Goal: Task Accomplishment & Management: Complete application form

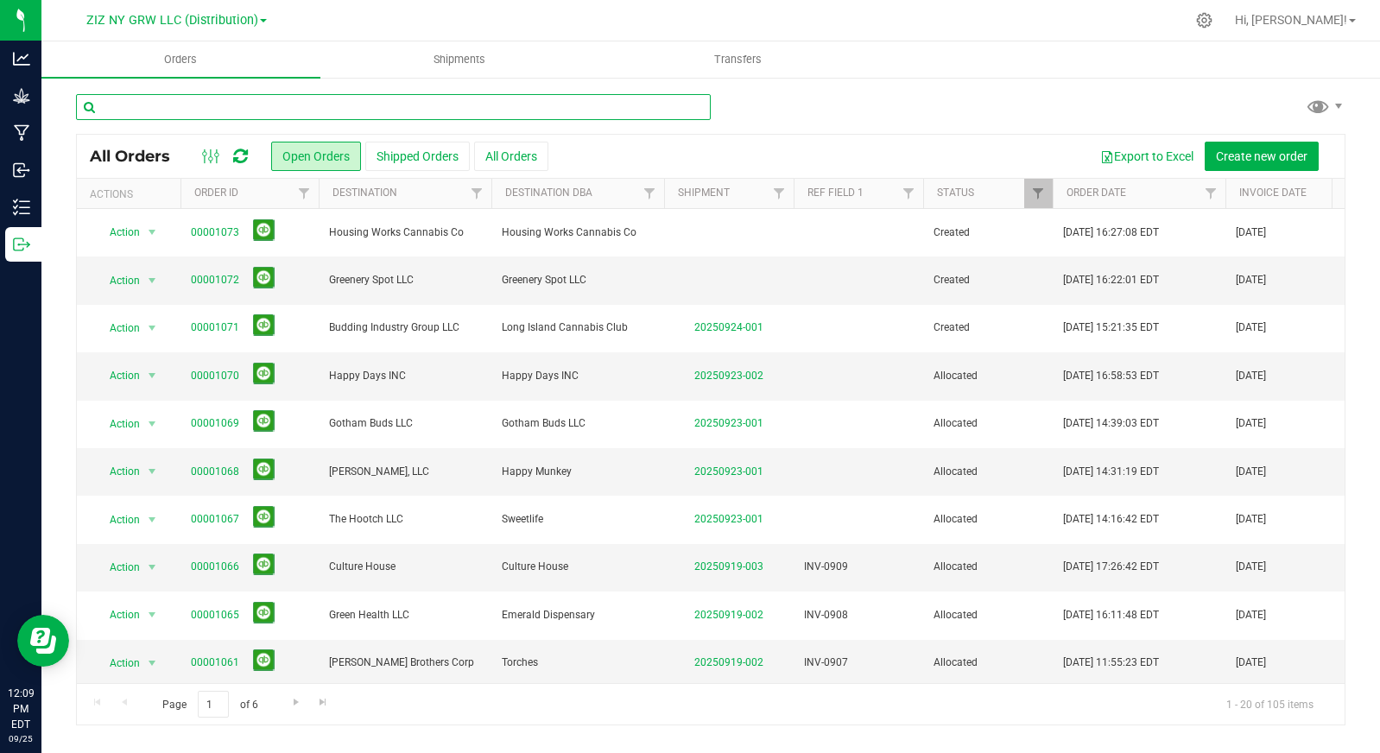
click at [506, 94] on input "text" at bounding box center [393, 107] width 635 height 26
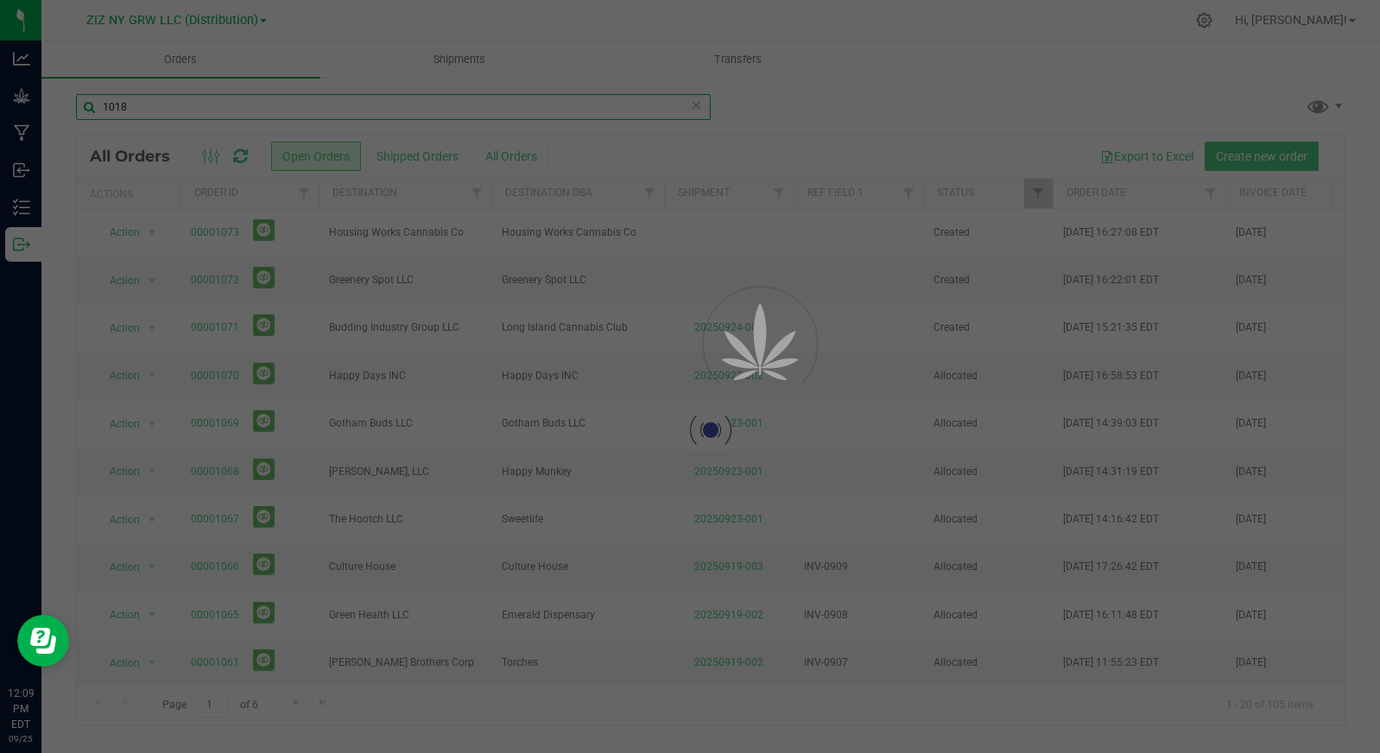
type input "1018"
click at [527, 160] on div at bounding box center [690, 376] width 1380 height 753
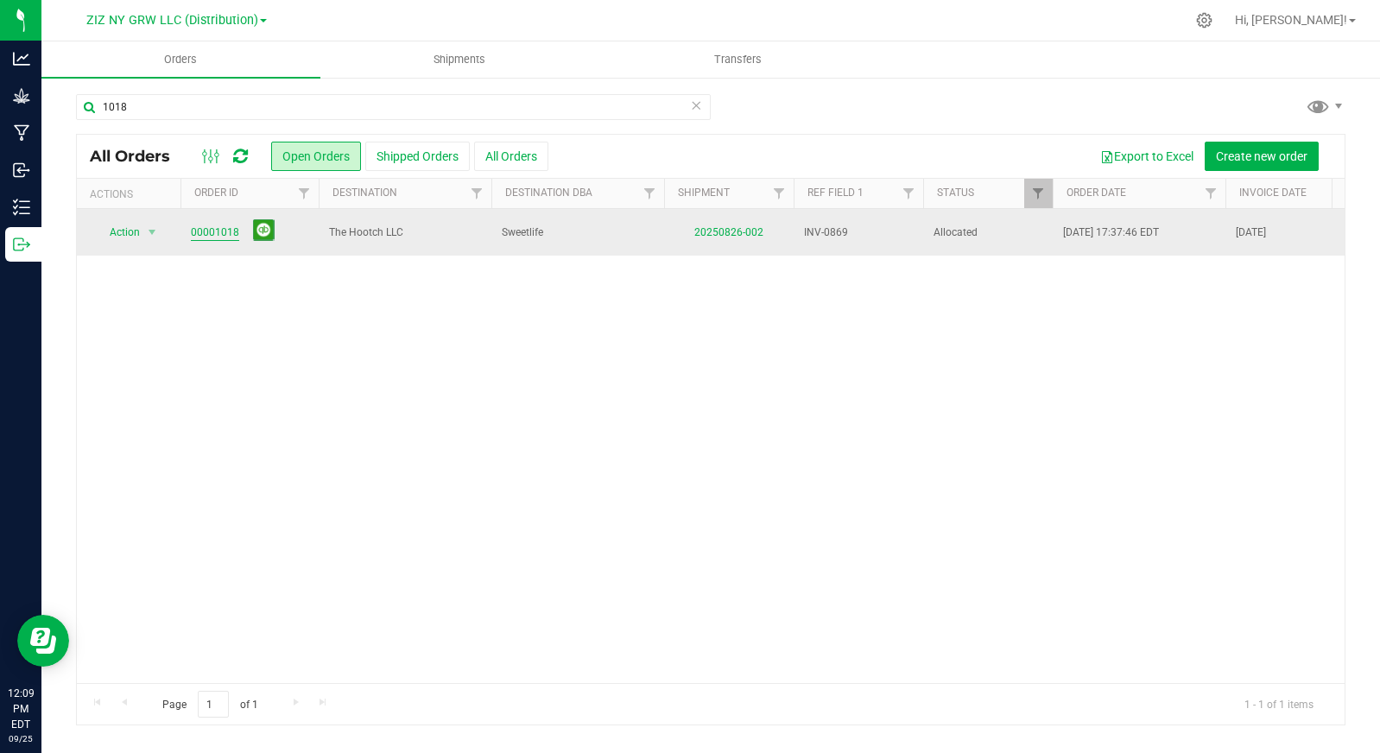
click at [212, 231] on link "00001018" at bounding box center [215, 233] width 48 height 16
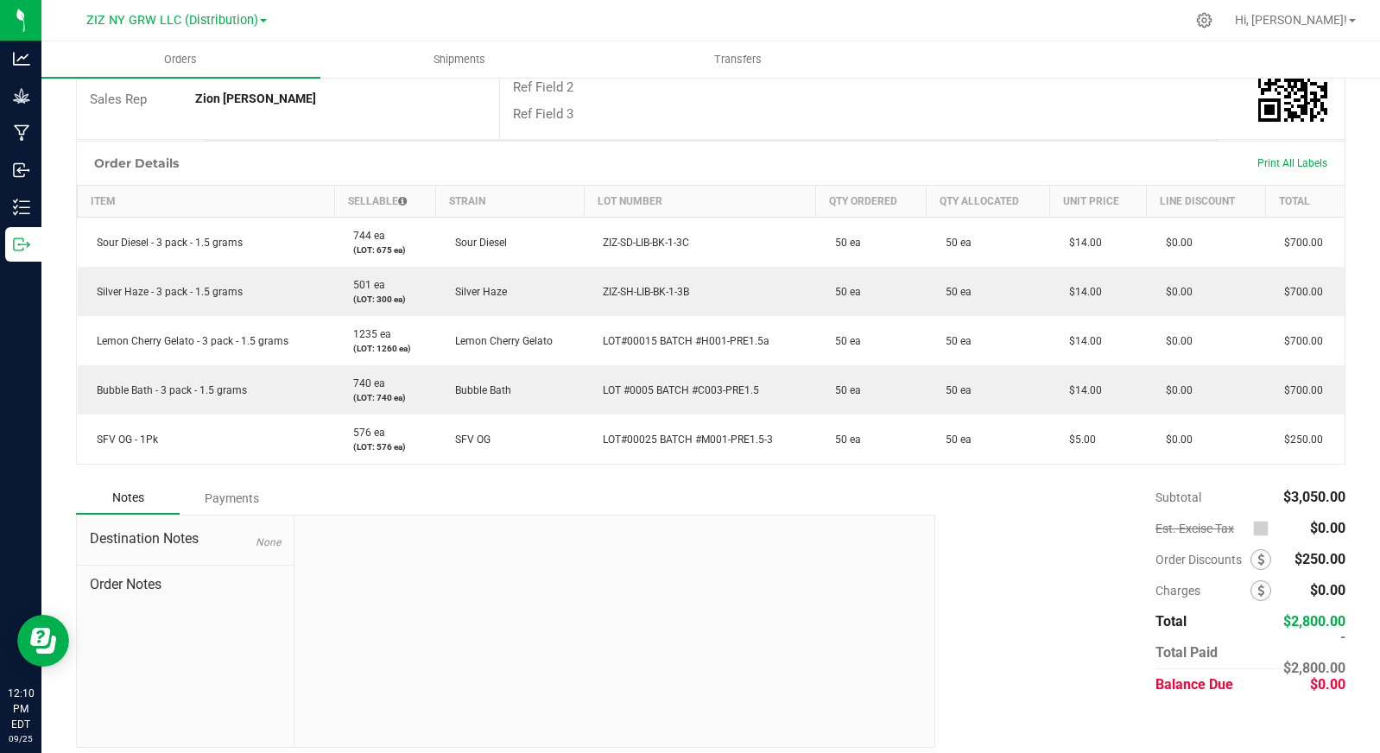
scroll to position [342, 0]
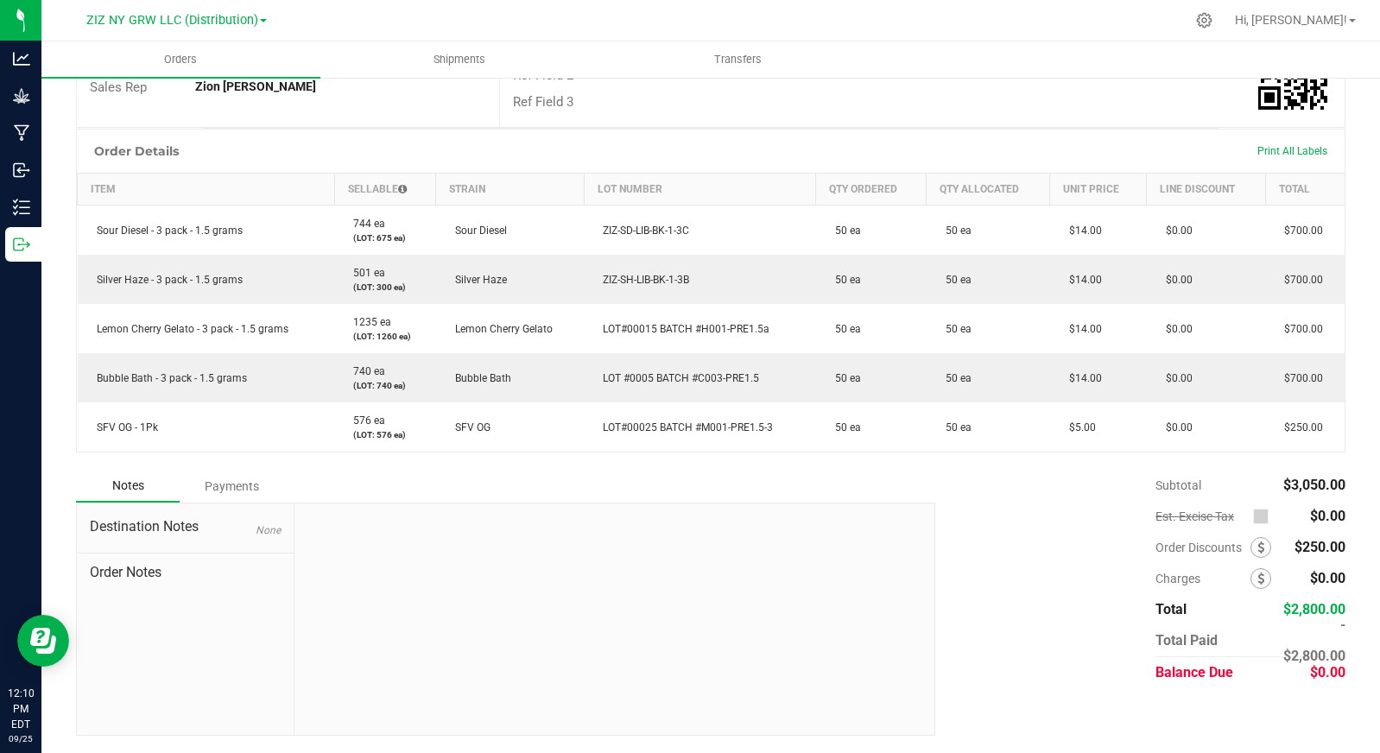
click at [1003, 523] on div "Subtotal $3,050.00 Est. Excise Tax $0.00" at bounding box center [1133, 579] width 423 height 219
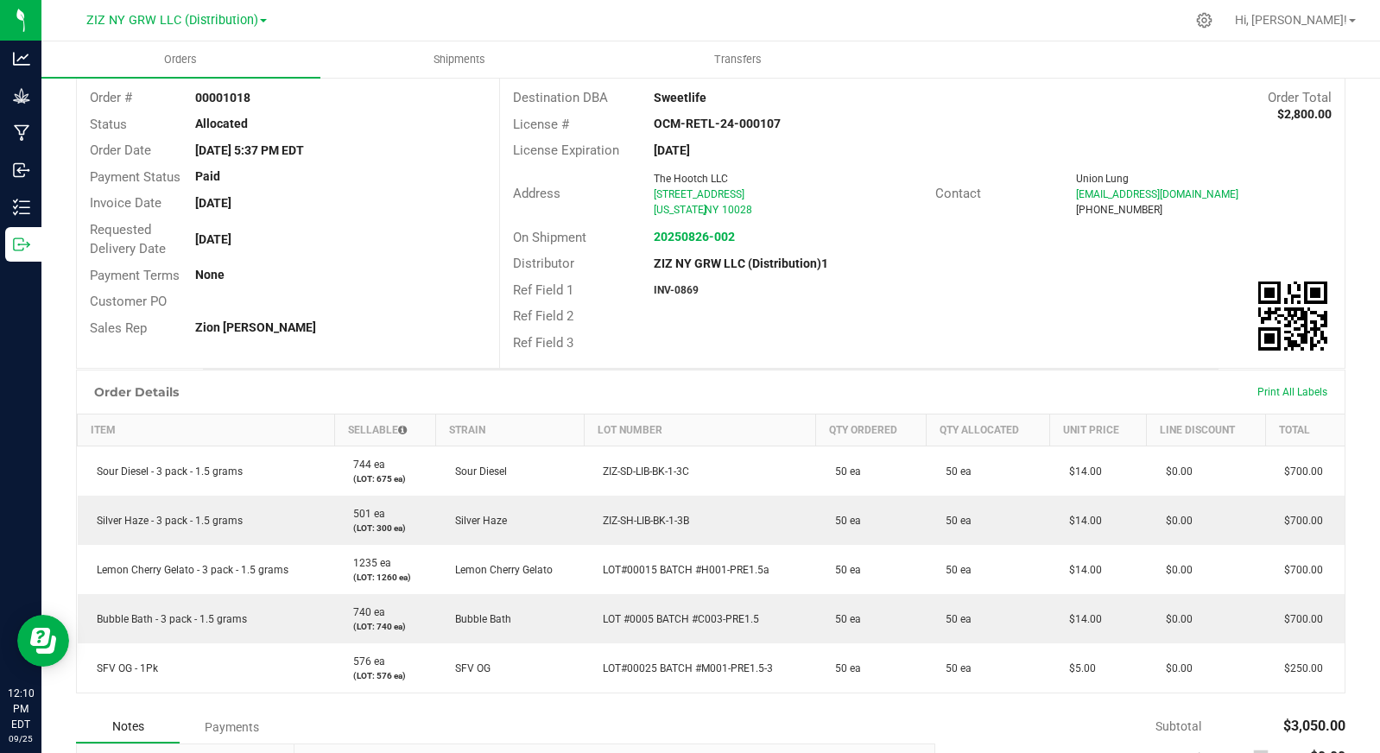
scroll to position [0, 0]
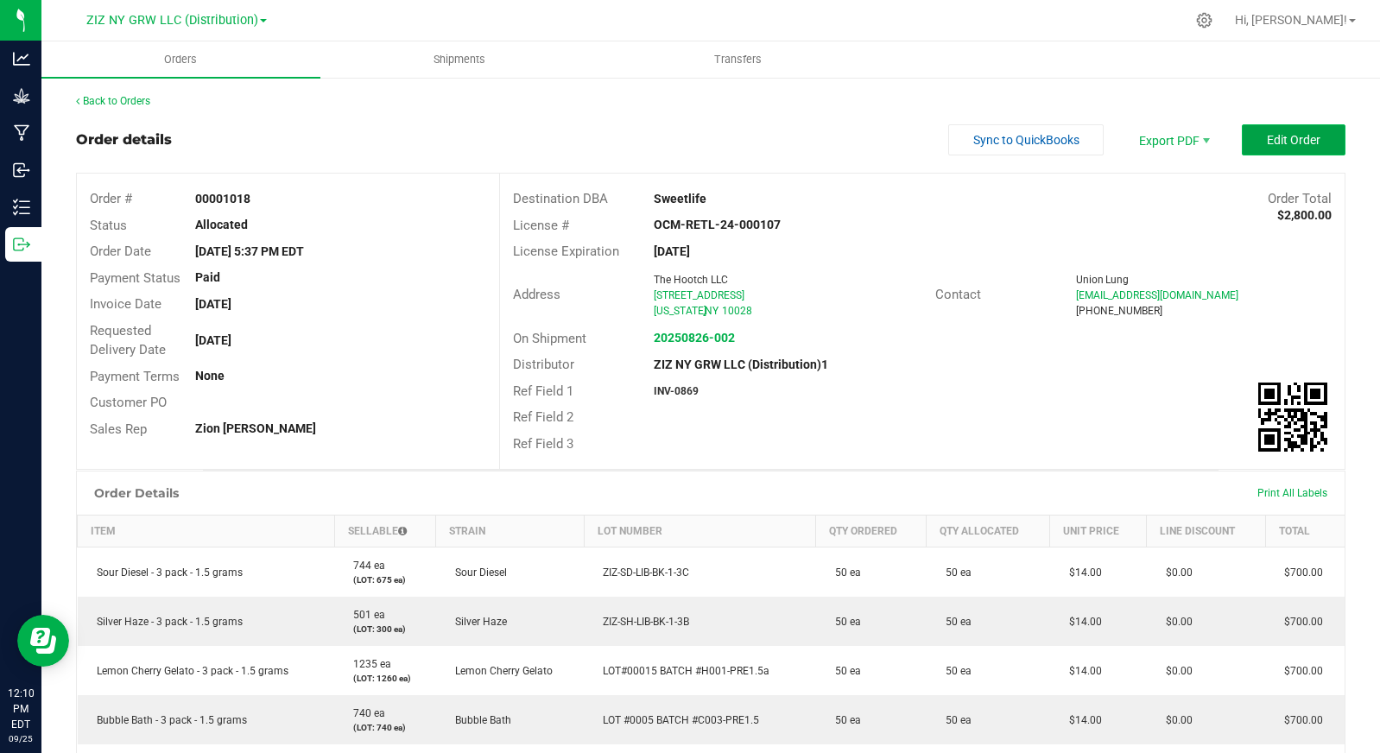
click at [1267, 143] on span "Edit Order" at bounding box center [1294, 140] width 54 height 14
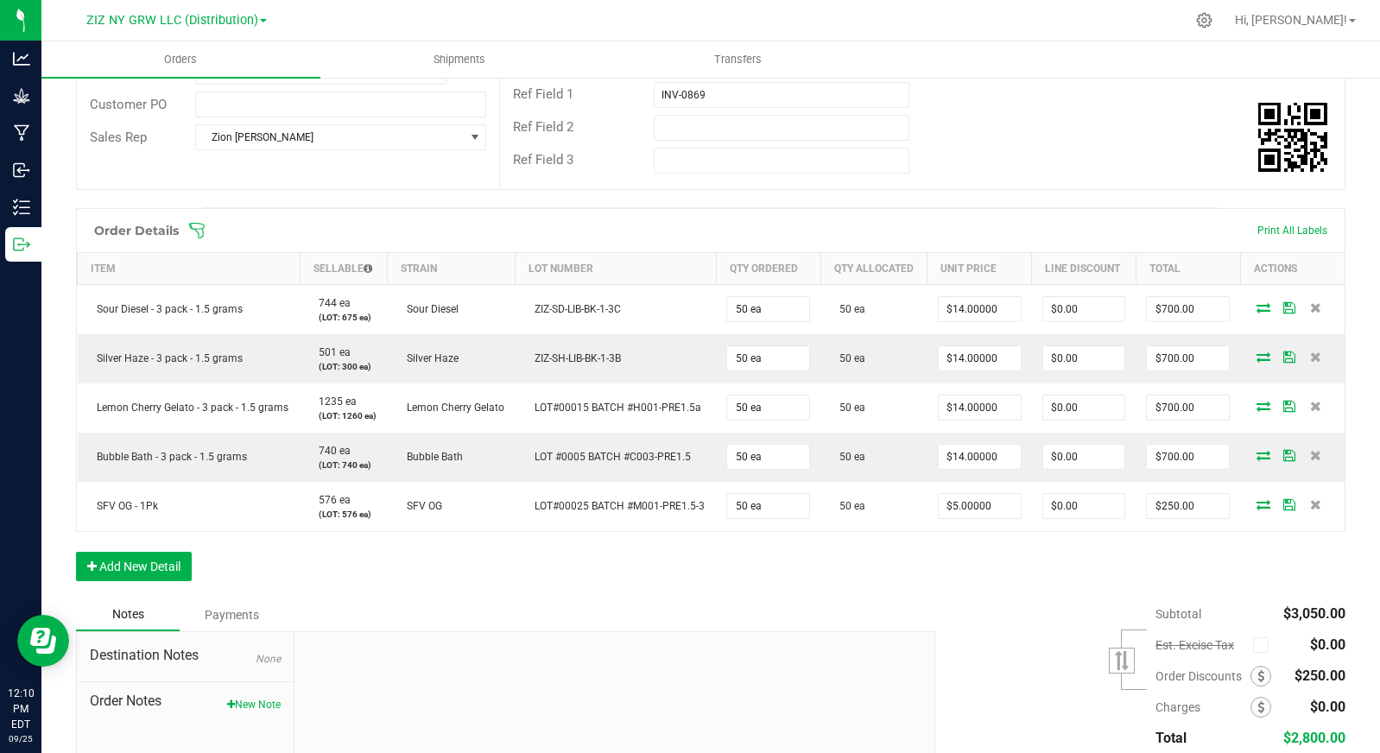
scroll to position [317, 0]
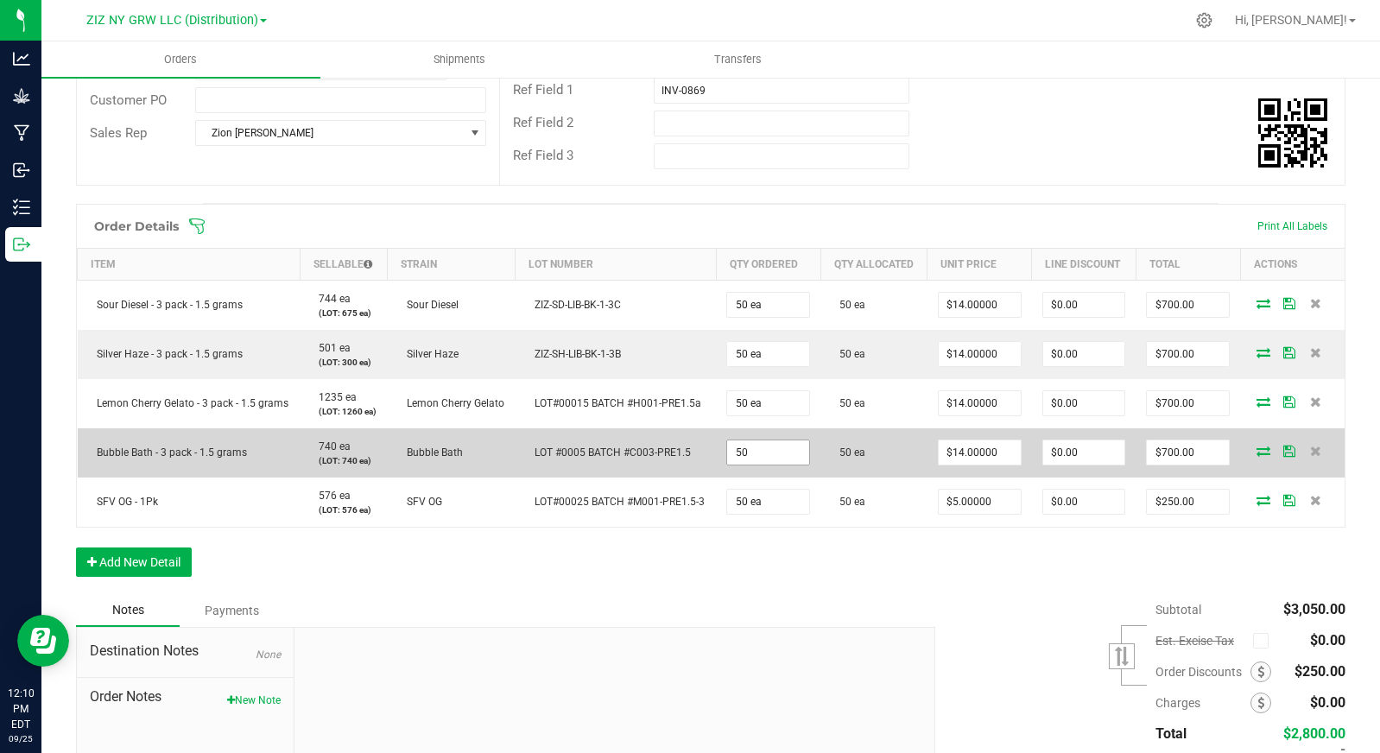
click at [779, 465] on input "50" at bounding box center [768, 452] width 82 height 24
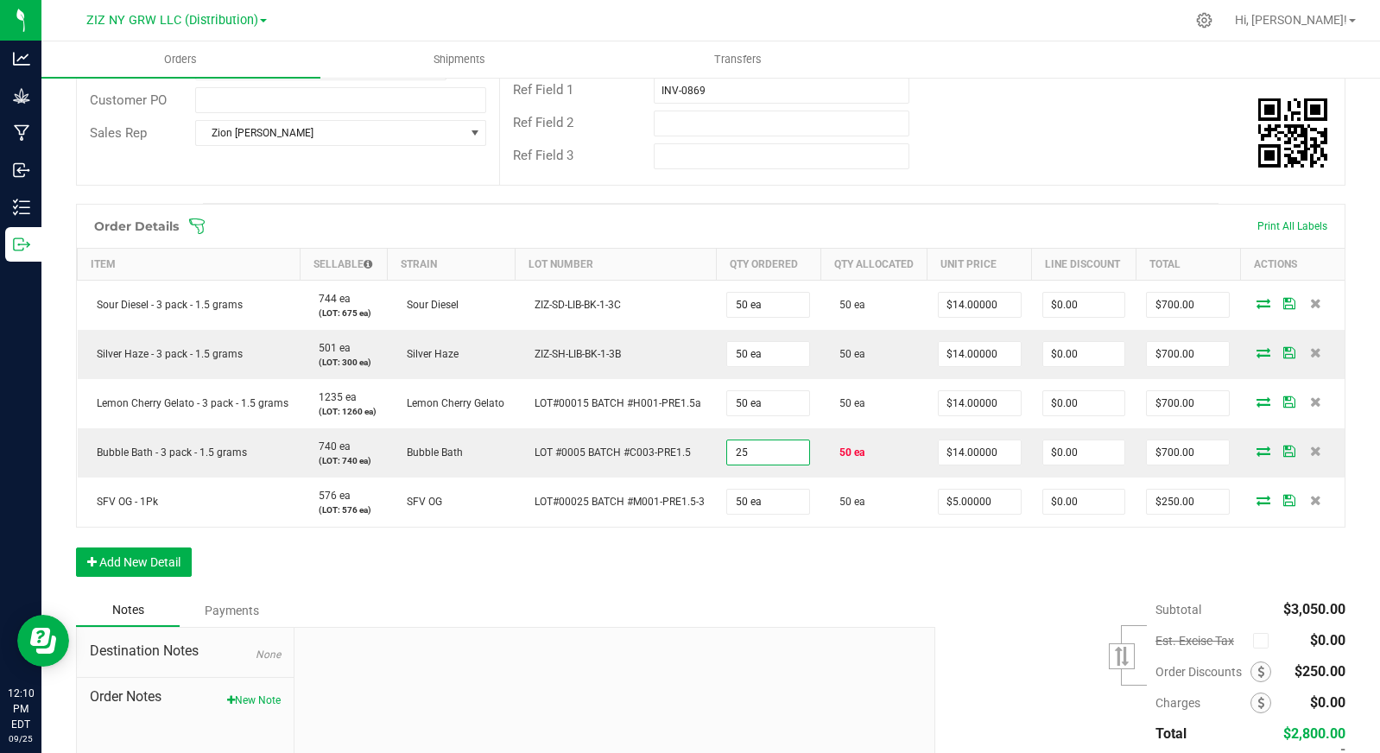
type input "25 ea"
type input "$350.00"
click at [846, 620] on div "Notes Payments" at bounding box center [499, 610] width 846 height 33
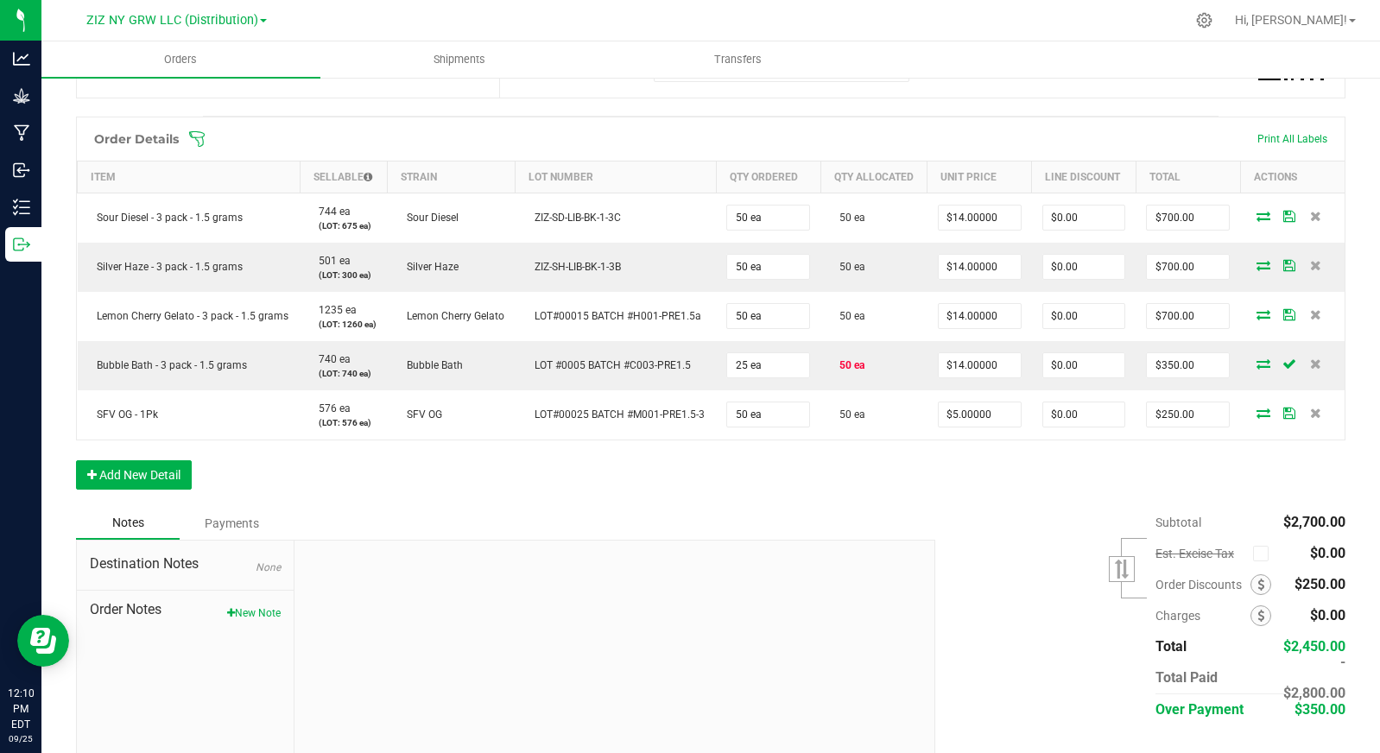
scroll to position [460, 0]
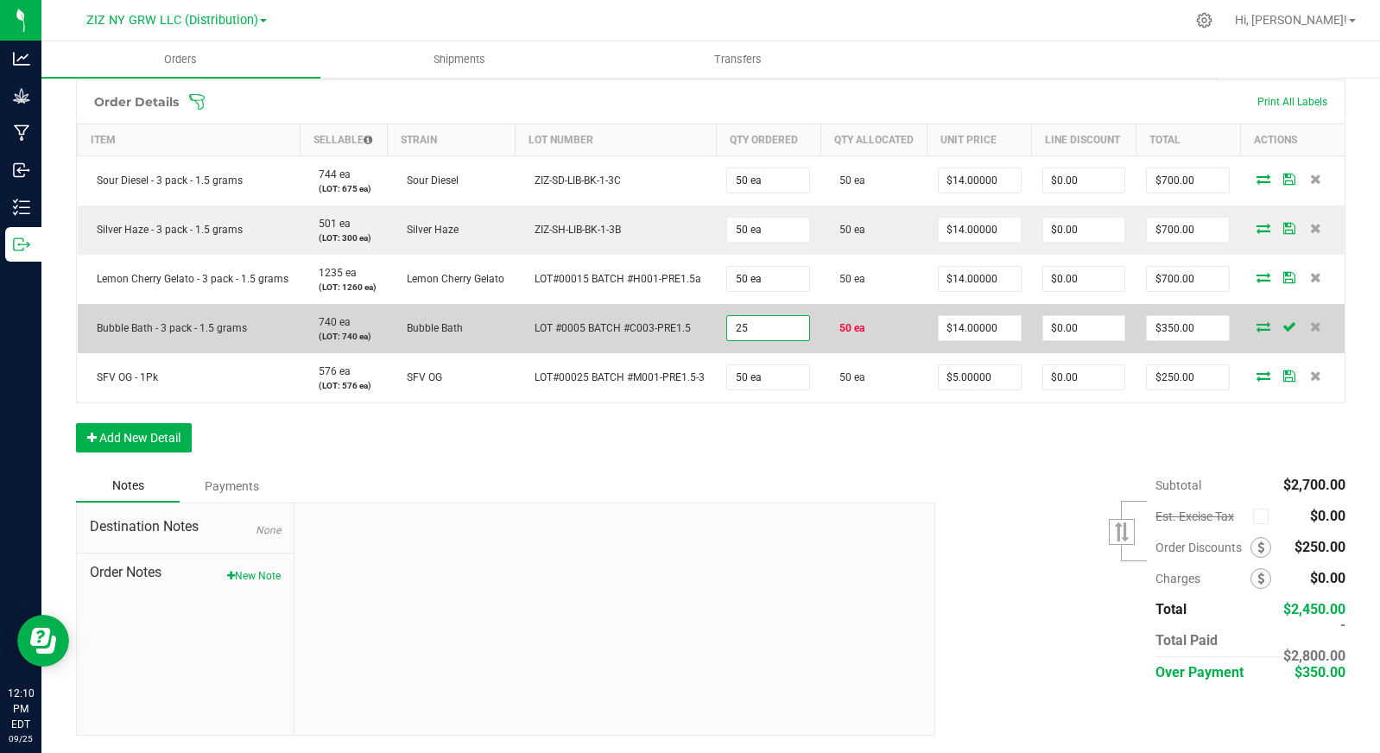
drag, startPoint x: 757, startPoint y: 326, endPoint x: 700, endPoint y: 326, distance: 56.1
click at [700, 326] on outbound-order-line-row "Bubble Bath - 3 pack - 1.5 grams 740 ea (LOT: 740 ea) Bubble Bath LOT #0005 BAT…" at bounding box center [712, 328] width 1268 height 49
click at [703, 323] on td "LOT #0005 BATCH #C003-PRE1.5" at bounding box center [616, 328] width 201 height 49
type input "25"
click at [749, 326] on input "25" at bounding box center [768, 328] width 82 height 24
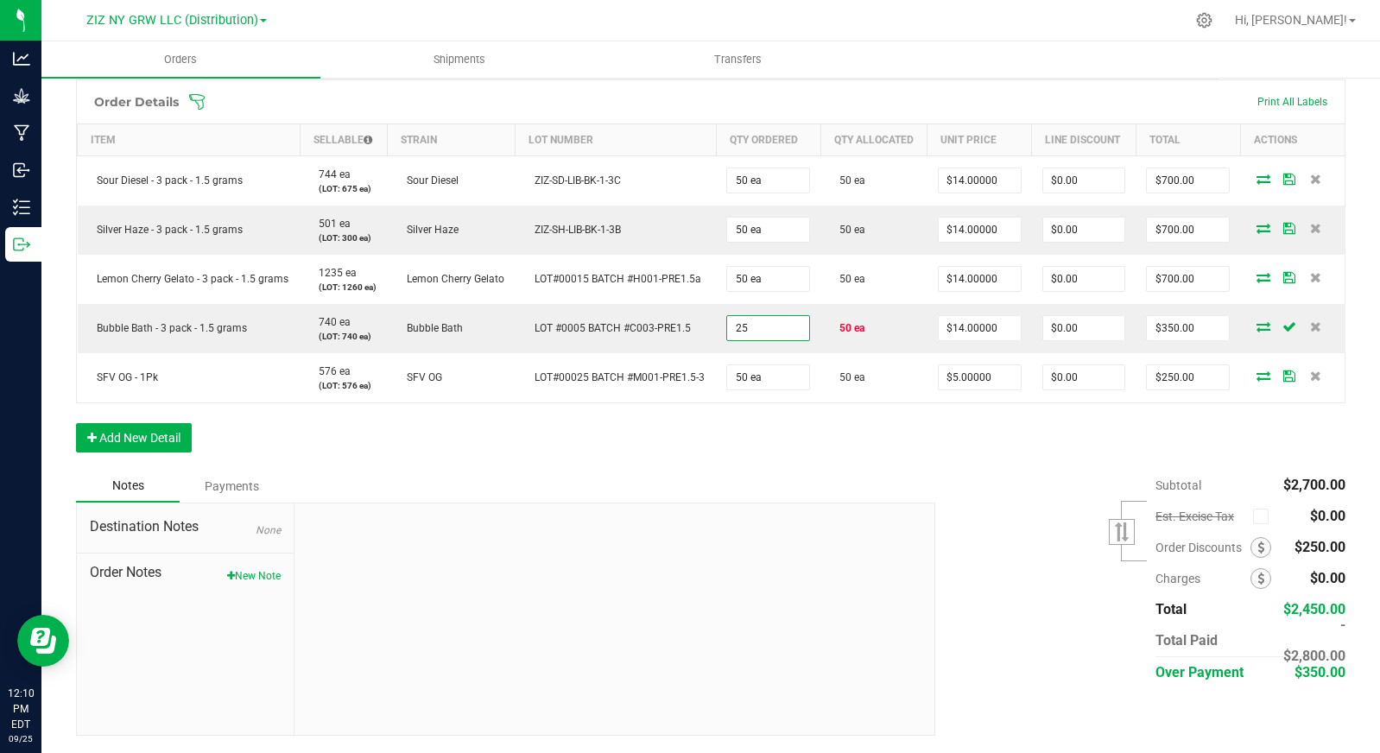
click at [749, 326] on input "25" at bounding box center [768, 328] width 82 height 24
type input "50 ea"
type input "$700.00"
click at [922, 491] on div "Subtotal $2,700.00 Est. Excise Tax" at bounding box center [1133, 579] width 423 height 219
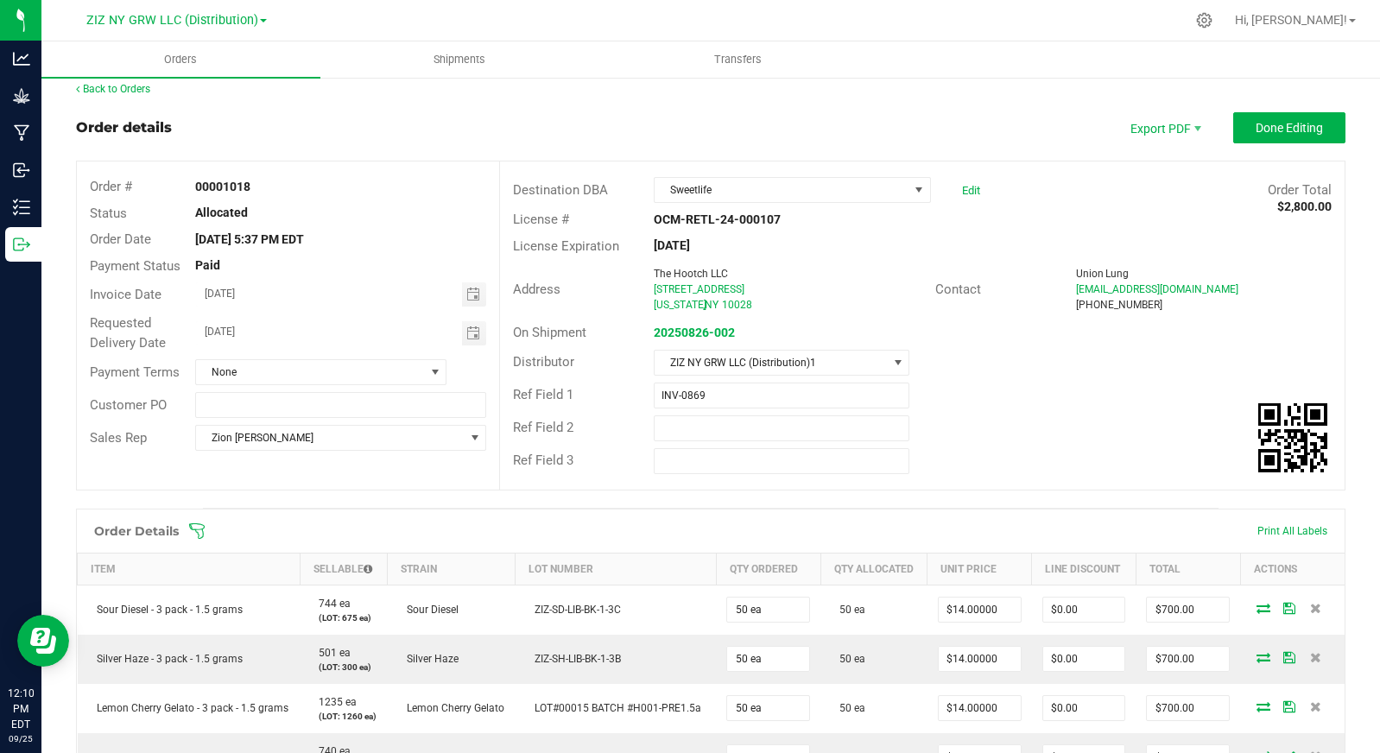
scroll to position [0, 0]
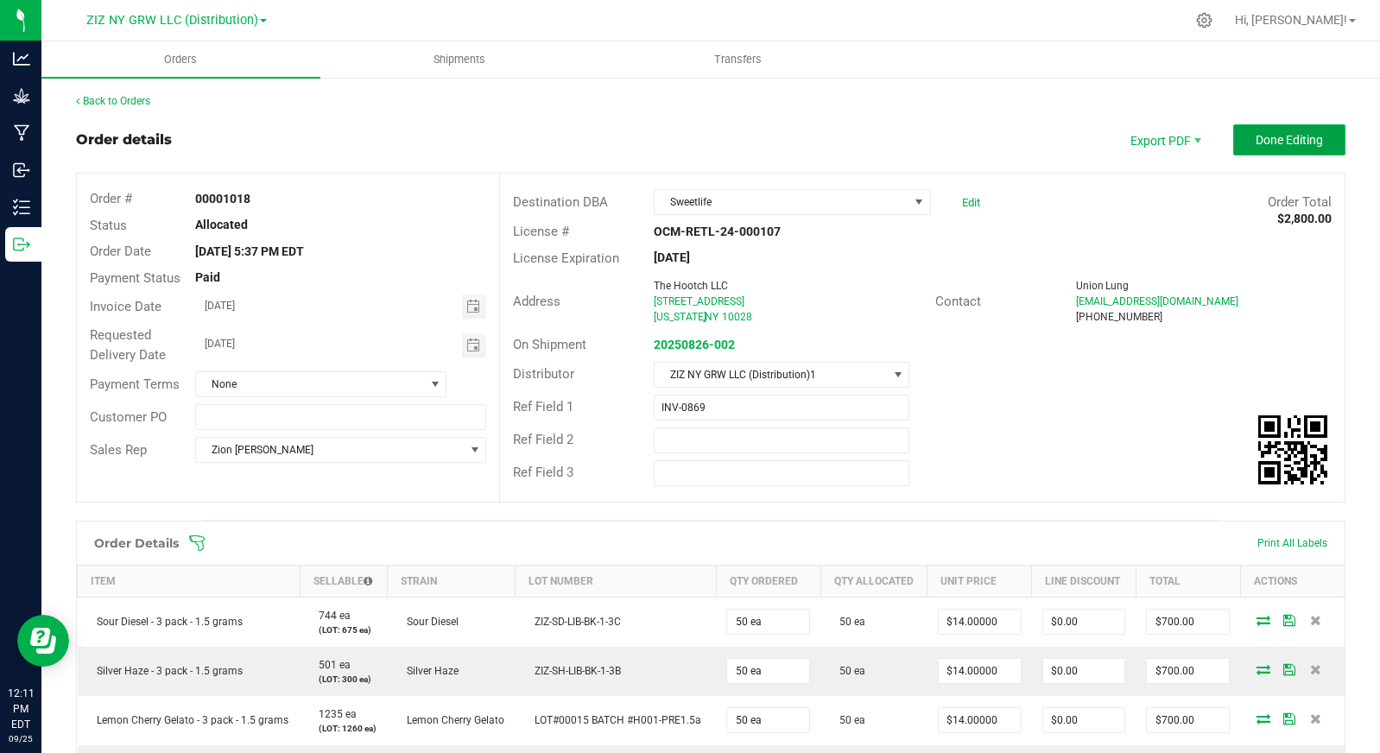
click at [1273, 135] on span "Done Editing" at bounding box center [1289, 140] width 67 height 14
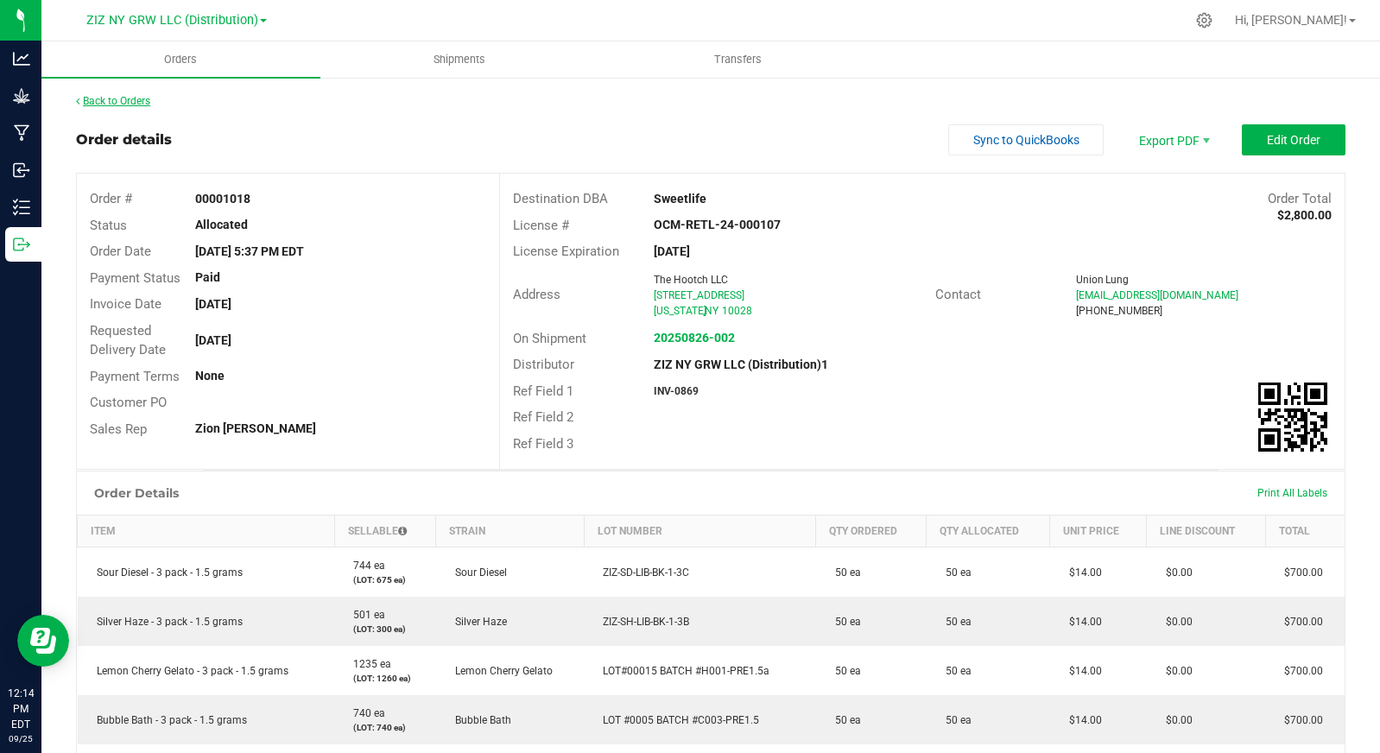
click at [117, 101] on link "Back to Orders" at bounding box center [113, 101] width 74 height 12
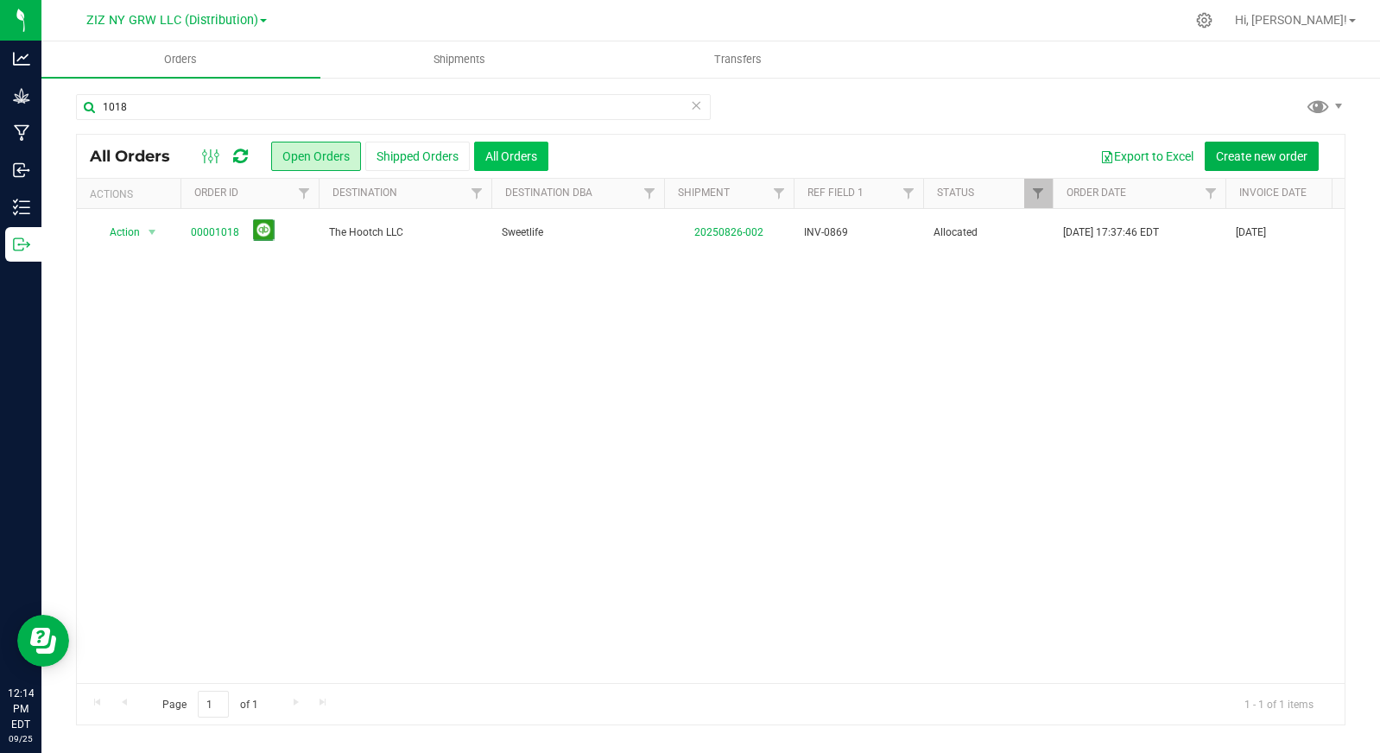
click at [504, 156] on button "All Orders" at bounding box center [511, 156] width 74 height 29
click at [698, 109] on icon at bounding box center [696, 104] width 12 height 21
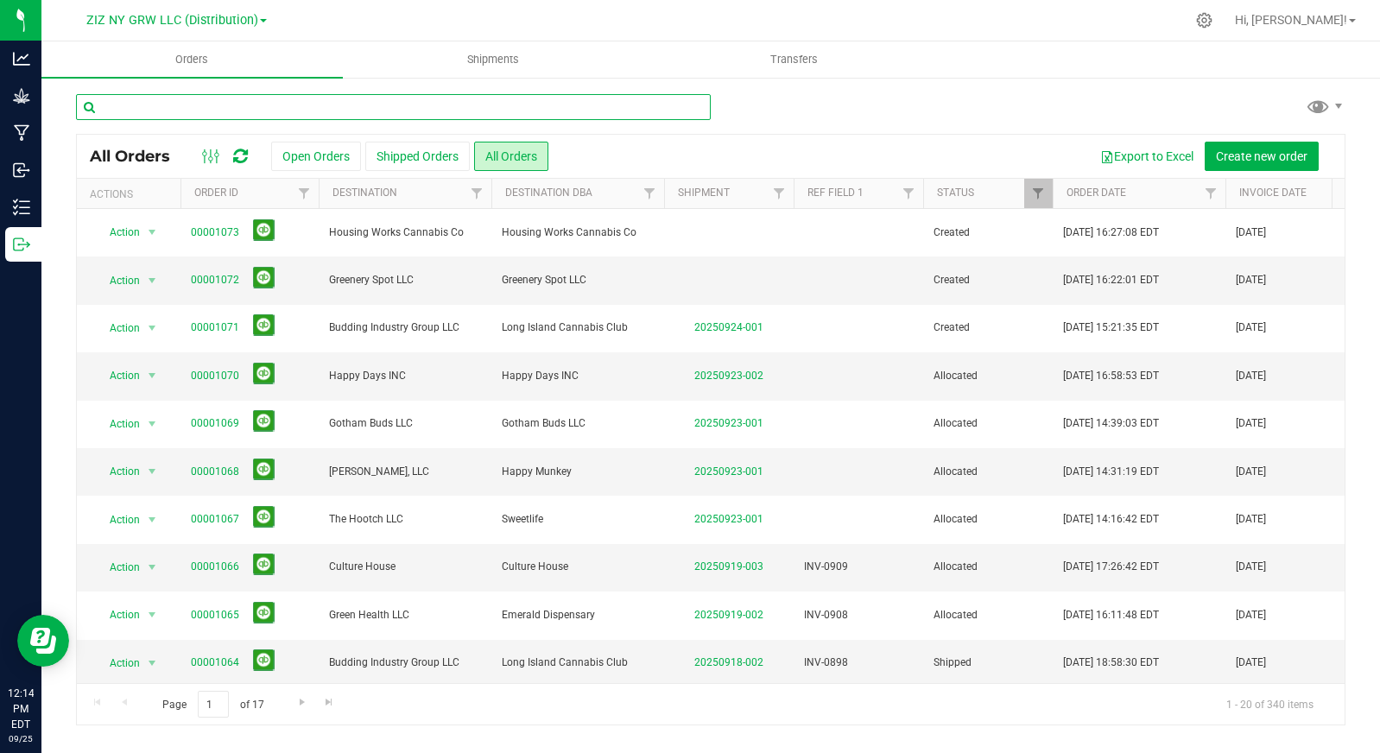
click at [468, 116] on input "text" at bounding box center [393, 107] width 635 height 26
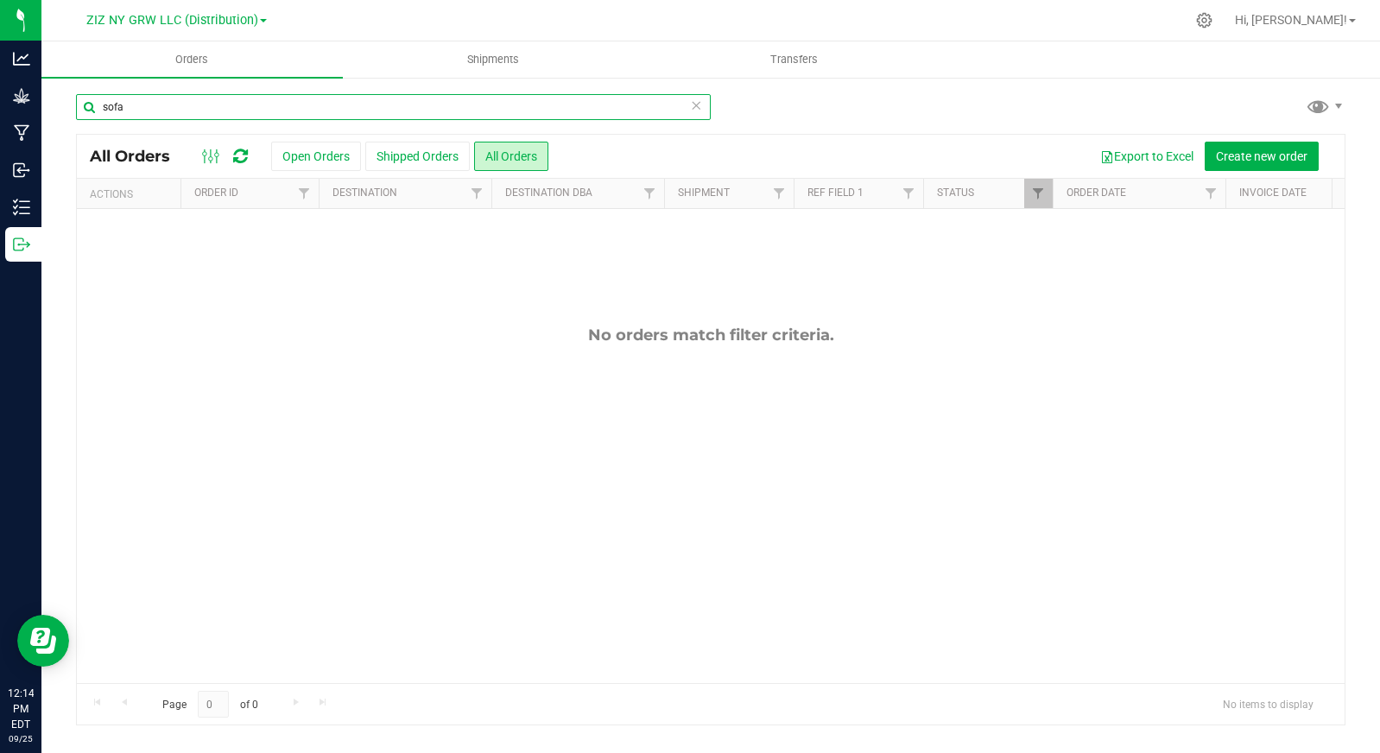
type input "sofa"
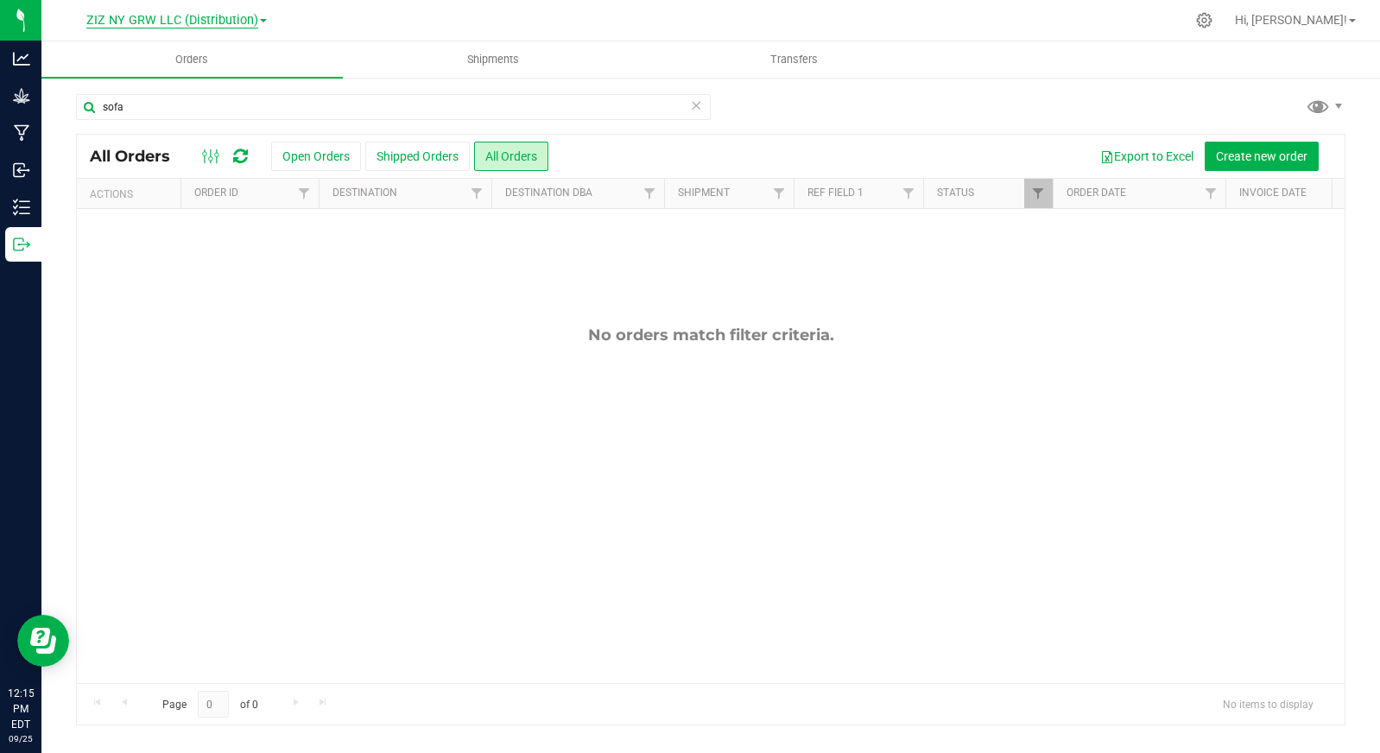
click at [197, 24] on span "ZIZ NY GRW LLC (Distribution)" at bounding box center [172, 21] width 172 height 16
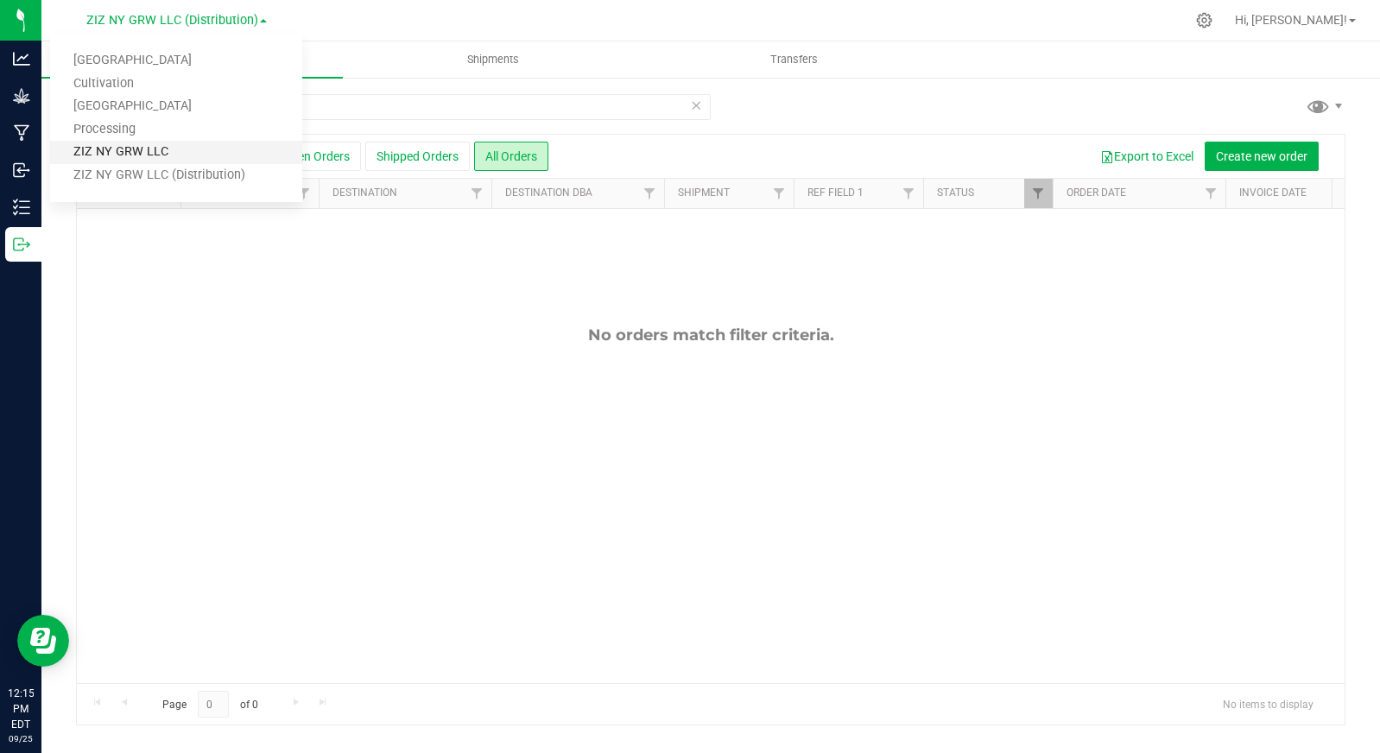
click at [159, 149] on link "ZIZ NY GRW LLC" at bounding box center [176, 152] width 252 height 23
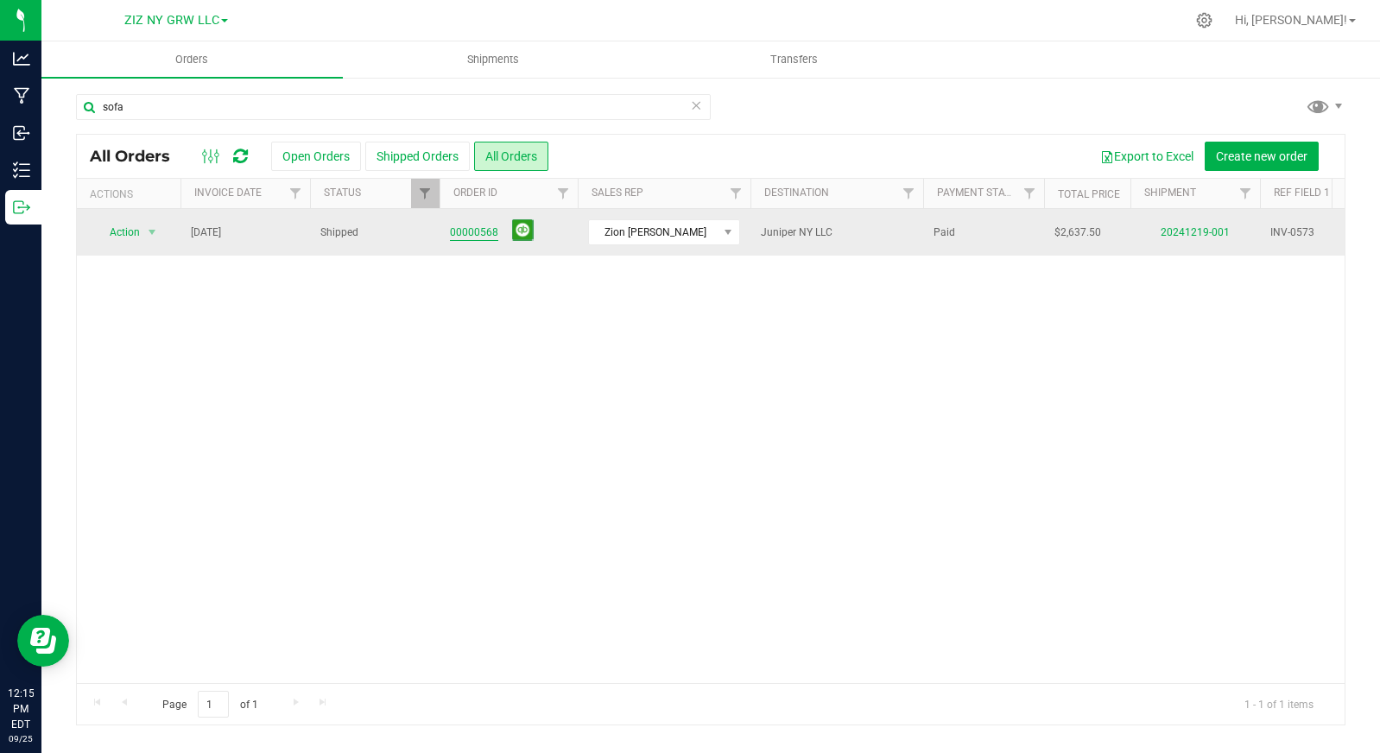
click at [485, 232] on link "00000568" at bounding box center [474, 233] width 48 height 16
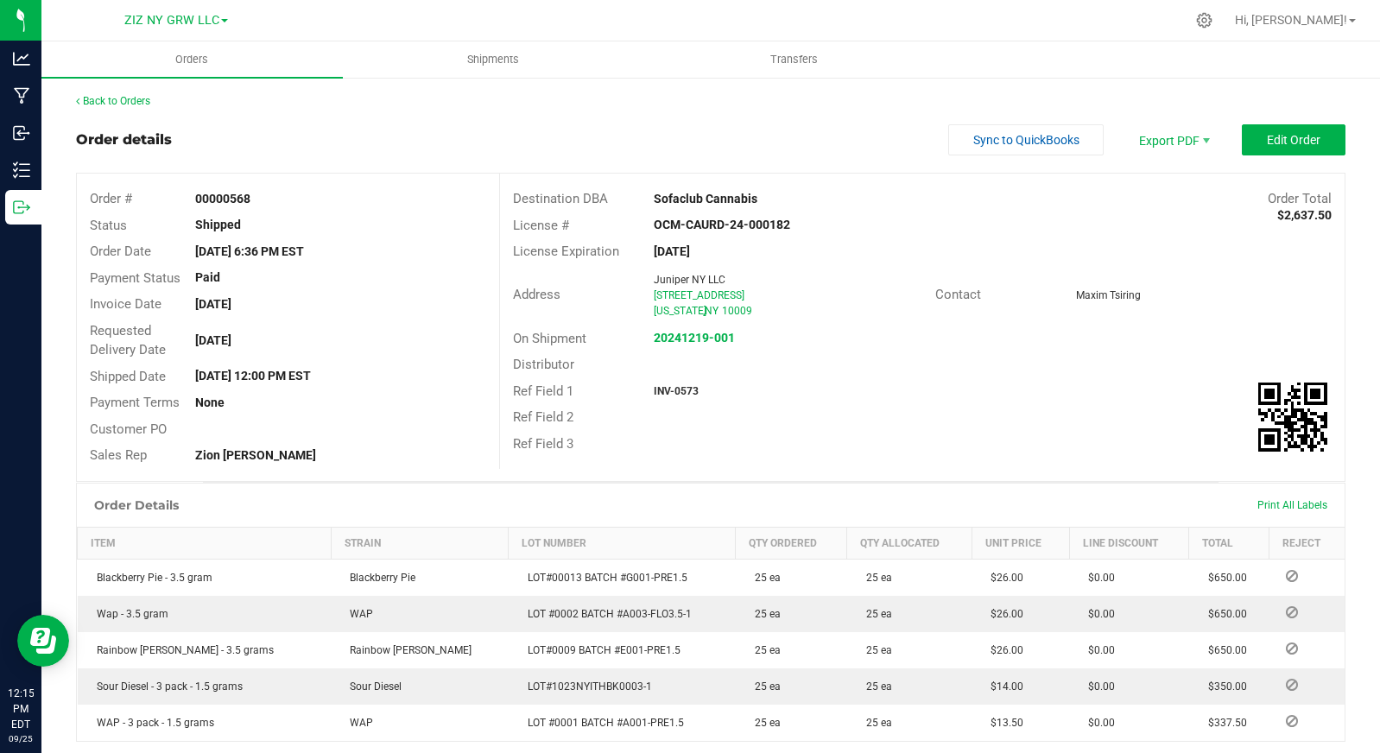
drag, startPoint x: 285, startPoint y: 299, endPoint x: 178, endPoint y: 296, distance: 107.1
click at [178, 296] on div "Invoice Date [DATE]" at bounding box center [288, 304] width 422 height 27
click at [363, 332] on div "[DATE]" at bounding box center [340, 341] width 317 height 18
click at [108, 104] on link "Back to Orders" at bounding box center [113, 101] width 74 height 12
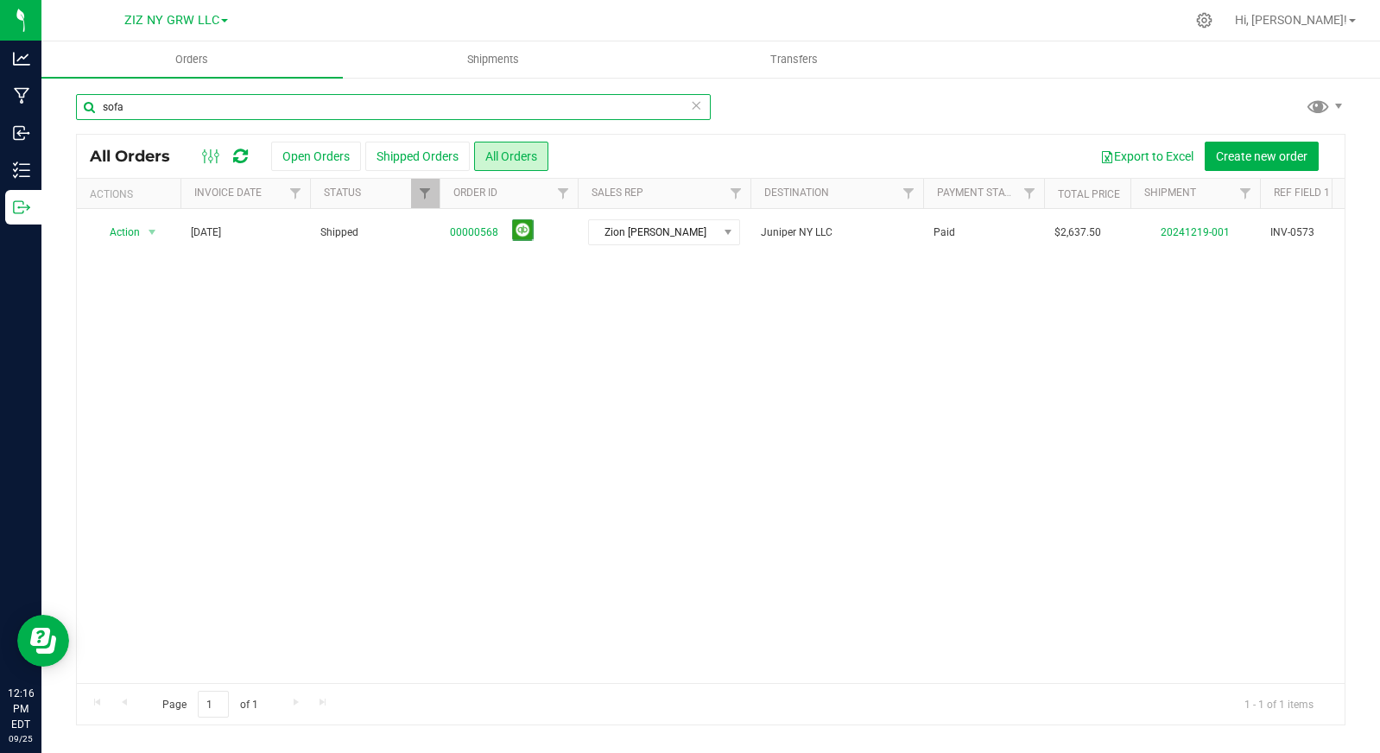
click at [181, 110] on input "sofa" at bounding box center [393, 107] width 635 height 26
click at [180, 109] on input "sofa" at bounding box center [393, 107] width 635 height 26
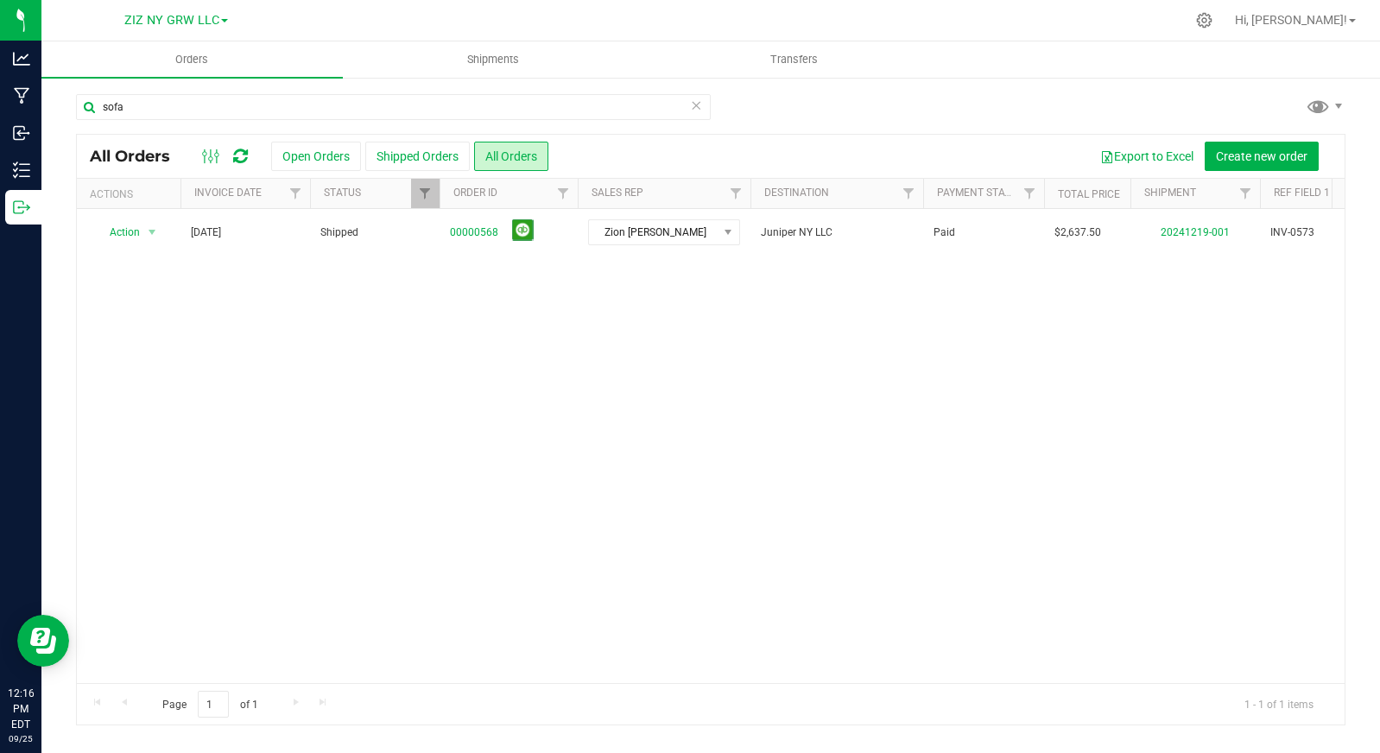
click at [224, 20] on span at bounding box center [224, 20] width 7 height 3
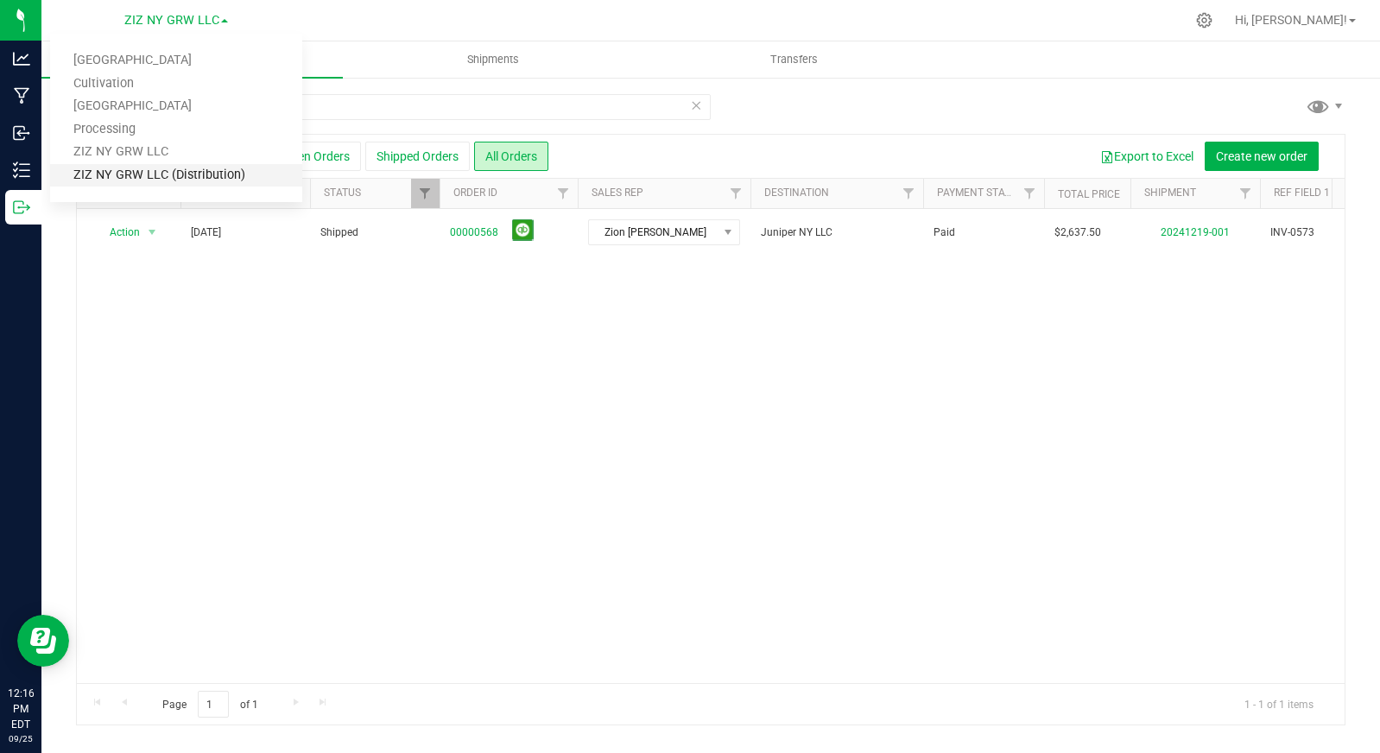
click at [196, 164] on link "ZIZ NY GRW LLC (Distribution)" at bounding box center [176, 175] width 252 height 23
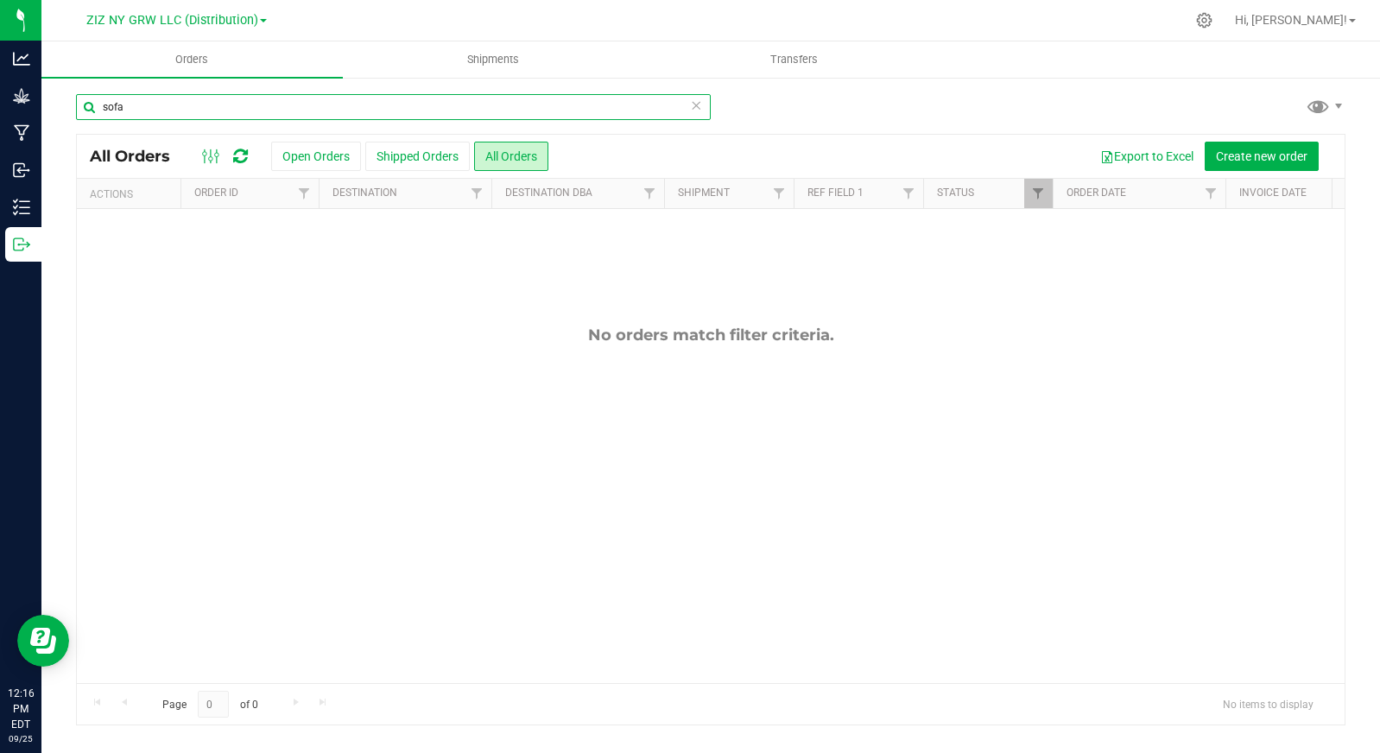
click at [173, 110] on input "sofa" at bounding box center [393, 107] width 635 height 26
click at [171, 110] on input "sofa" at bounding box center [393, 107] width 635 height 26
click at [171, 111] on input "sofa" at bounding box center [393, 107] width 635 height 26
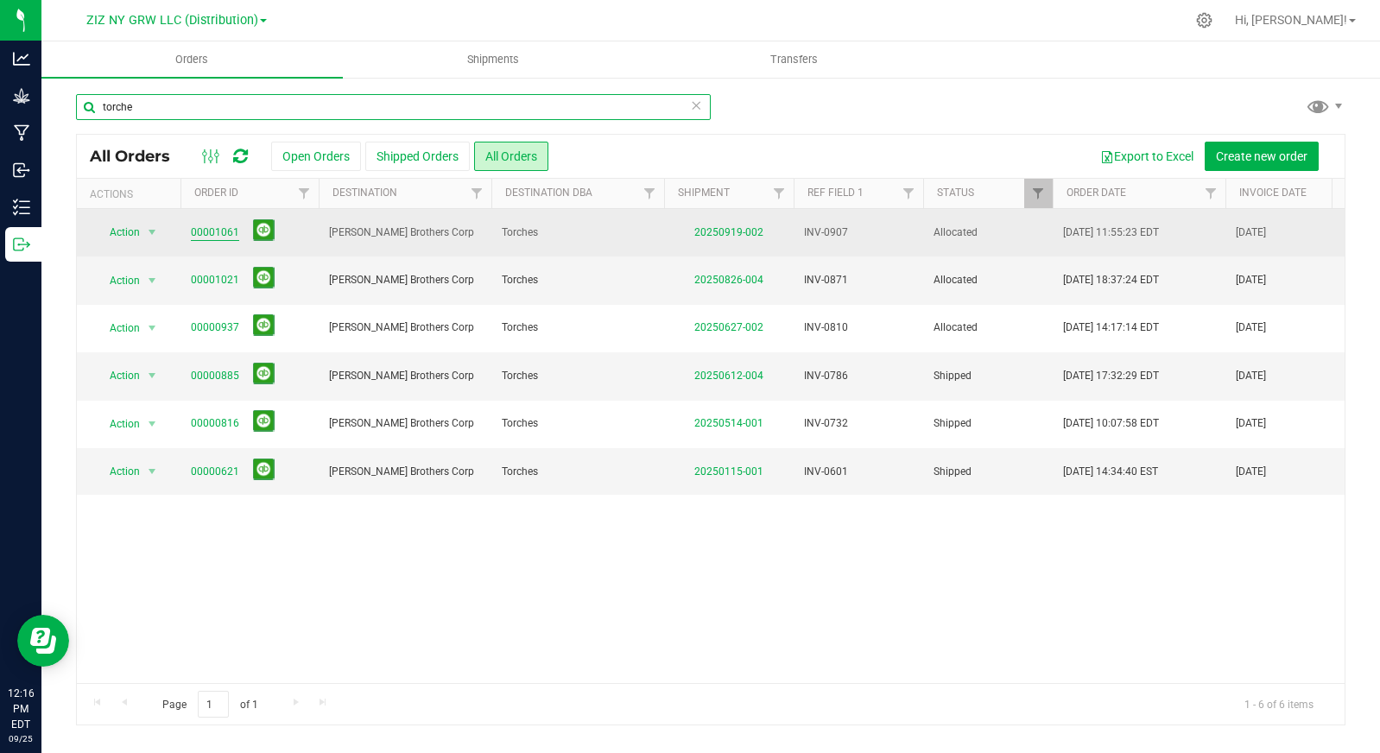
type input "torche"
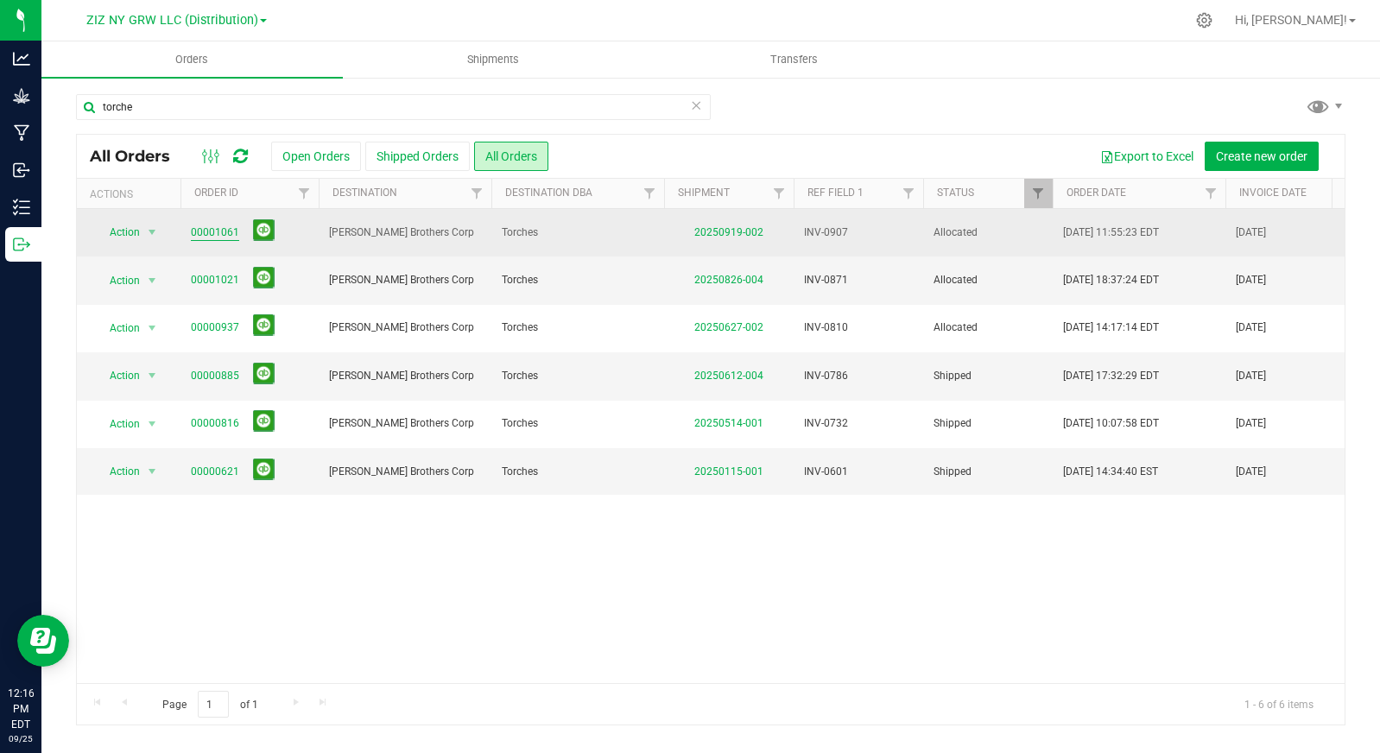
click at [206, 231] on link "00001061" at bounding box center [215, 233] width 48 height 16
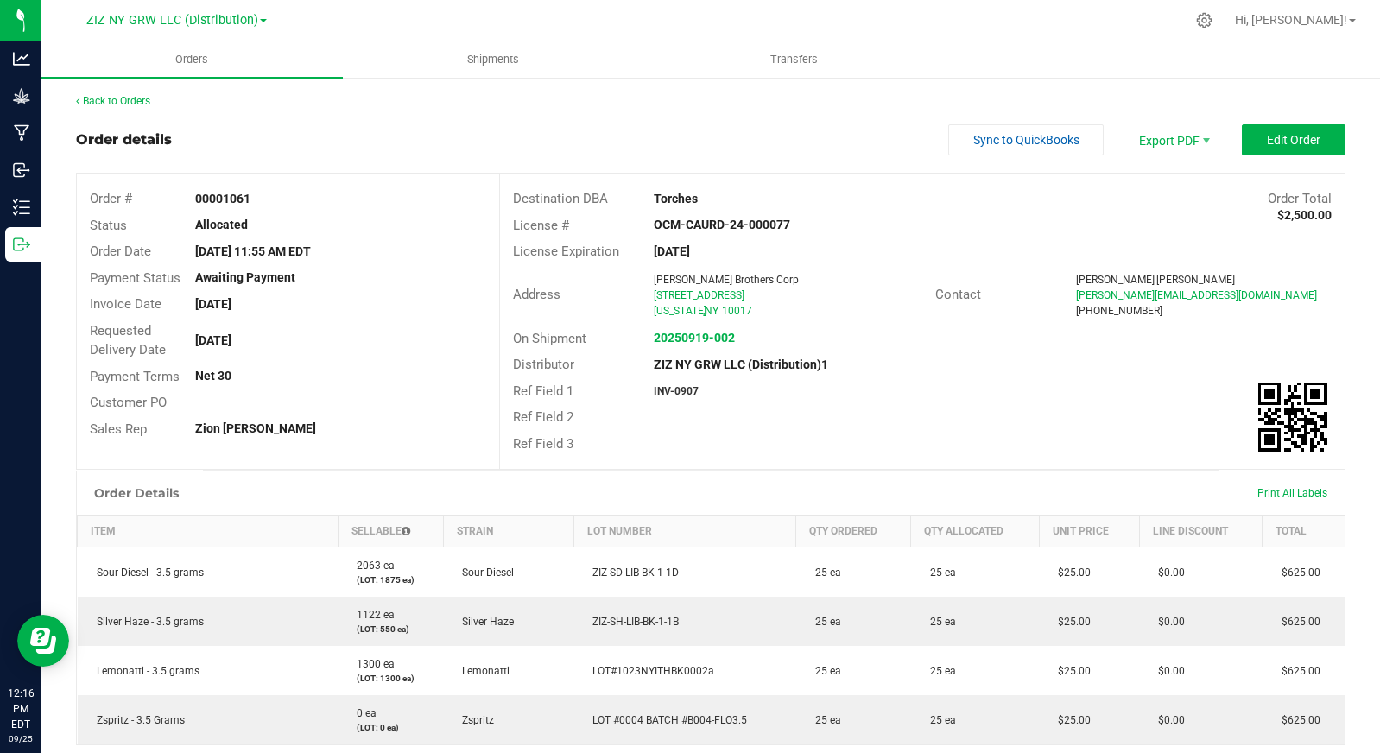
drag, startPoint x: 273, startPoint y: 305, endPoint x: 188, endPoint y: 307, distance: 84.7
click at [188, 307] on div "[DATE]" at bounding box center [340, 304] width 317 height 18
click at [312, 326] on div "Requested Delivery Date [DATE]" at bounding box center [288, 341] width 422 height 46
click at [123, 103] on link "Back to Orders" at bounding box center [113, 101] width 74 height 12
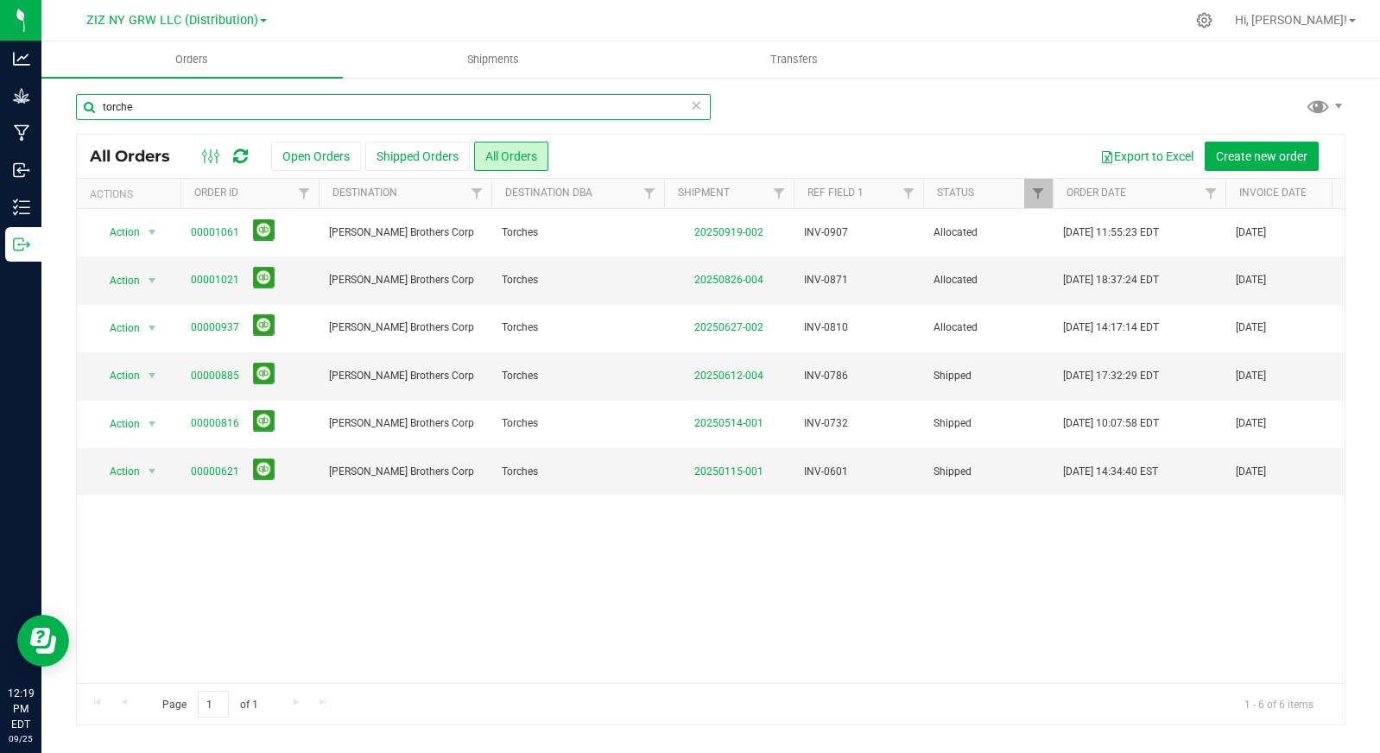
drag, startPoint x: 199, startPoint y: 109, endPoint x: 64, endPoint y: 102, distance: 134.9
click at [64, 102] on div "torche All Orders Open Orders Shipped Orders All Orders Export to Excel Create …" at bounding box center [710, 409] width 1339 height 667
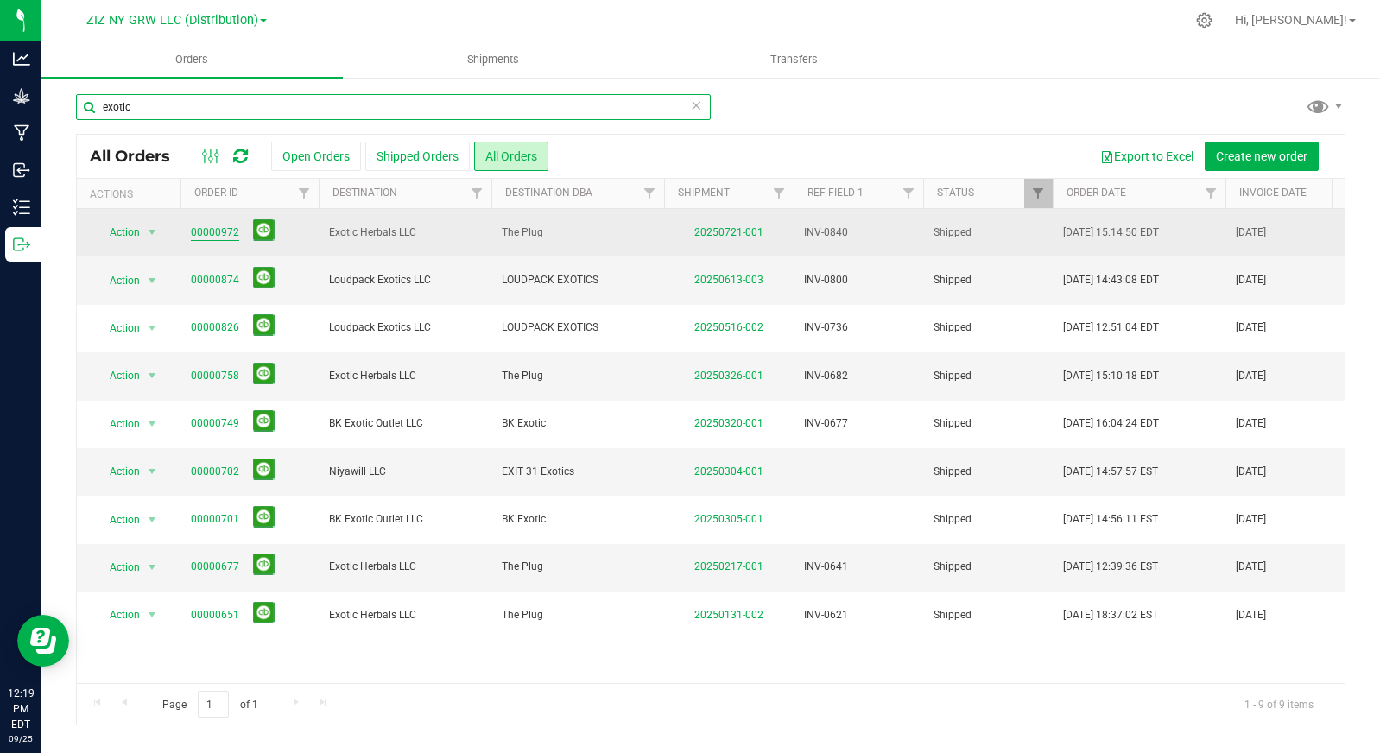
type input "exotic"
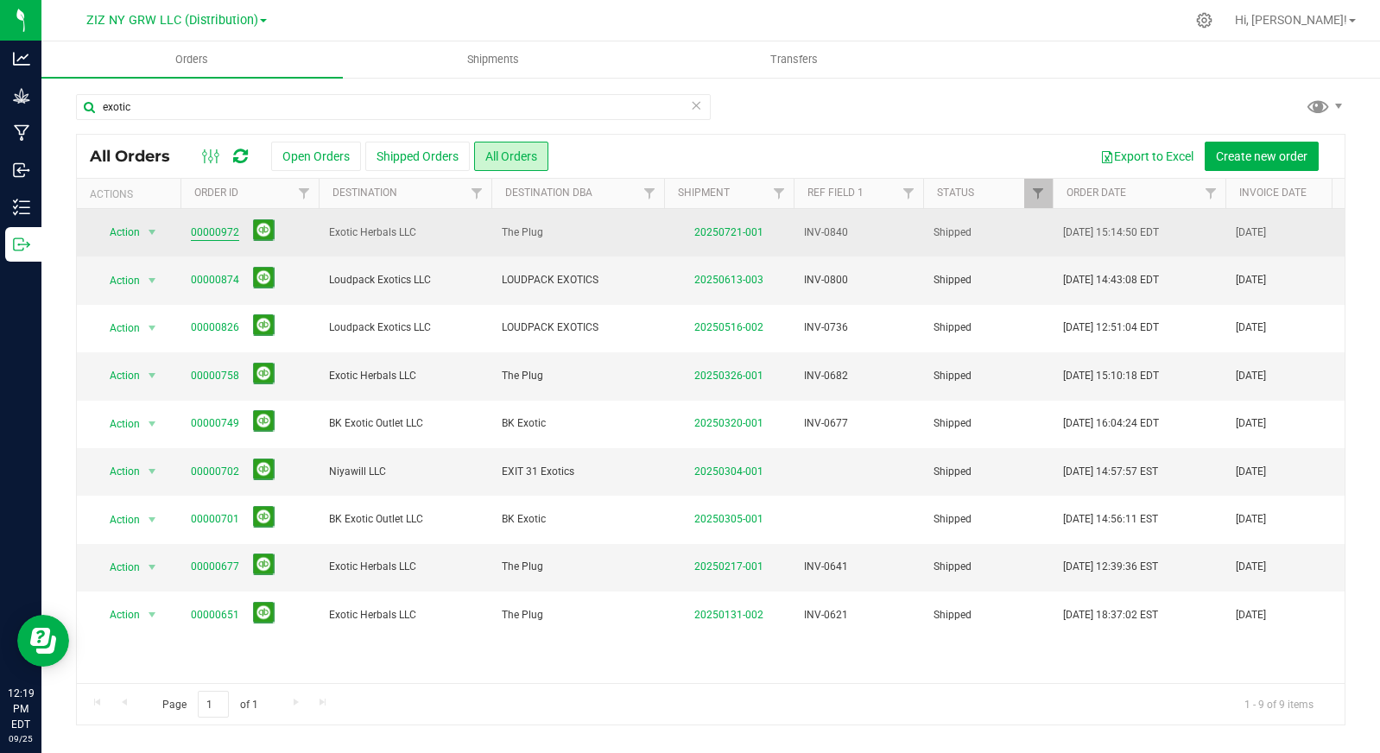
click at [209, 228] on link "00000972" at bounding box center [215, 233] width 48 height 16
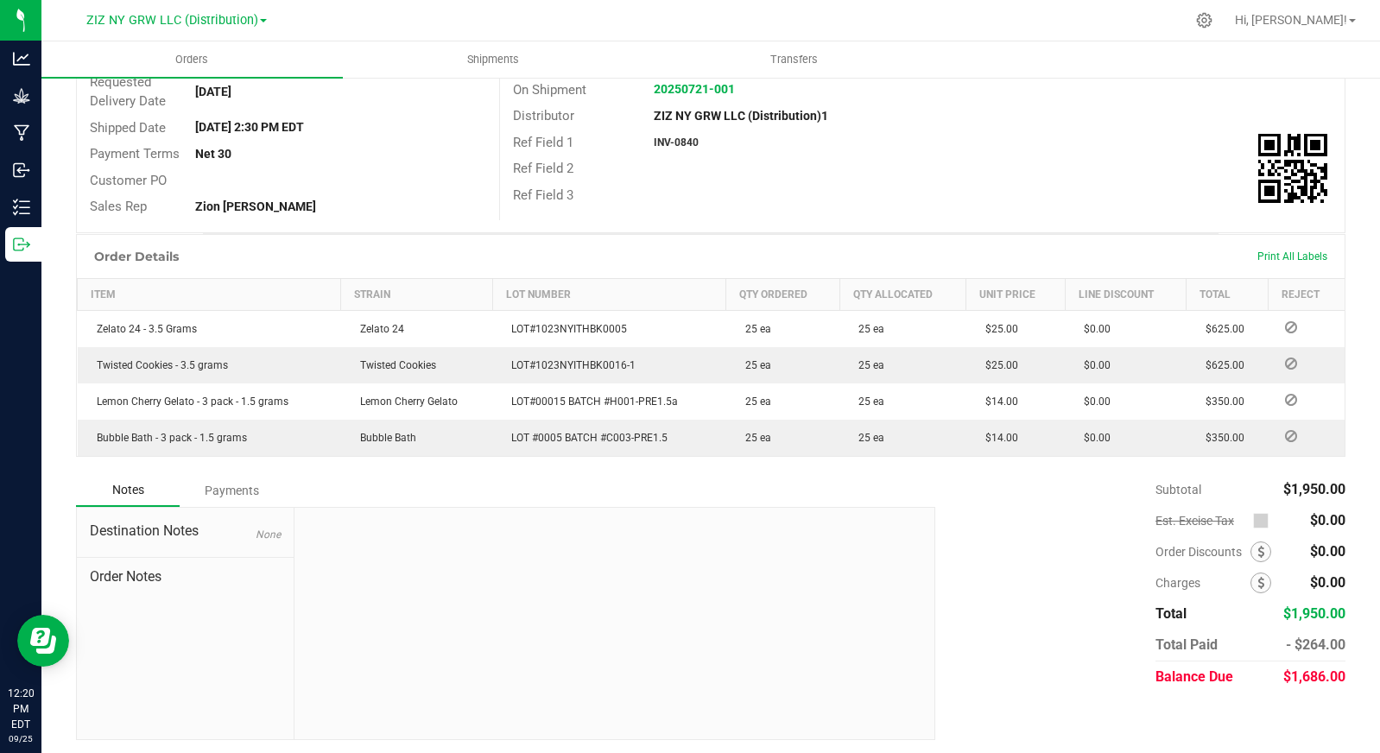
scroll to position [253, 0]
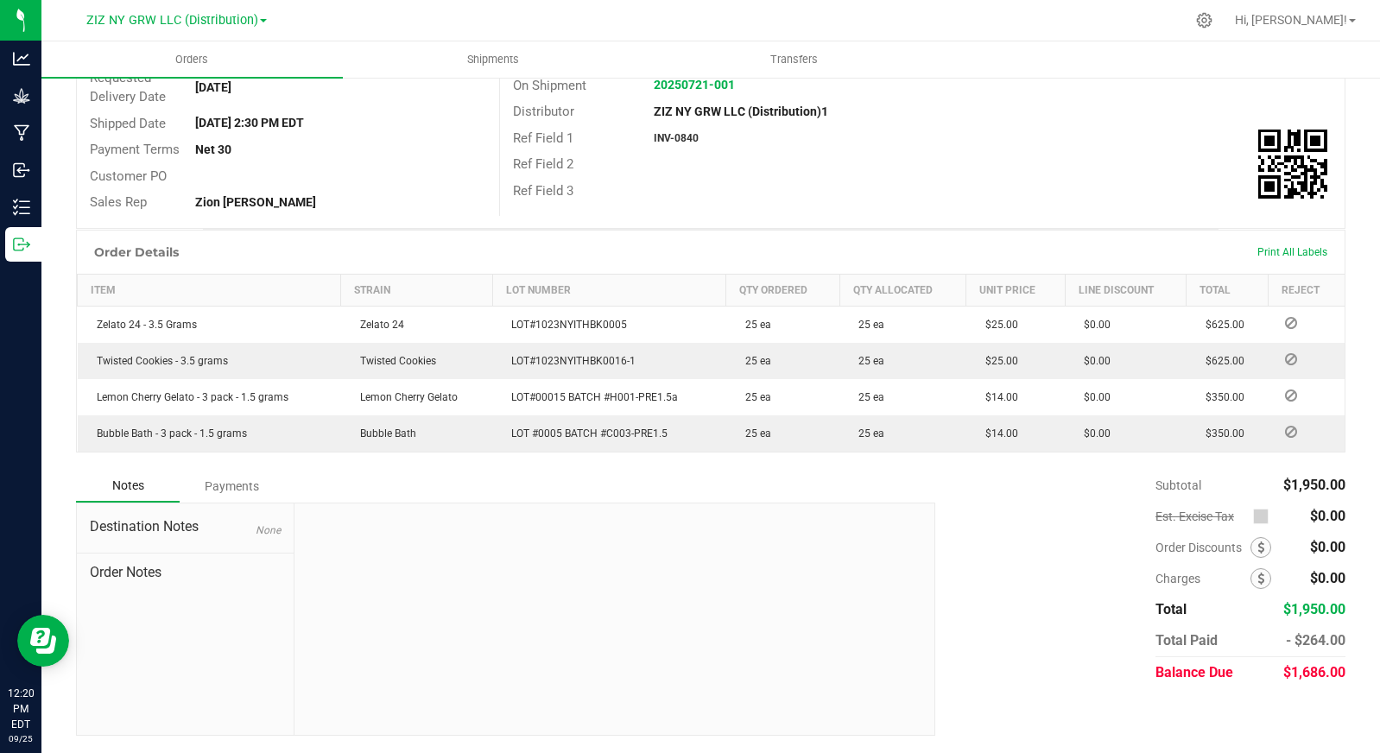
click at [244, 491] on div "Payments" at bounding box center [232, 486] width 104 height 31
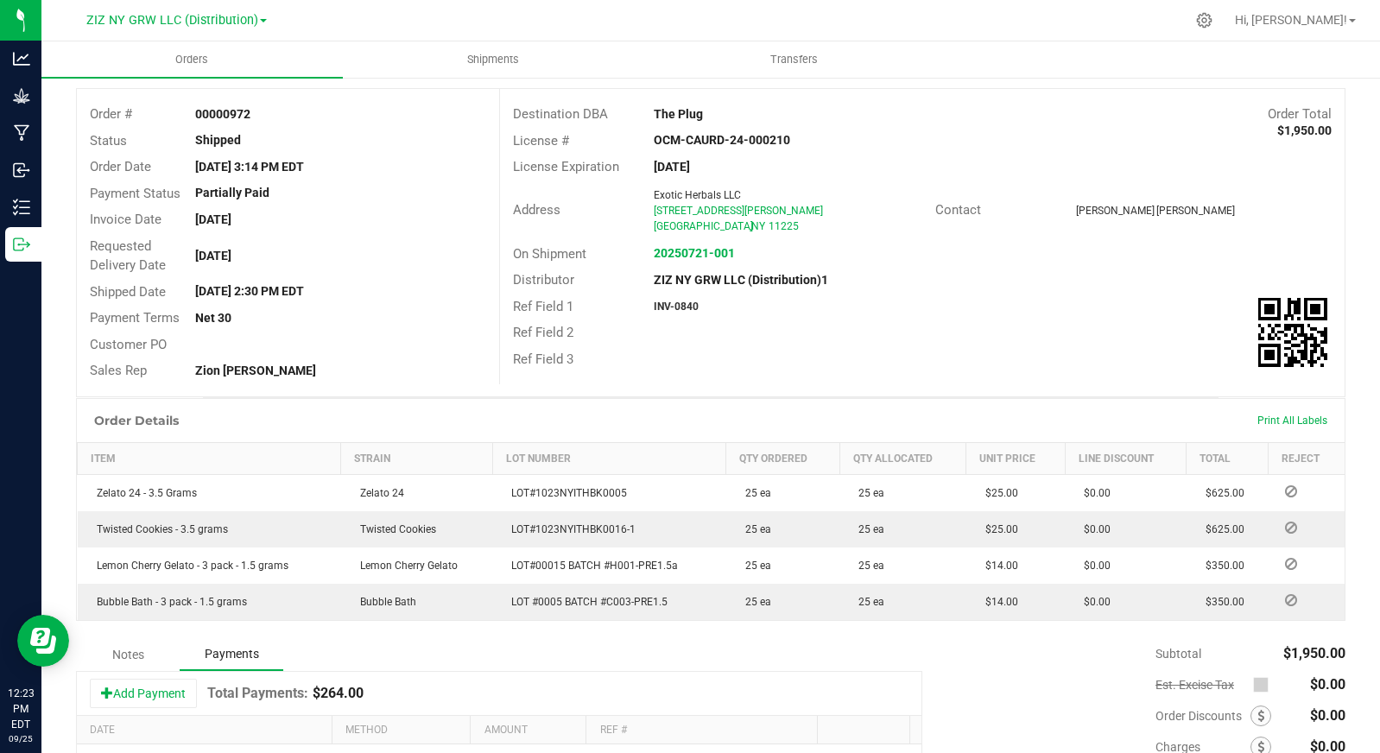
scroll to position [0, 0]
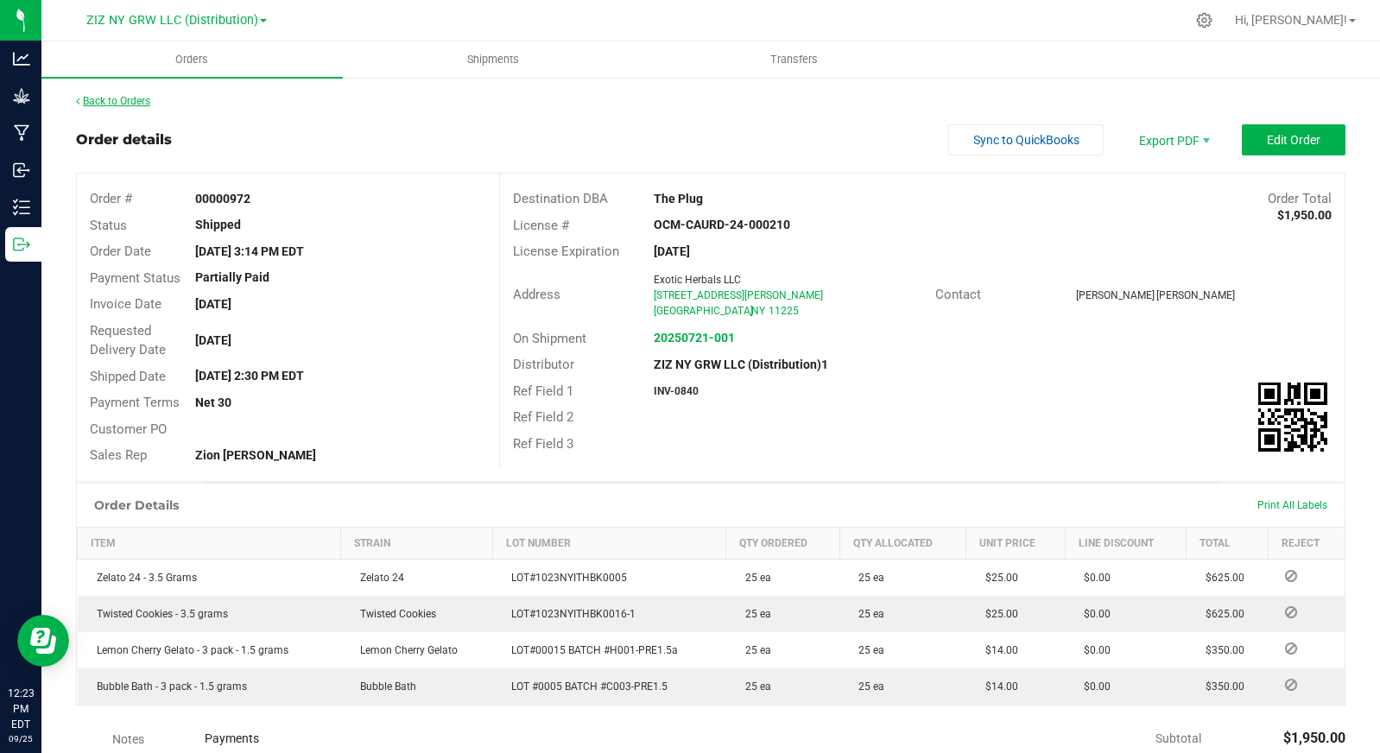
click at [143, 104] on link "Back to Orders" at bounding box center [113, 101] width 74 height 12
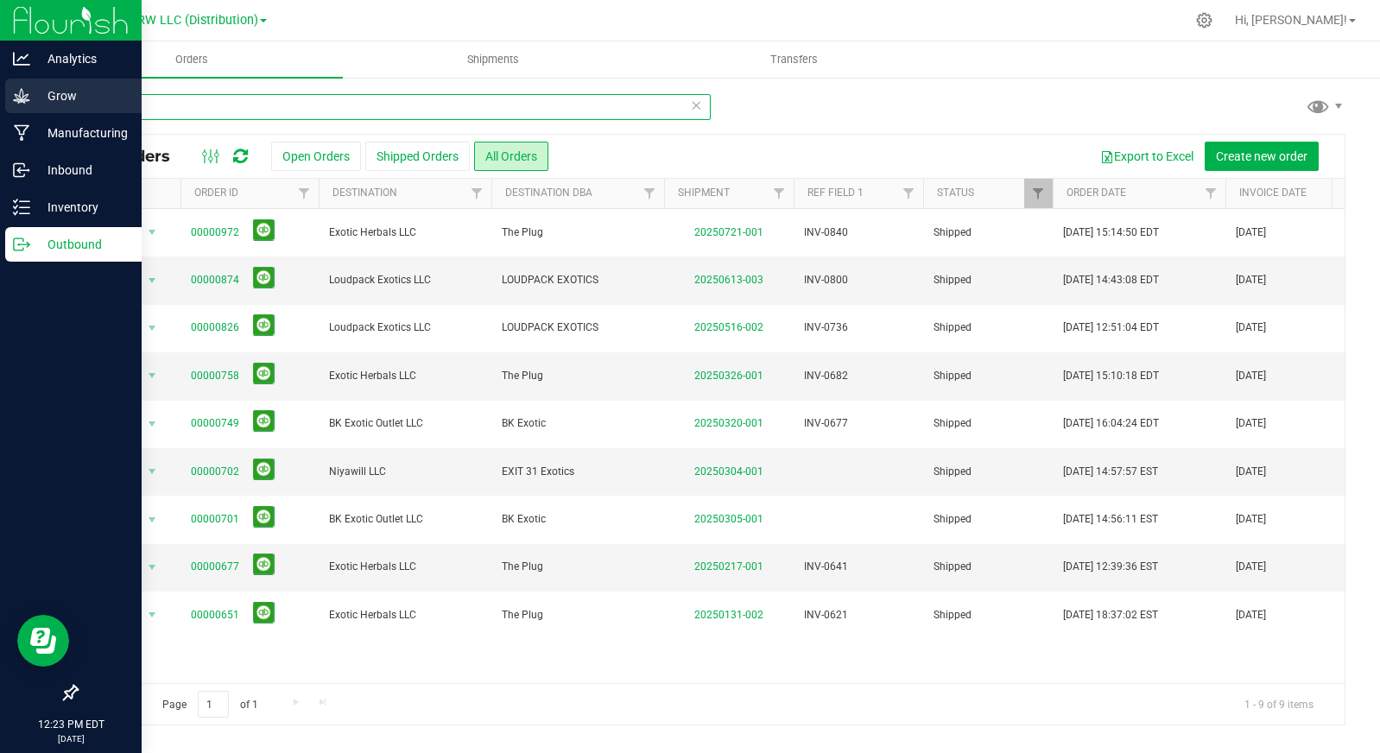
drag, startPoint x: 206, startPoint y: 105, endPoint x: 33, endPoint y: 106, distance: 173.6
click at [33, 106] on div "Analytics Grow Manufacturing Inbound Inventory Outbound 12:23 PM EDT [DATE] 09/…" at bounding box center [690, 376] width 1380 height 753
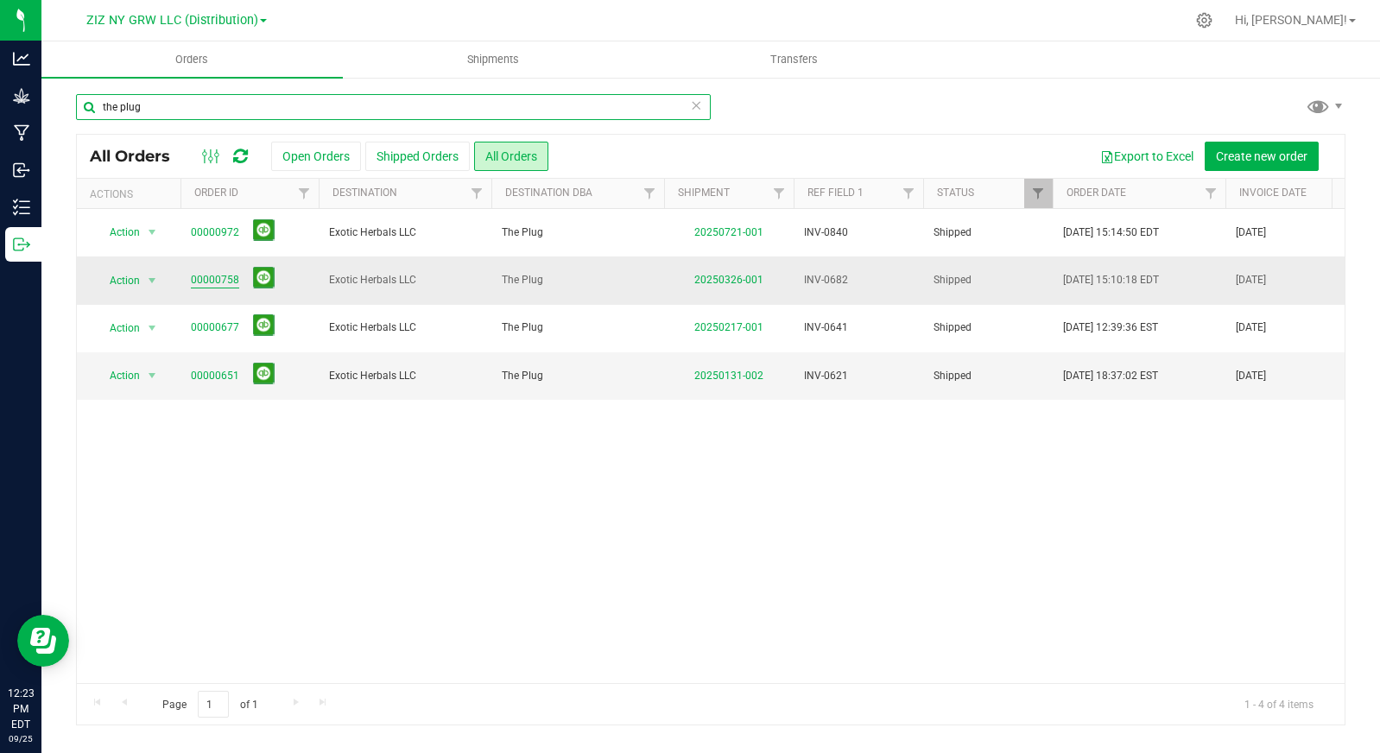
type input "the plug"
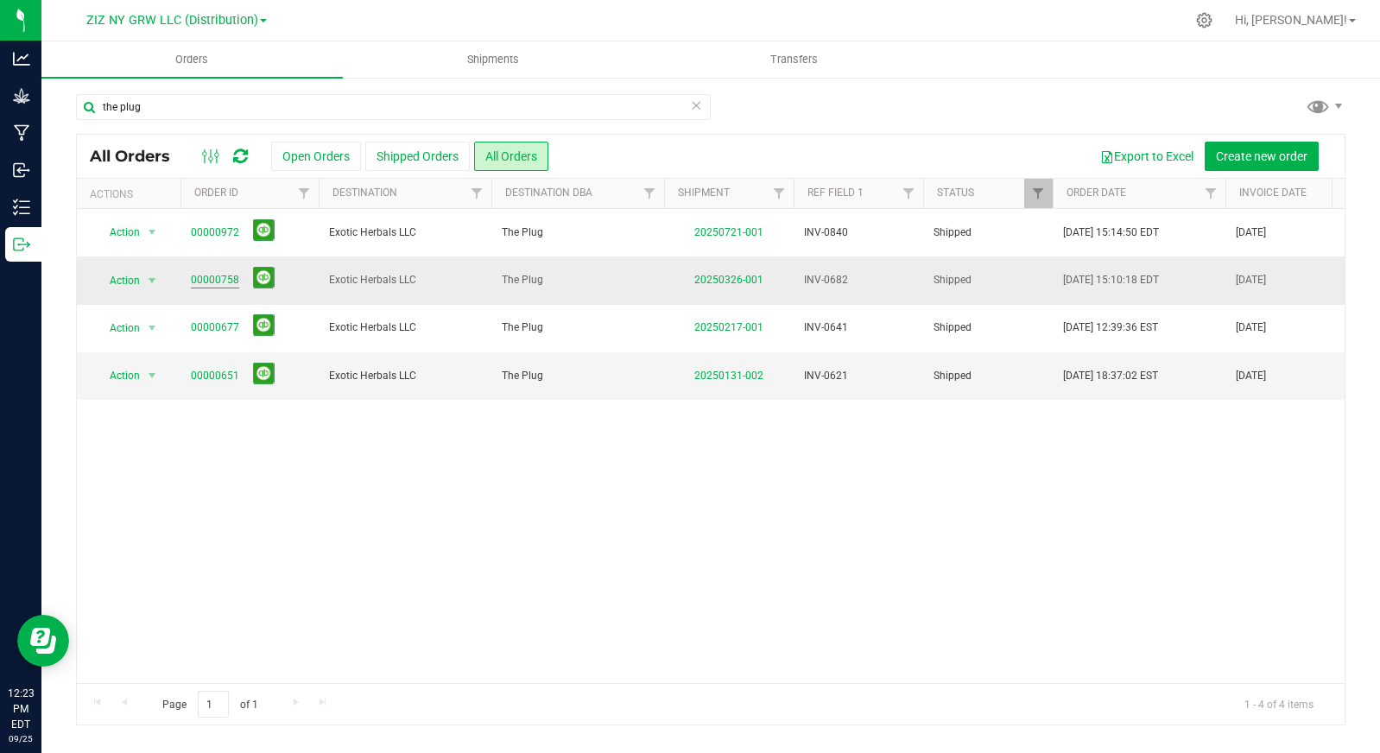
click at [219, 282] on link "00000758" at bounding box center [215, 280] width 48 height 16
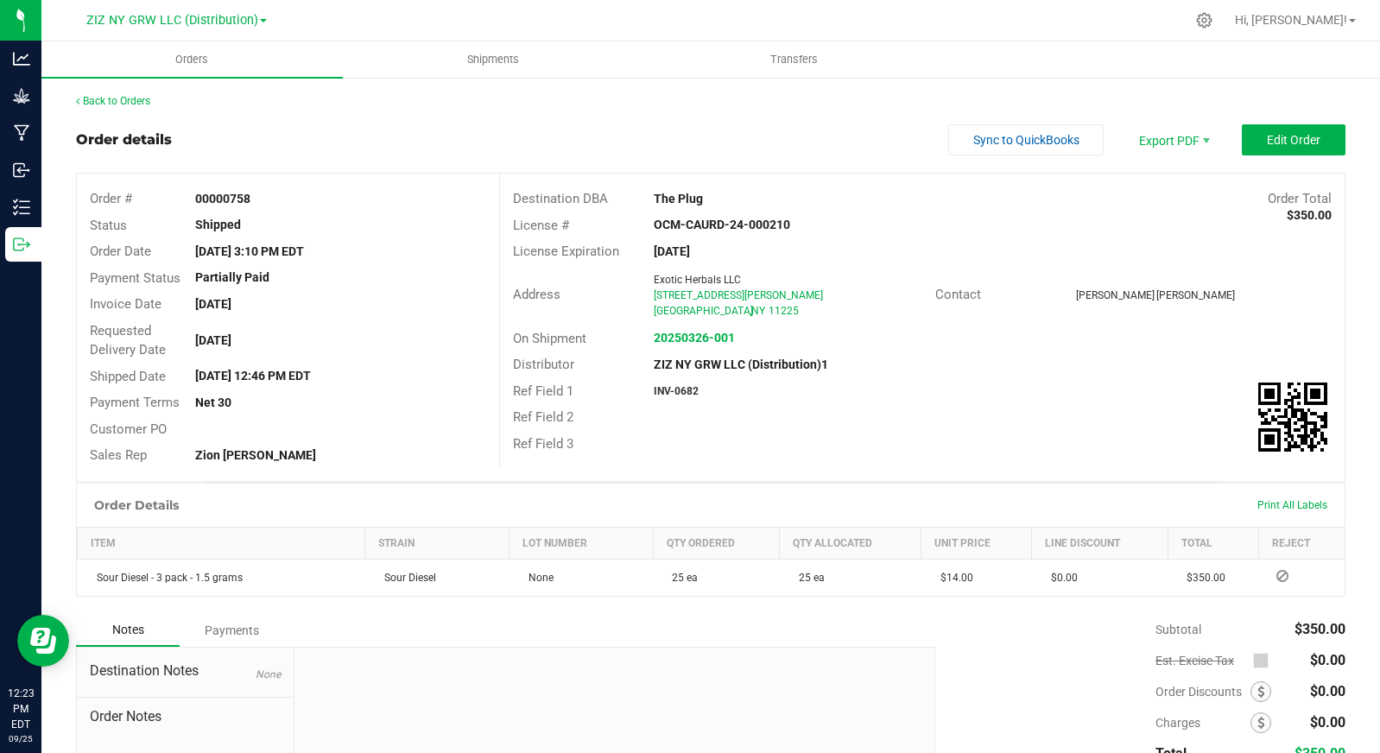
scroll to position [144, 0]
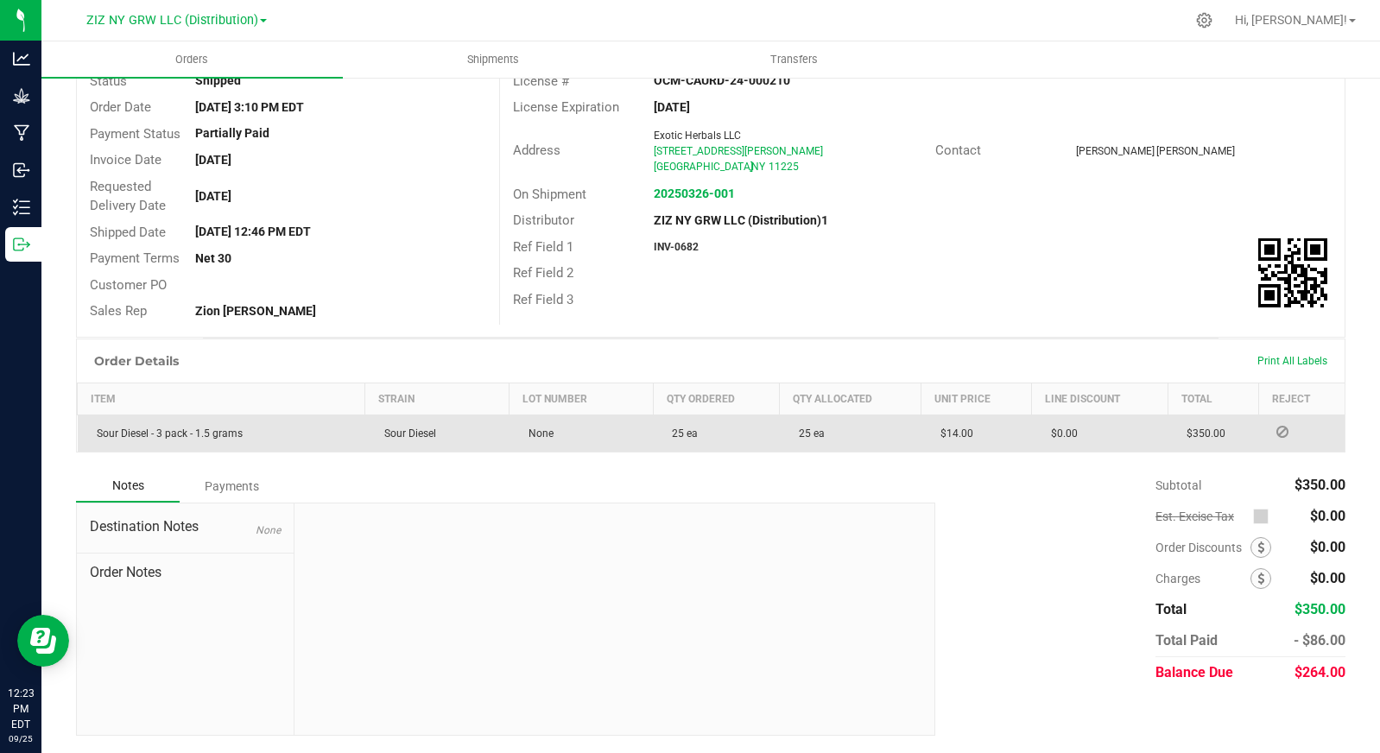
click at [220, 483] on div "Payments" at bounding box center [232, 486] width 104 height 31
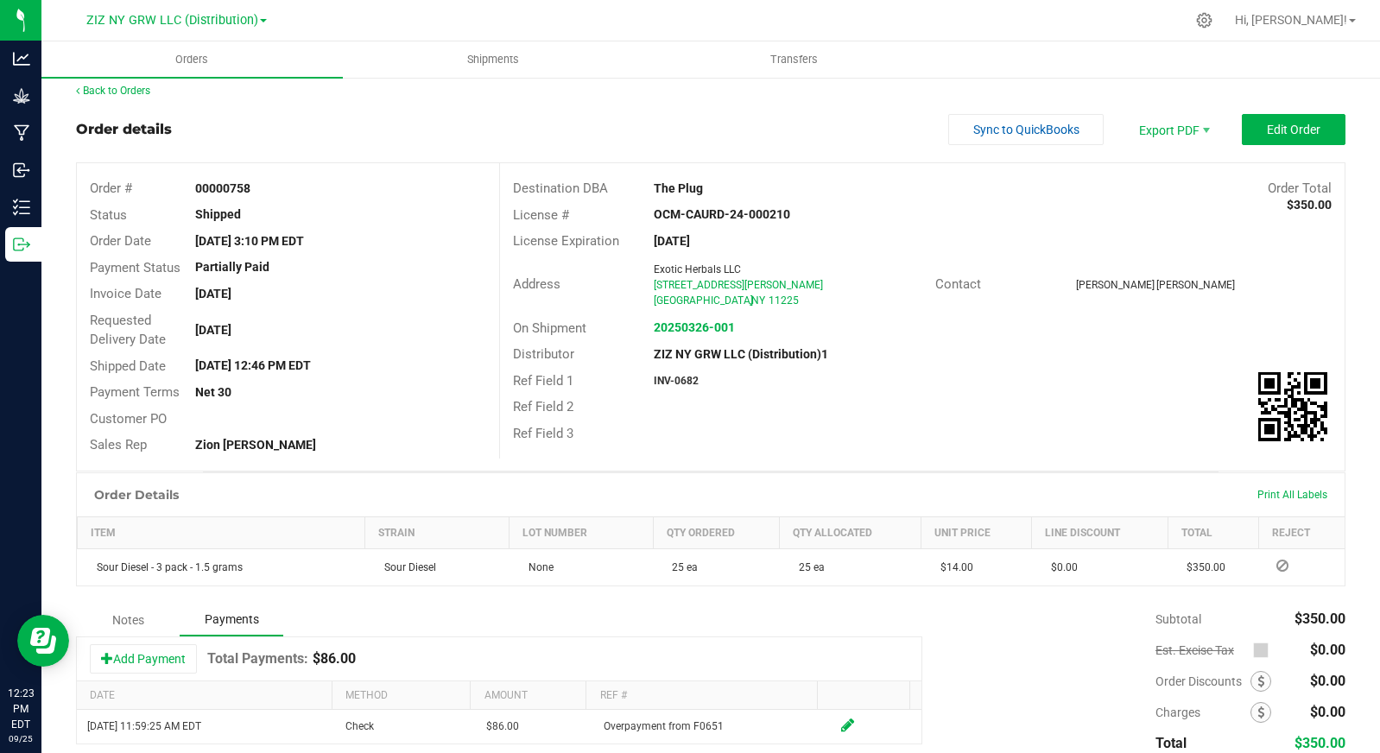
scroll to position [0, 0]
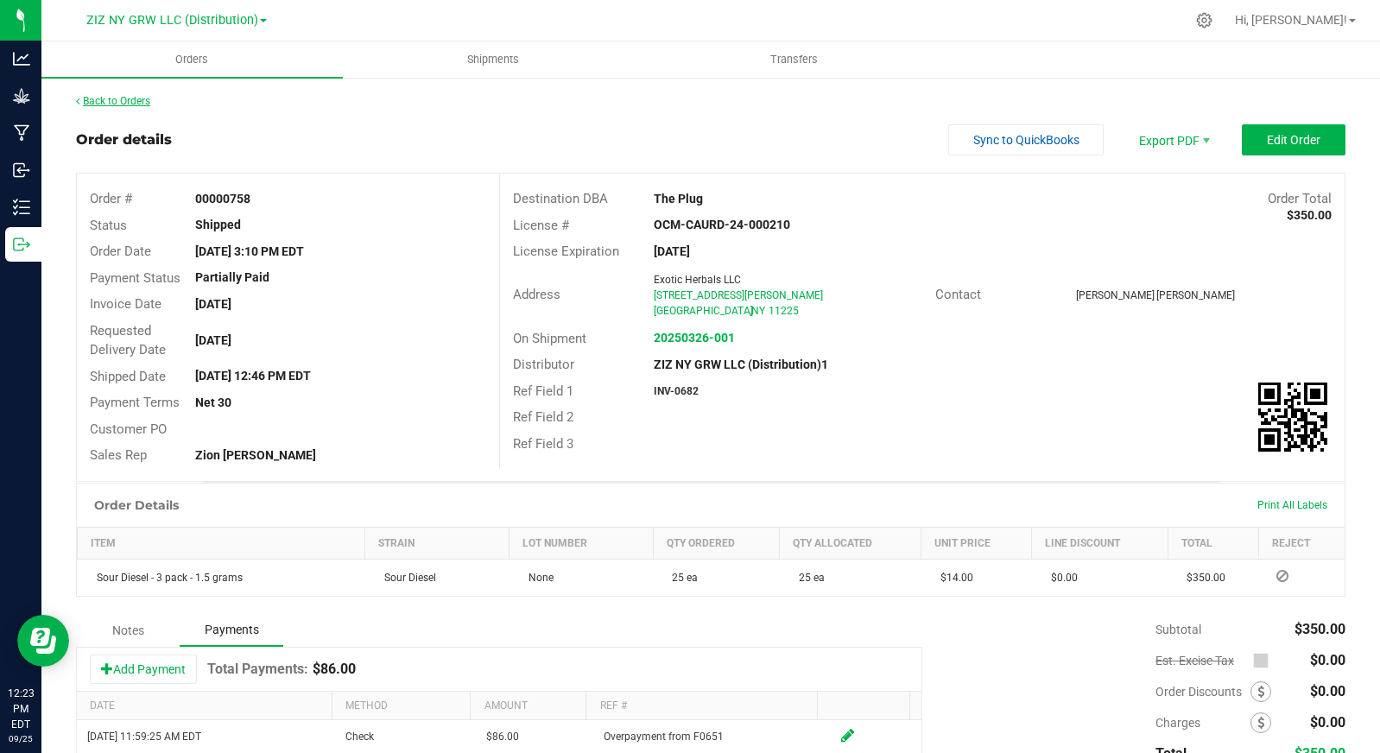
click at [131, 105] on link "Back to Orders" at bounding box center [113, 101] width 74 height 12
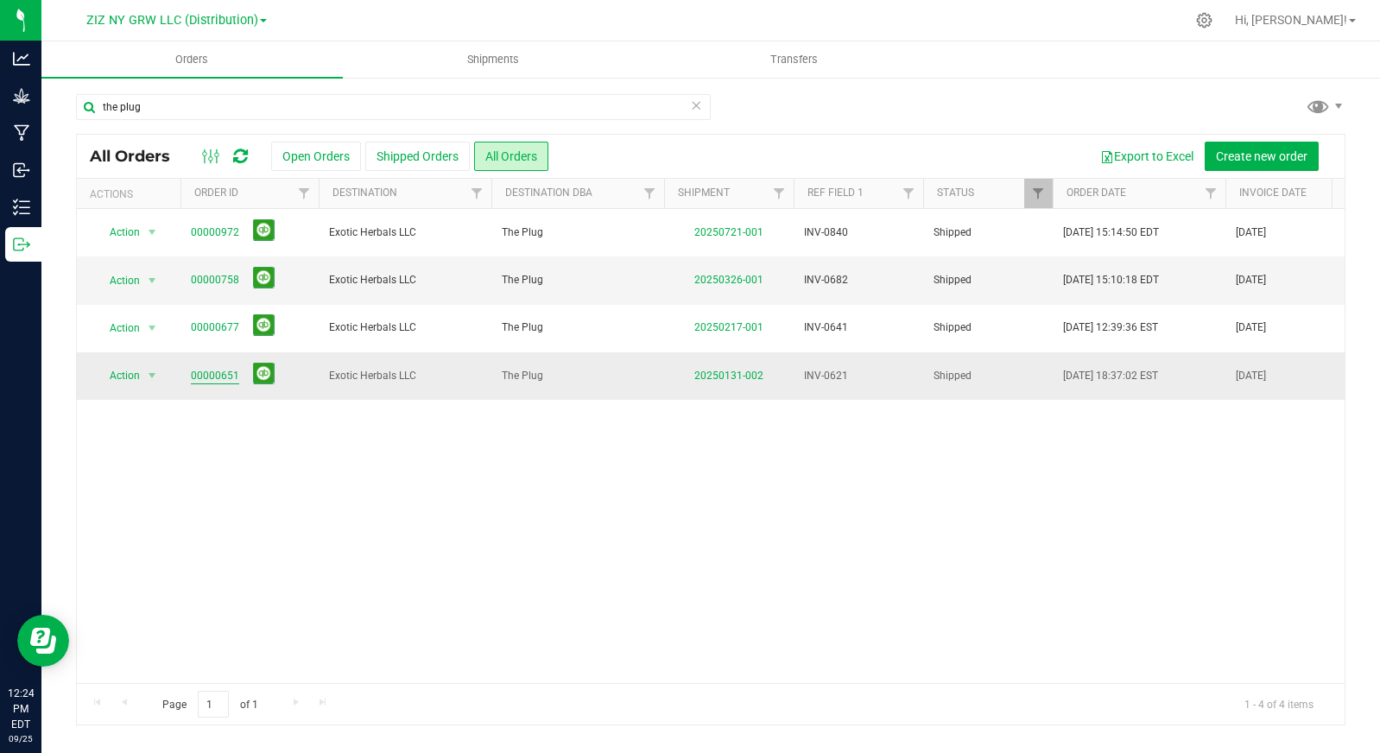
click at [212, 375] on link "00000651" at bounding box center [215, 376] width 48 height 16
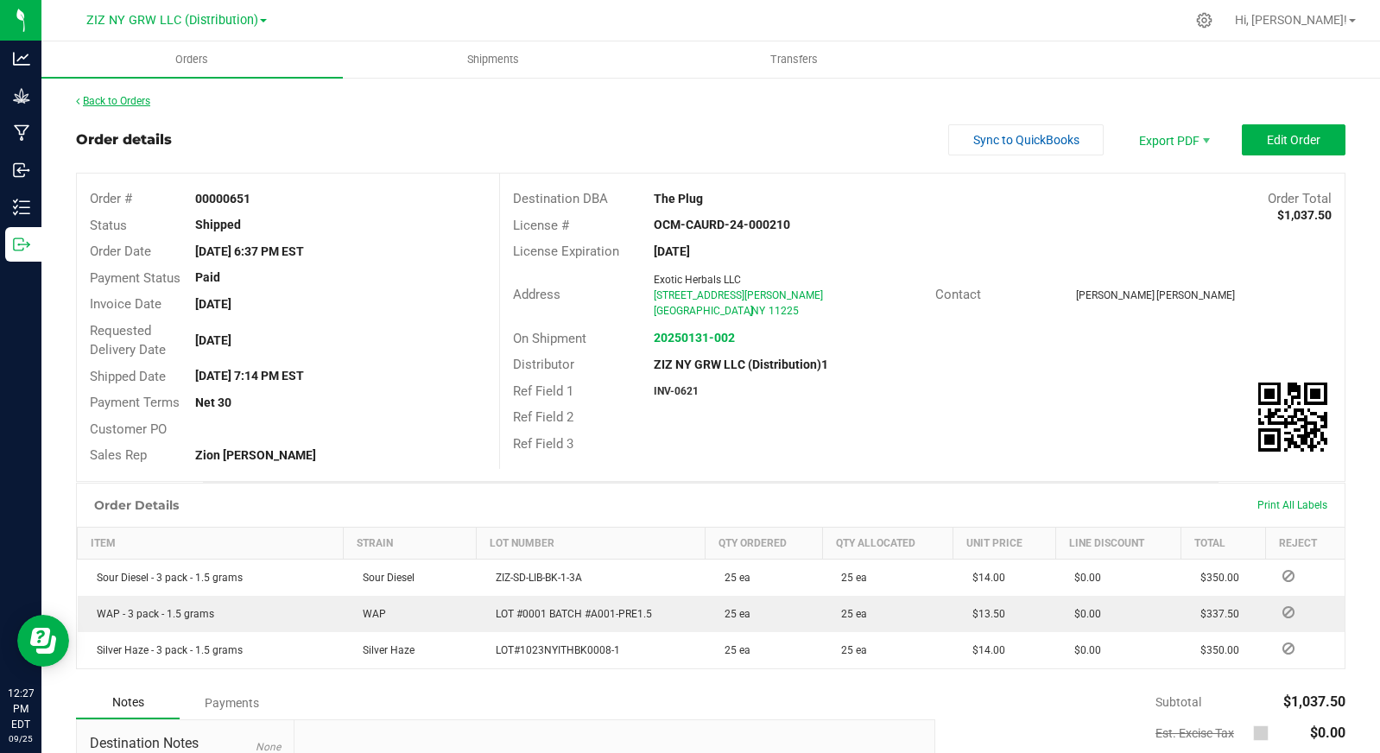
click at [137, 100] on link "Back to Orders" at bounding box center [113, 101] width 74 height 12
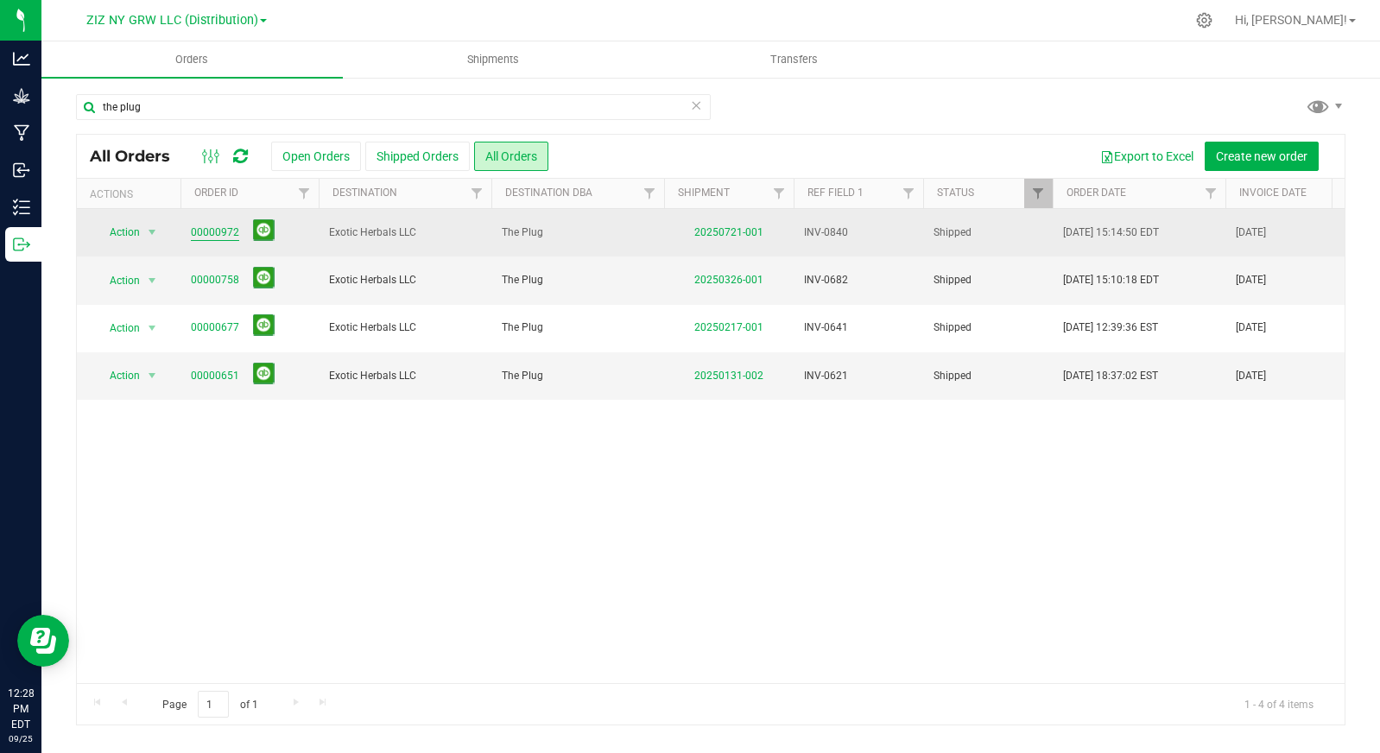
click at [213, 231] on link "00000972" at bounding box center [215, 233] width 48 height 16
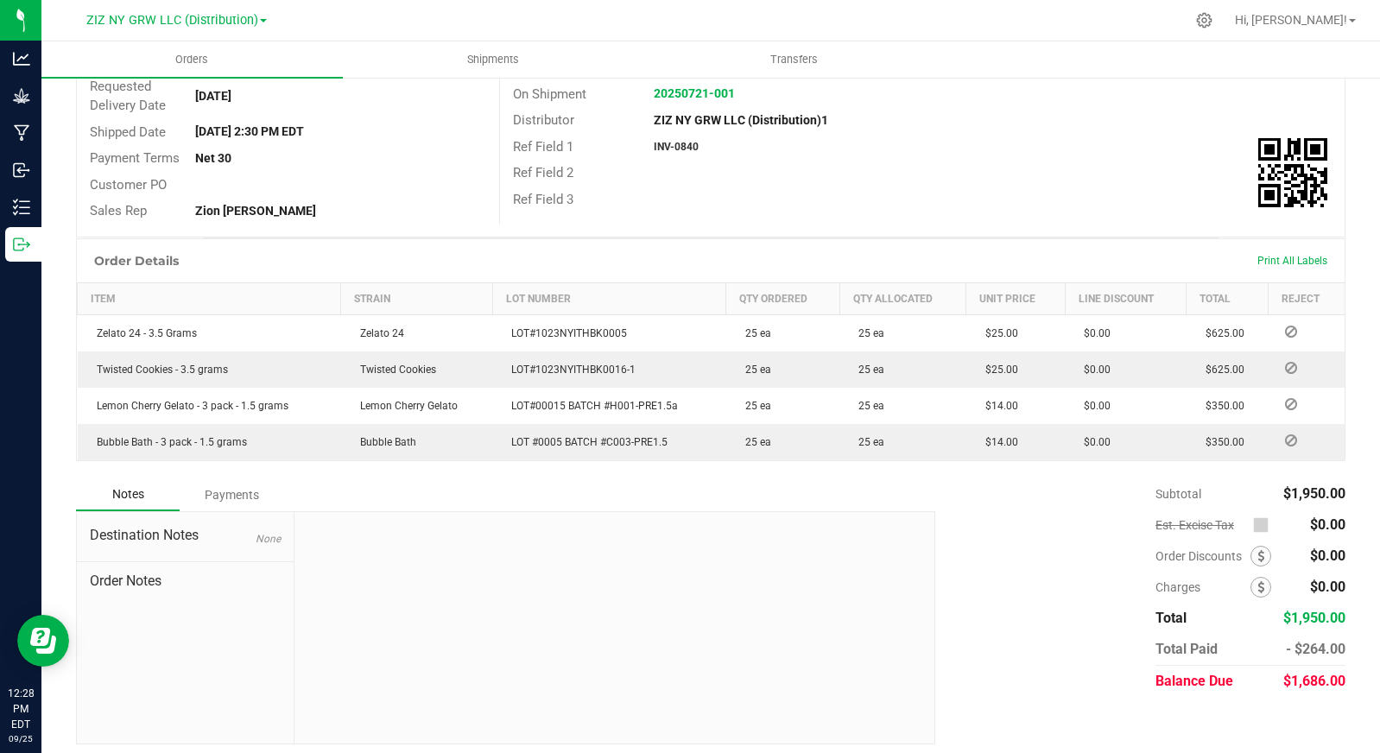
scroll to position [253, 0]
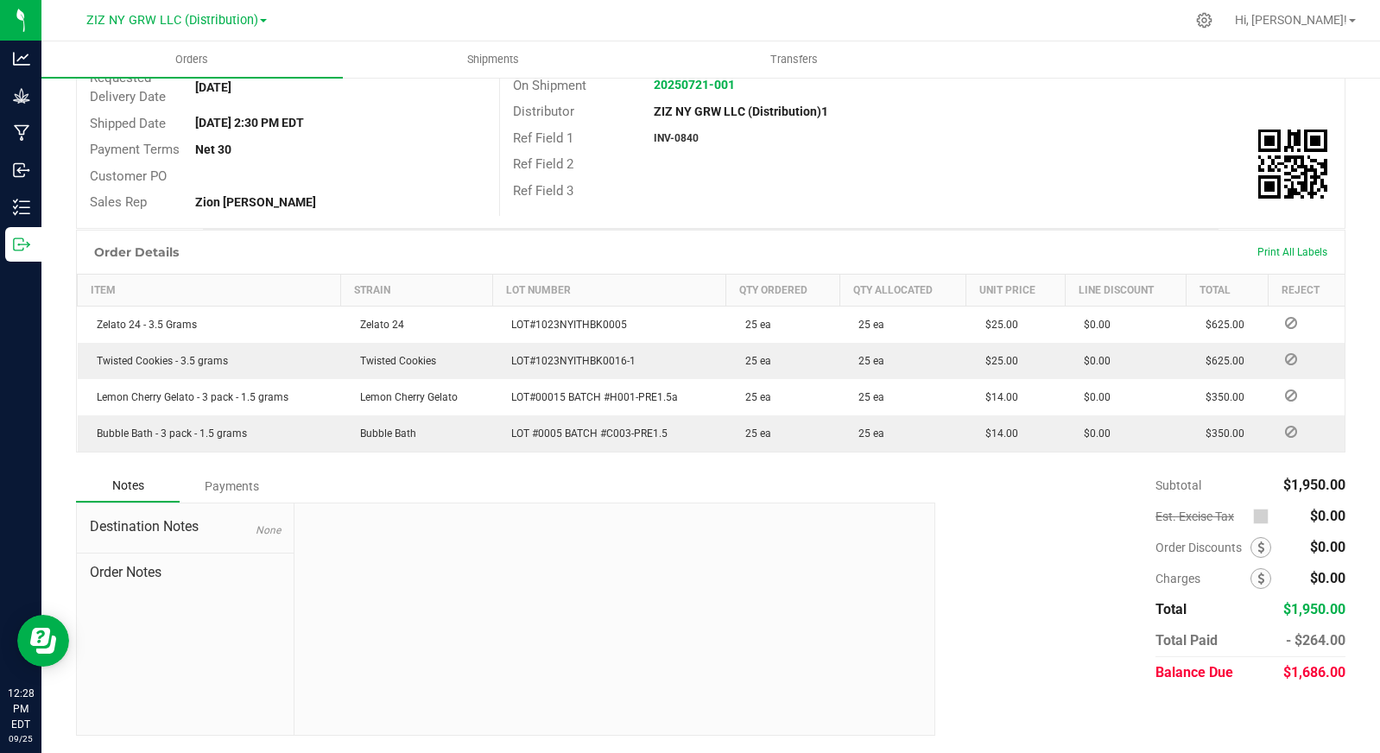
click at [252, 488] on div "Payments" at bounding box center [232, 486] width 104 height 31
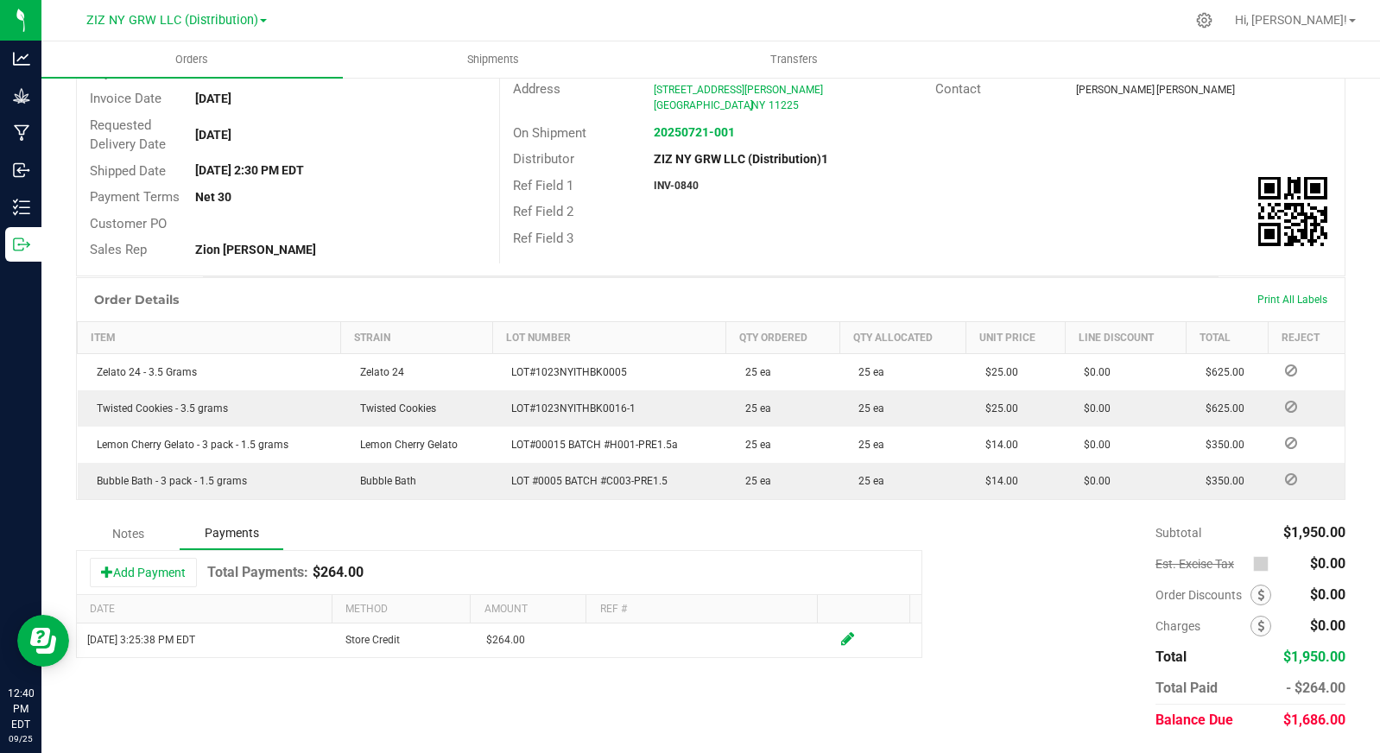
scroll to position [0, 0]
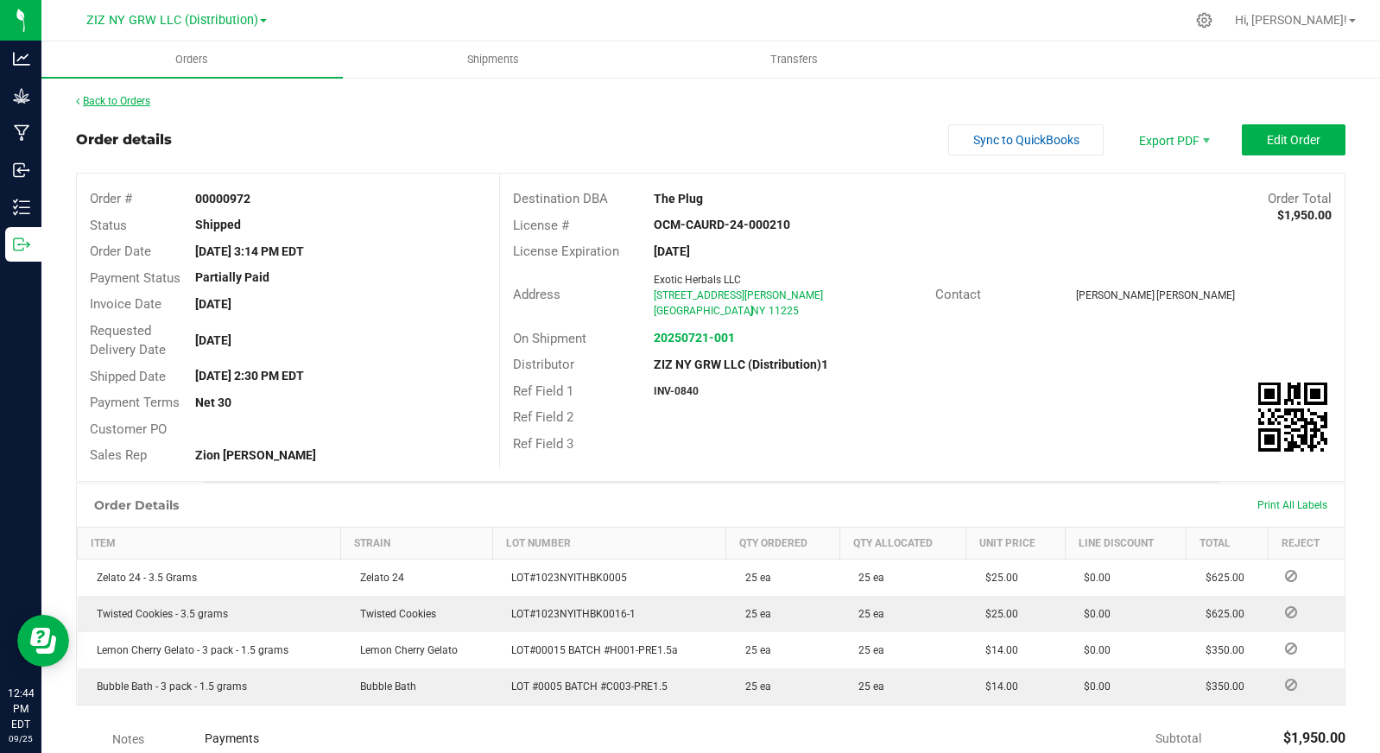
click at [143, 101] on link "Back to Orders" at bounding box center [113, 101] width 74 height 12
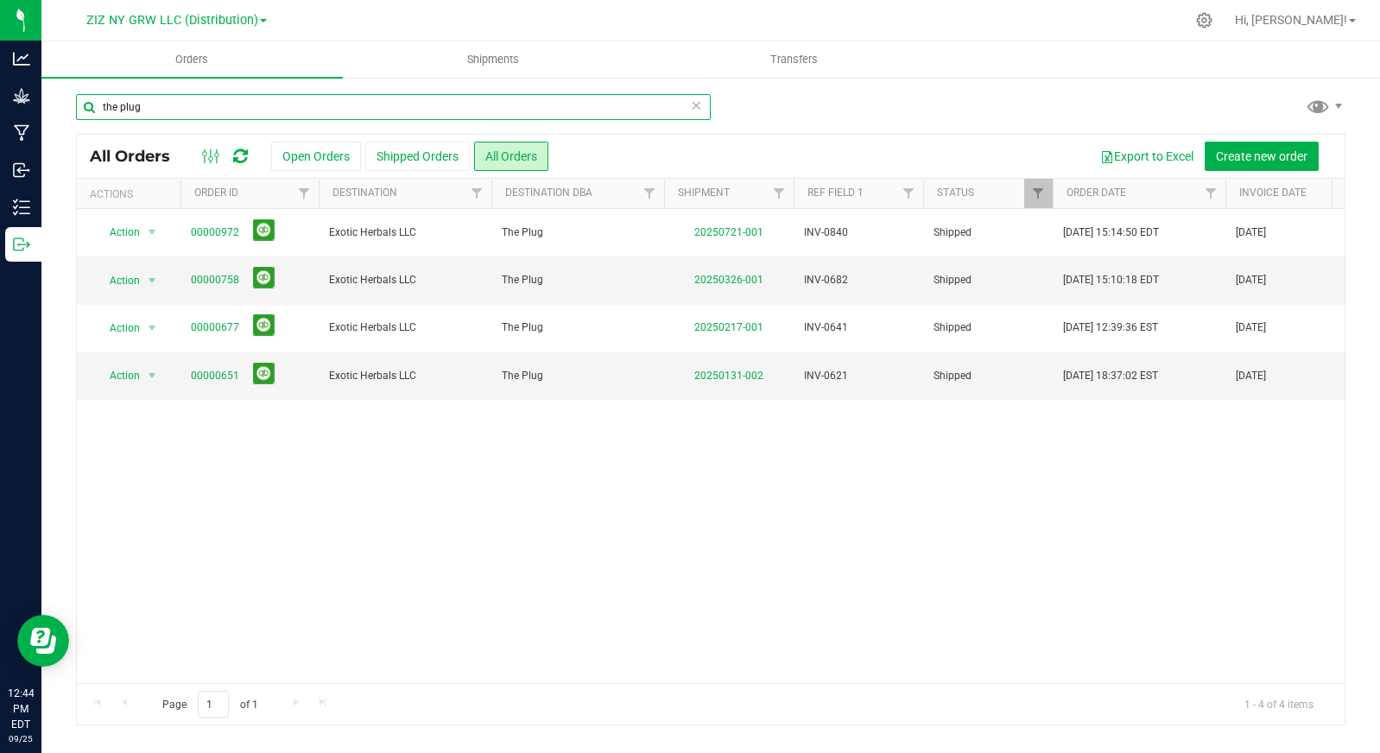
drag, startPoint x: 163, startPoint y: 112, endPoint x: 73, endPoint y: 104, distance: 91.1
click at [73, 104] on div "the plug All Orders Open Orders Shipped Orders All Orders Export to Excel Creat…" at bounding box center [710, 409] width 1339 height 667
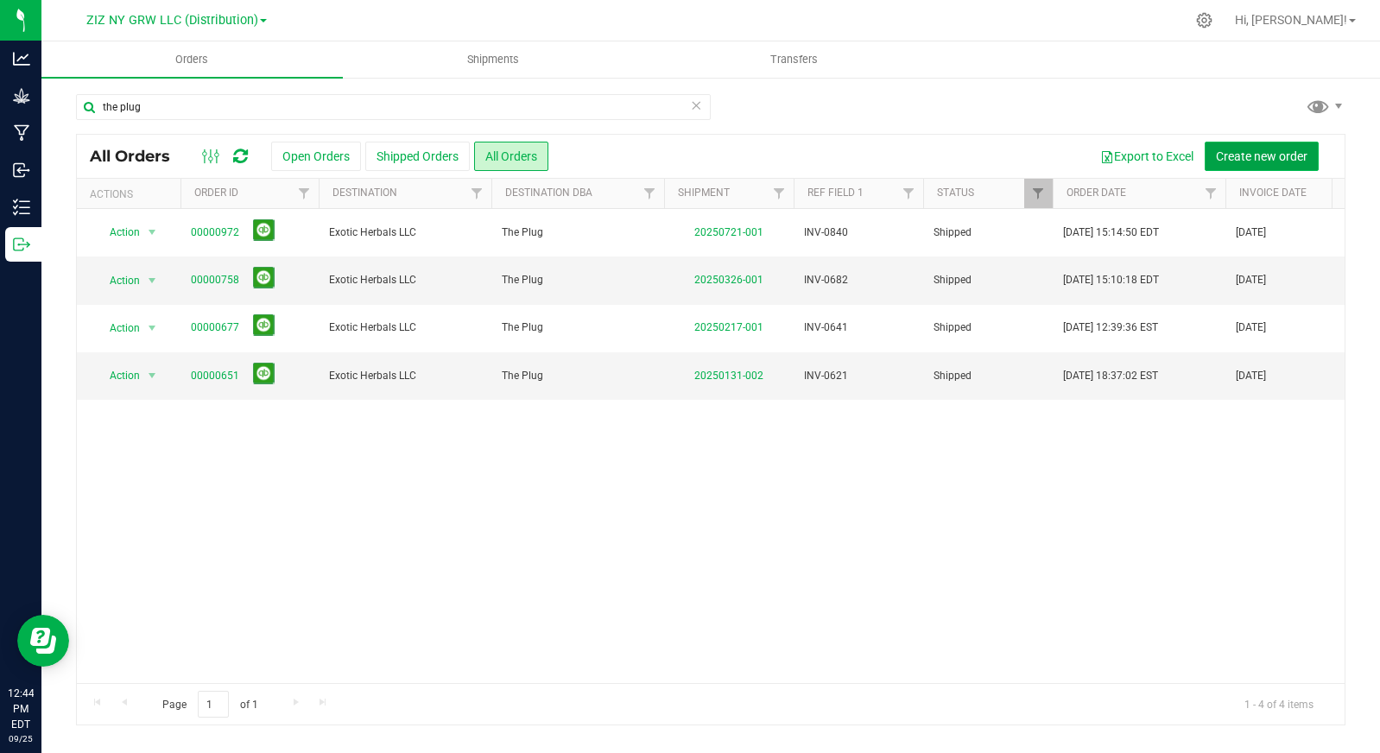
click at [1277, 154] on span "Create new order" at bounding box center [1262, 156] width 92 height 14
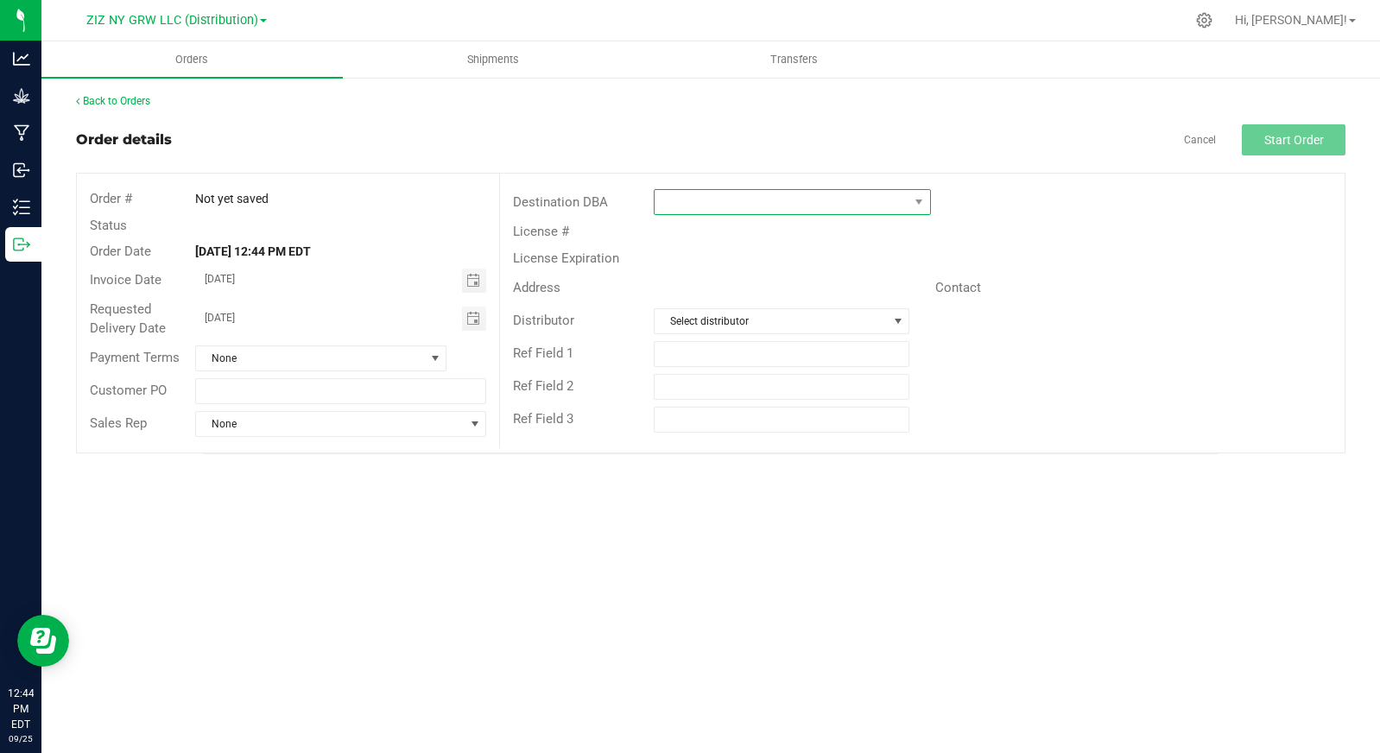
click at [722, 210] on span at bounding box center [782, 202] width 254 height 24
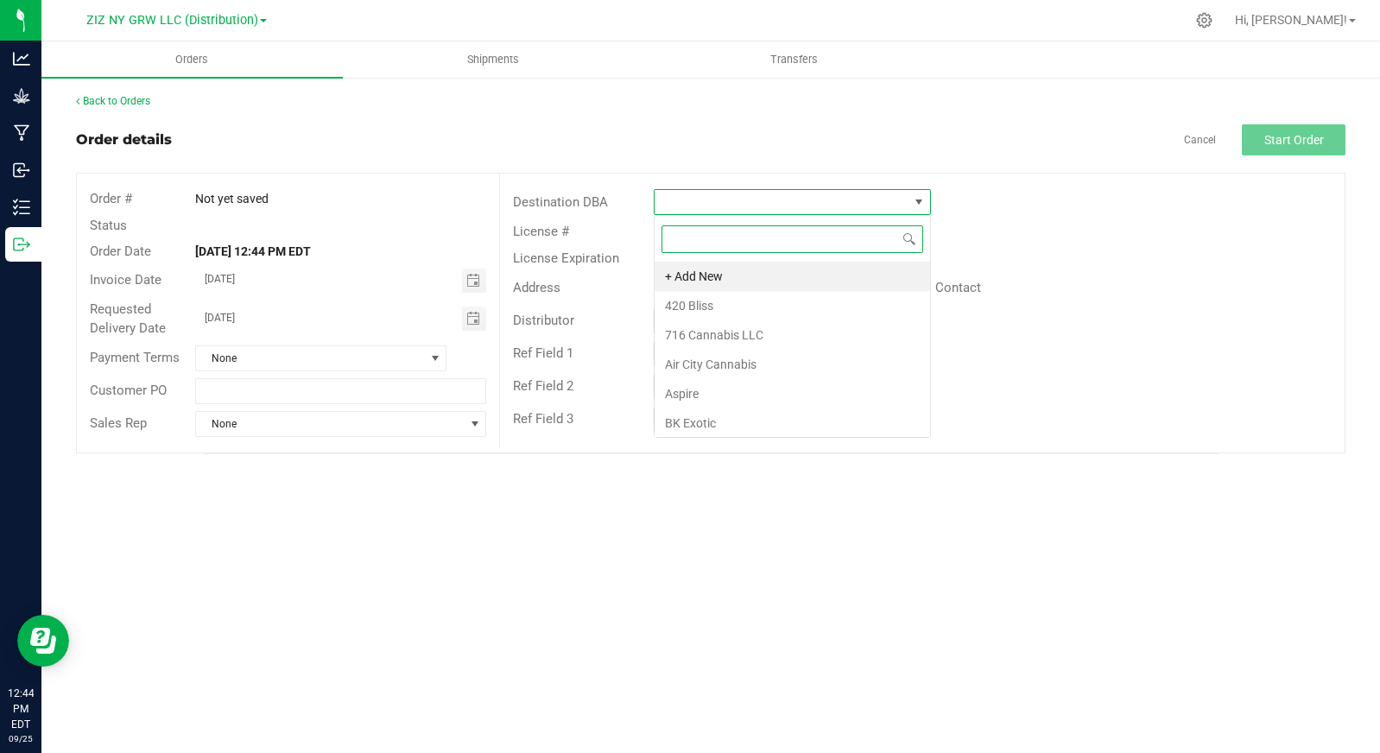
scroll to position [26, 276]
type input "h"
type input "hii"
click at [691, 272] on li "HII" at bounding box center [793, 276] width 276 height 29
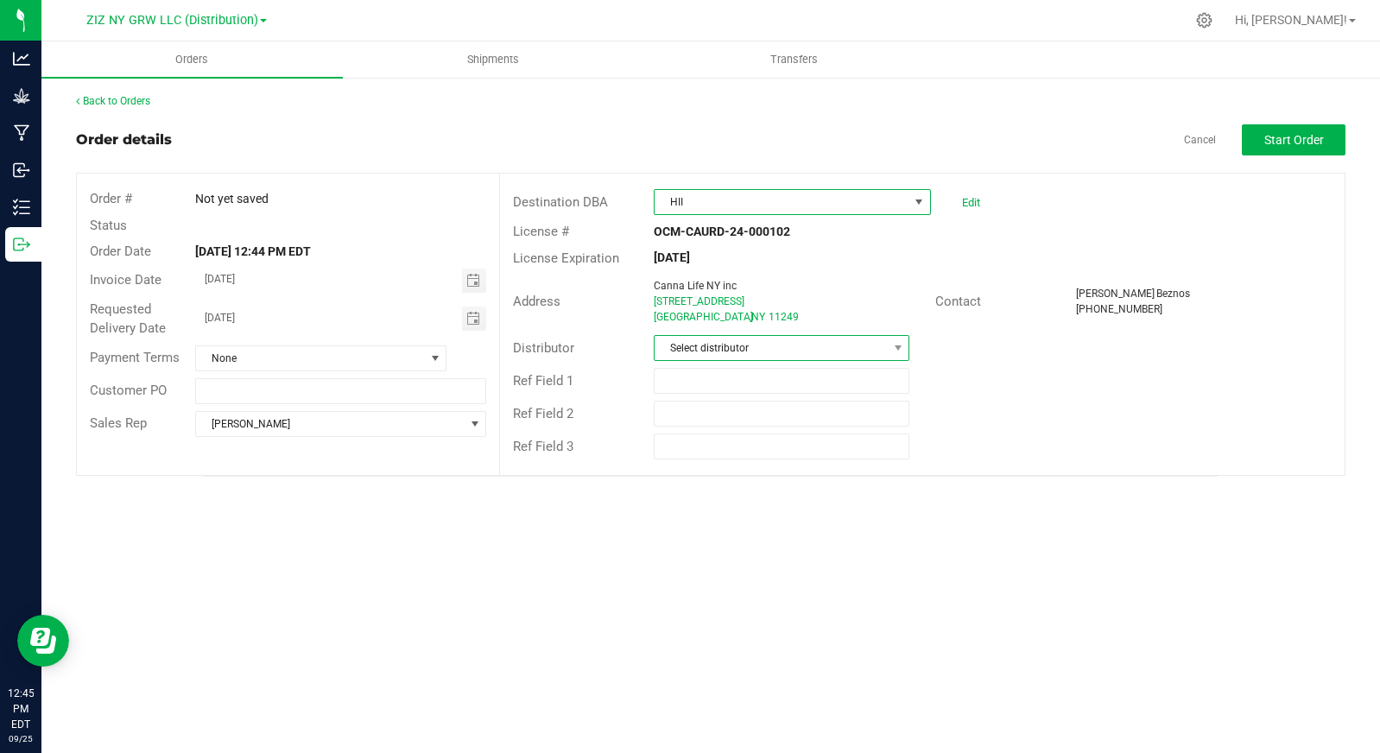
click at [817, 354] on span "Select distributor" at bounding box center [771, 348] width 232 height 24
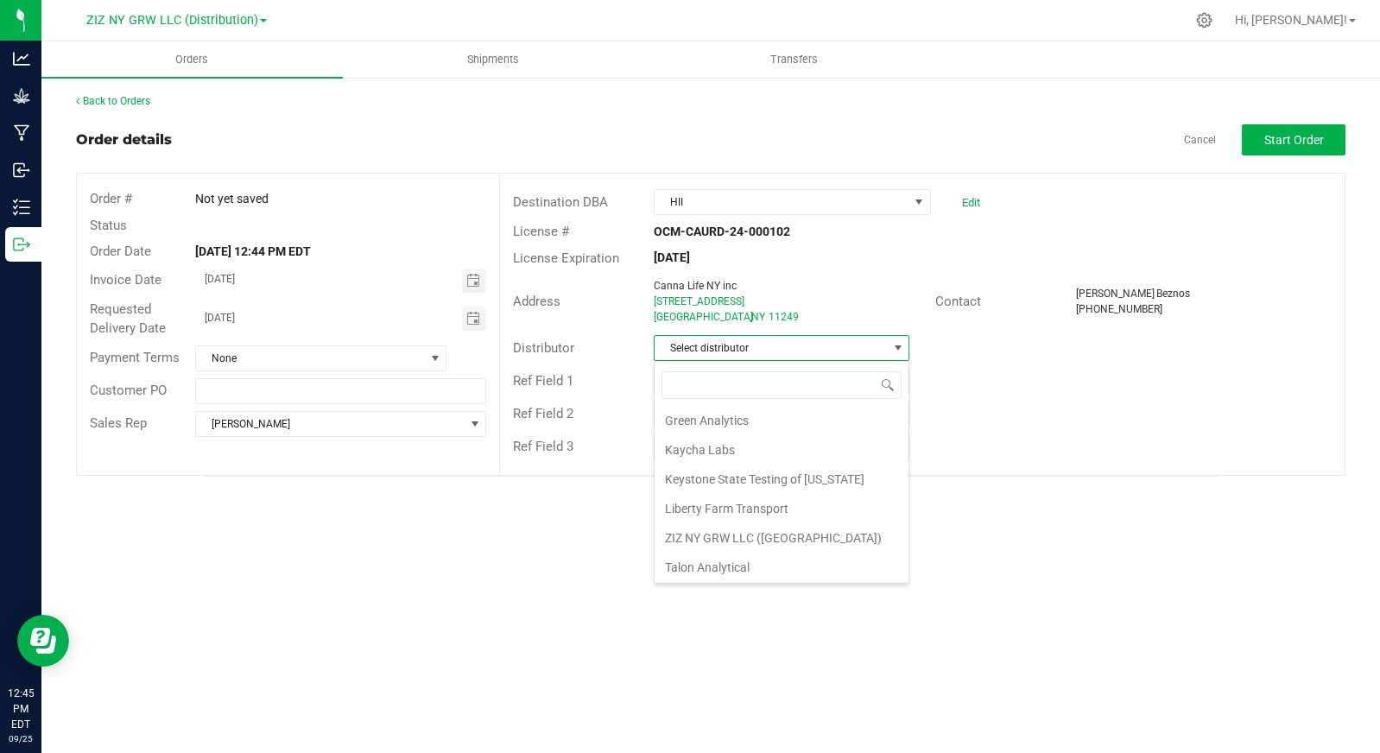
scroll to position [62, 0]
drag, startPoint x: 810, startPoint y: 562, endPoint x: 809, endPoint y: 552, distance: 10.4
click at [809, 562] on li "ZIZ NY GRW LLC (Distribution)1" at bounding box center [782, 565] width 254 height 29
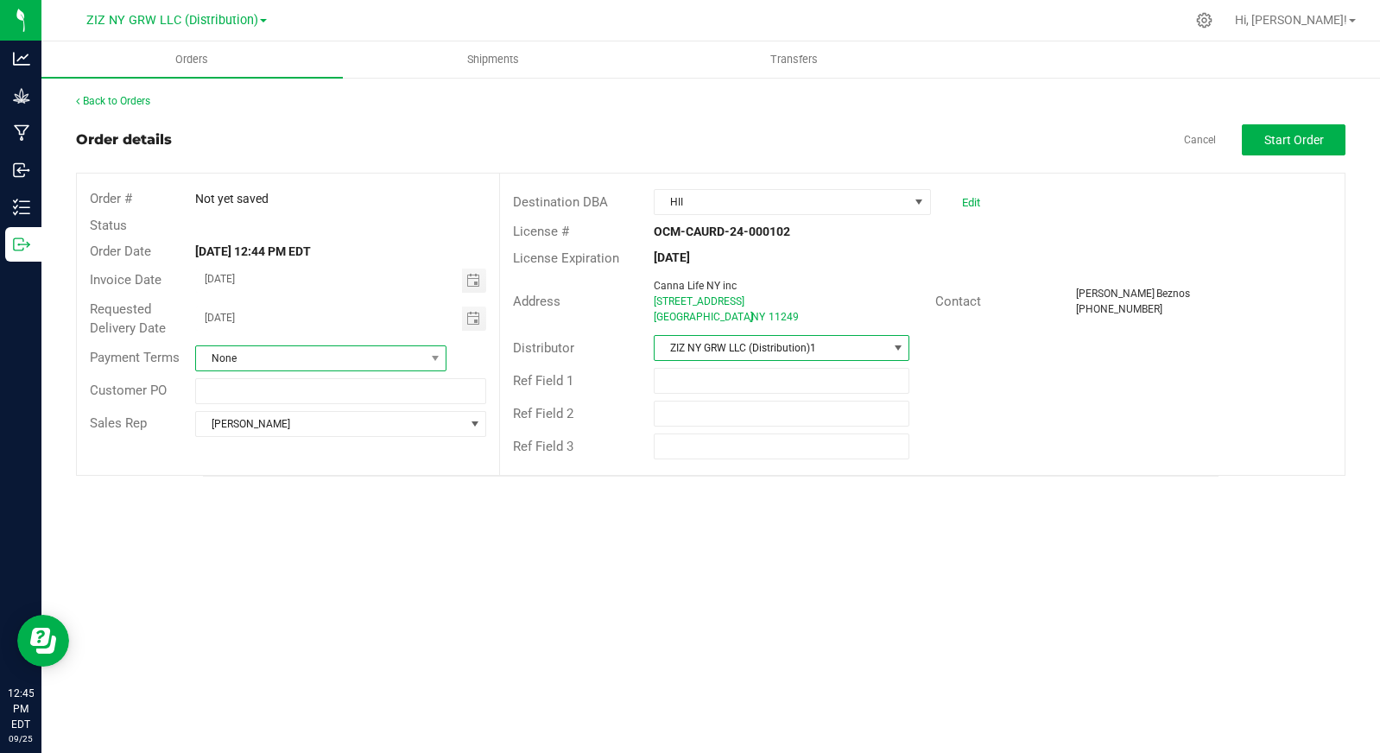
click at [312, 364] on span "None" at bounding box center [310, 358] width 228 height 24
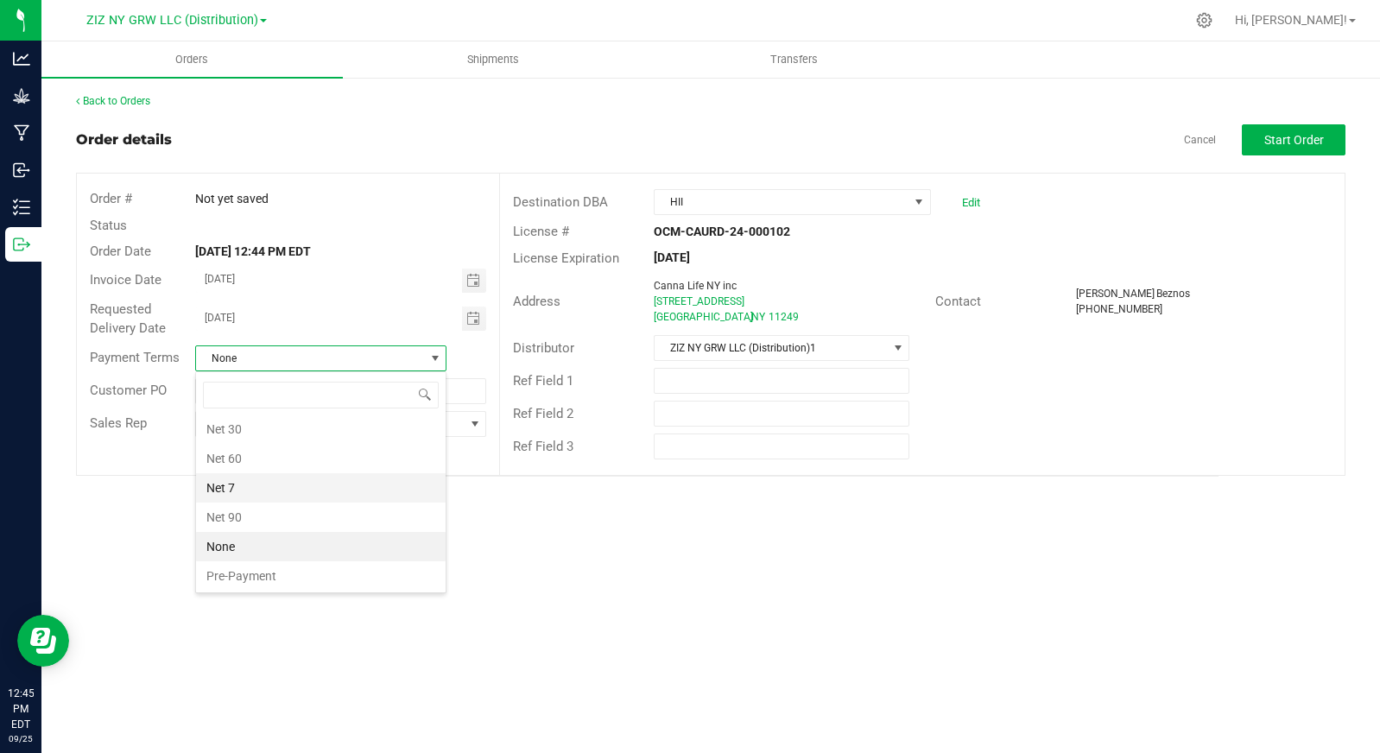
scroll to position [238, 0]
click at [718, 651] on div "Orders Shipments Transfers Back to Orders Order details Cancel Start Order Orde…" at bounding box center [710, 397] width 1339 height 712
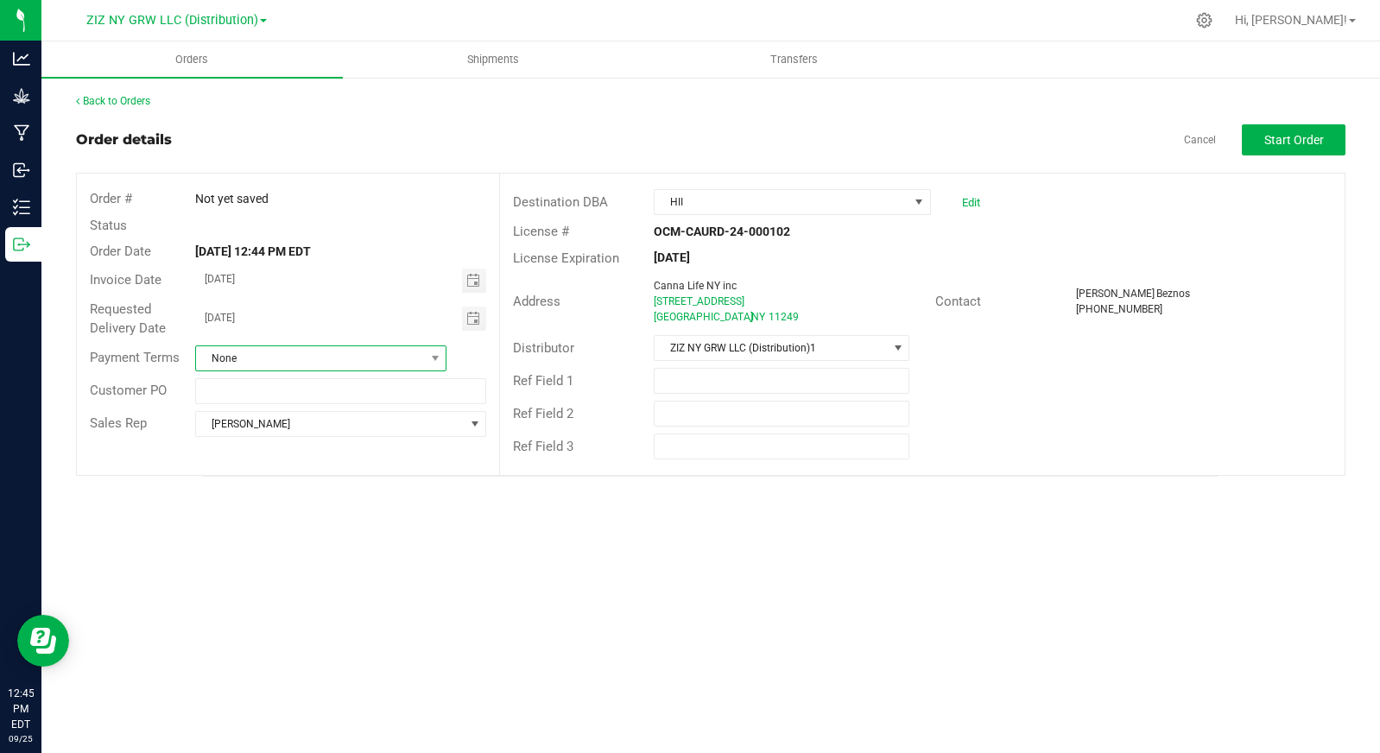
click at [287, 359] on span "None" at bounding box center [310, 358] width 228 height 24
click at [288, 461] on li "Net 30" at bounding box center [321, 457] width 250 height 29
click at [1265, 152] on button "Start Order" at bounding box center [1294, 139] width 104 height 31
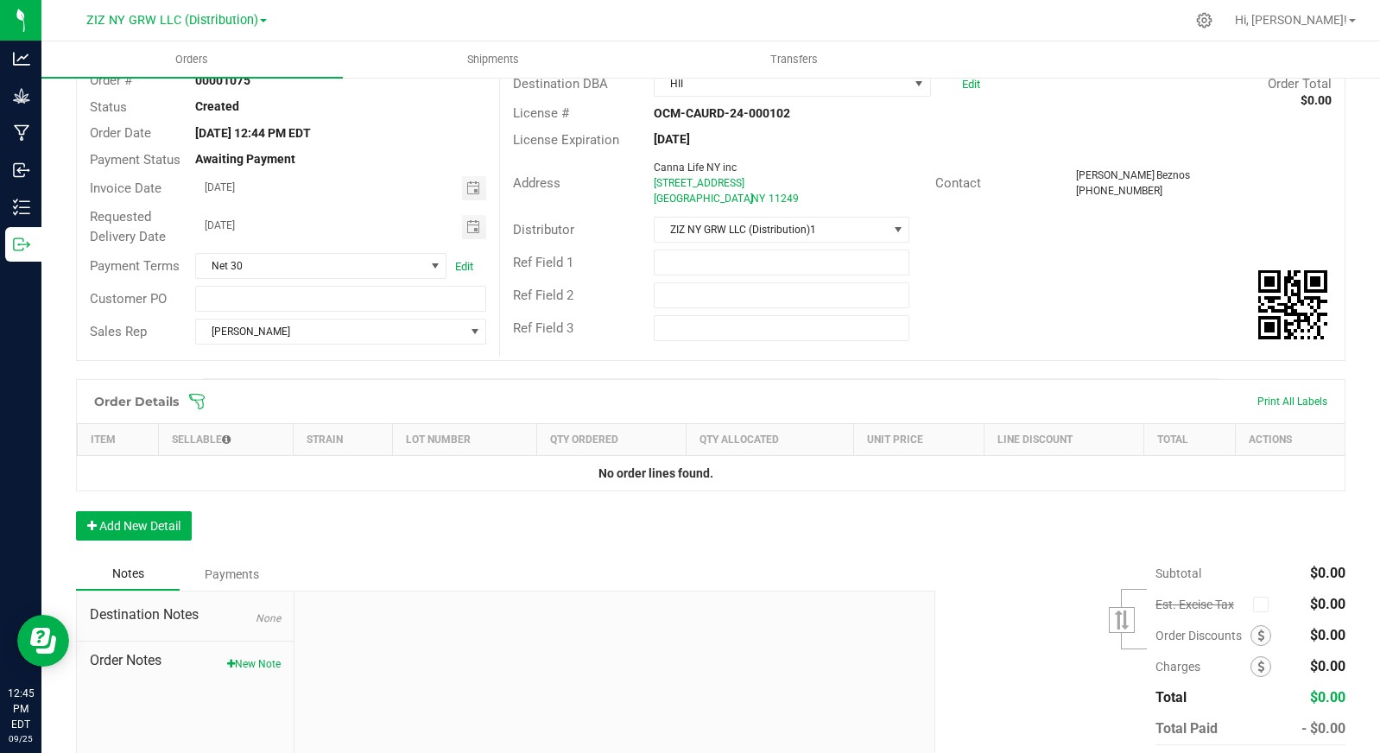
scroll to position [206, 0]
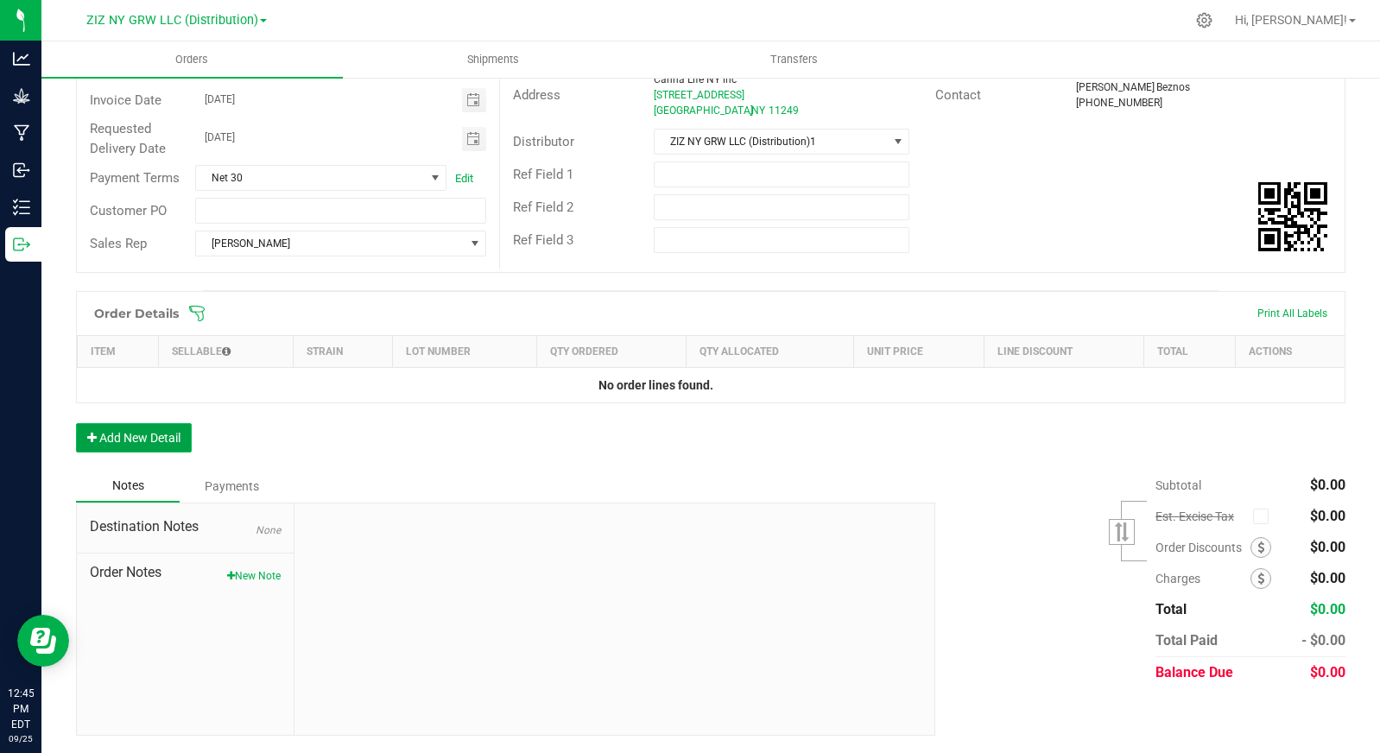
click at [92, 428] on button "Add New Detail" at bounding box center [134, 437] width 116 height 29
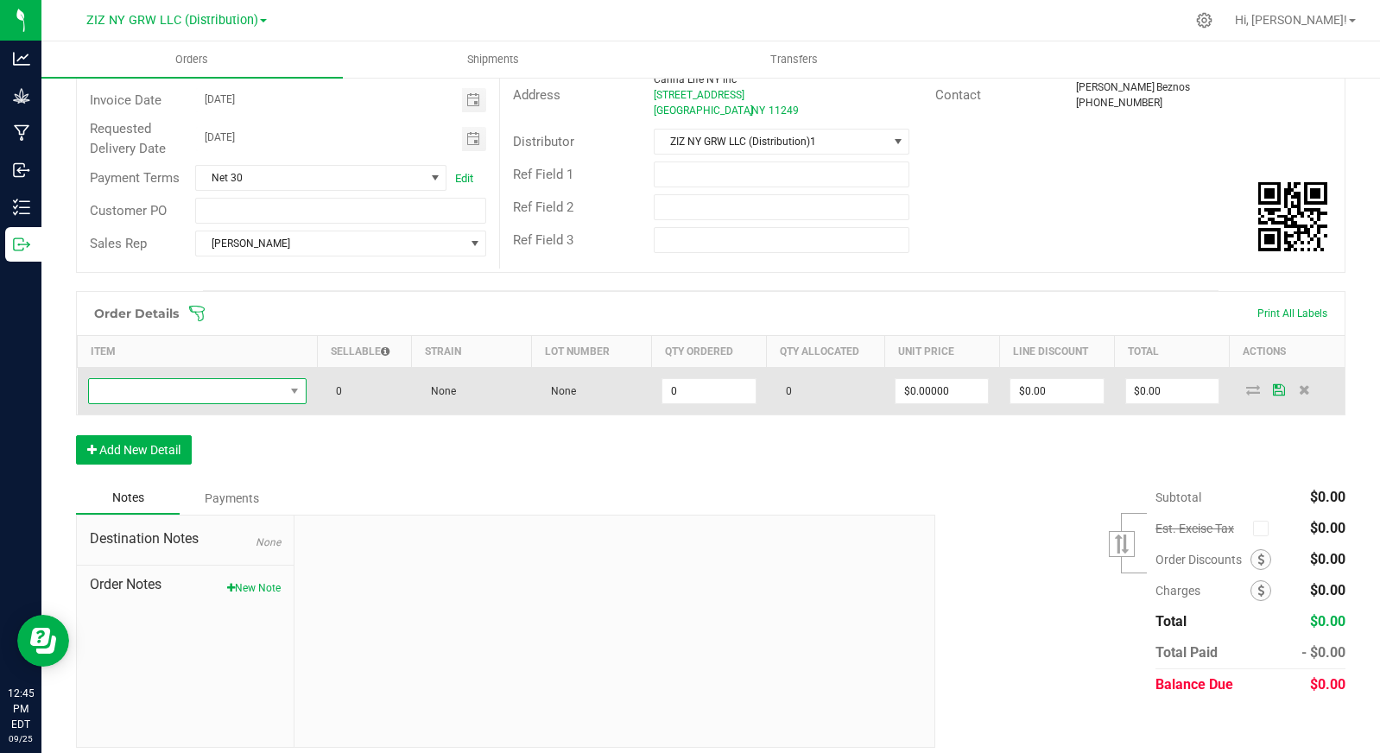
click at [231, 385] on span "NO DATA FOUND" at bounding box center [187, 391] width 196 height 24
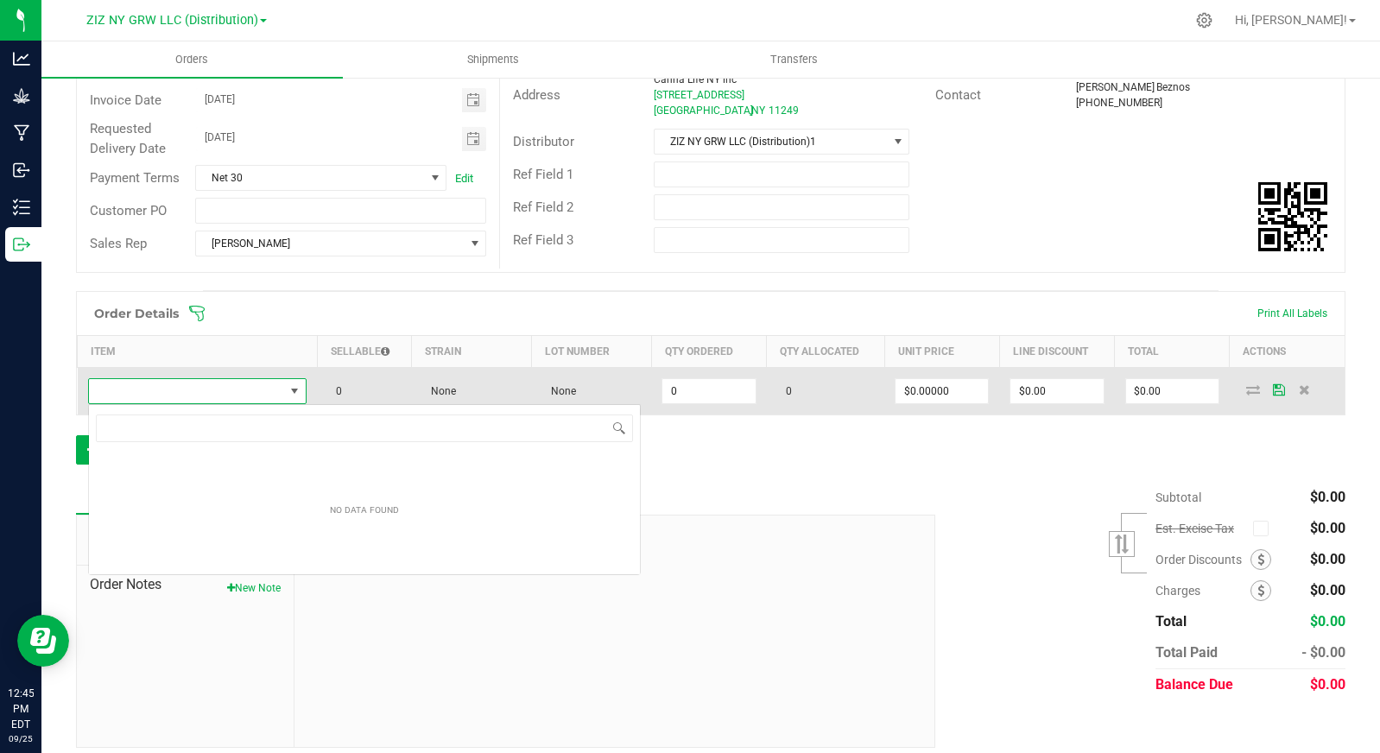
scroll to position [26, 217]
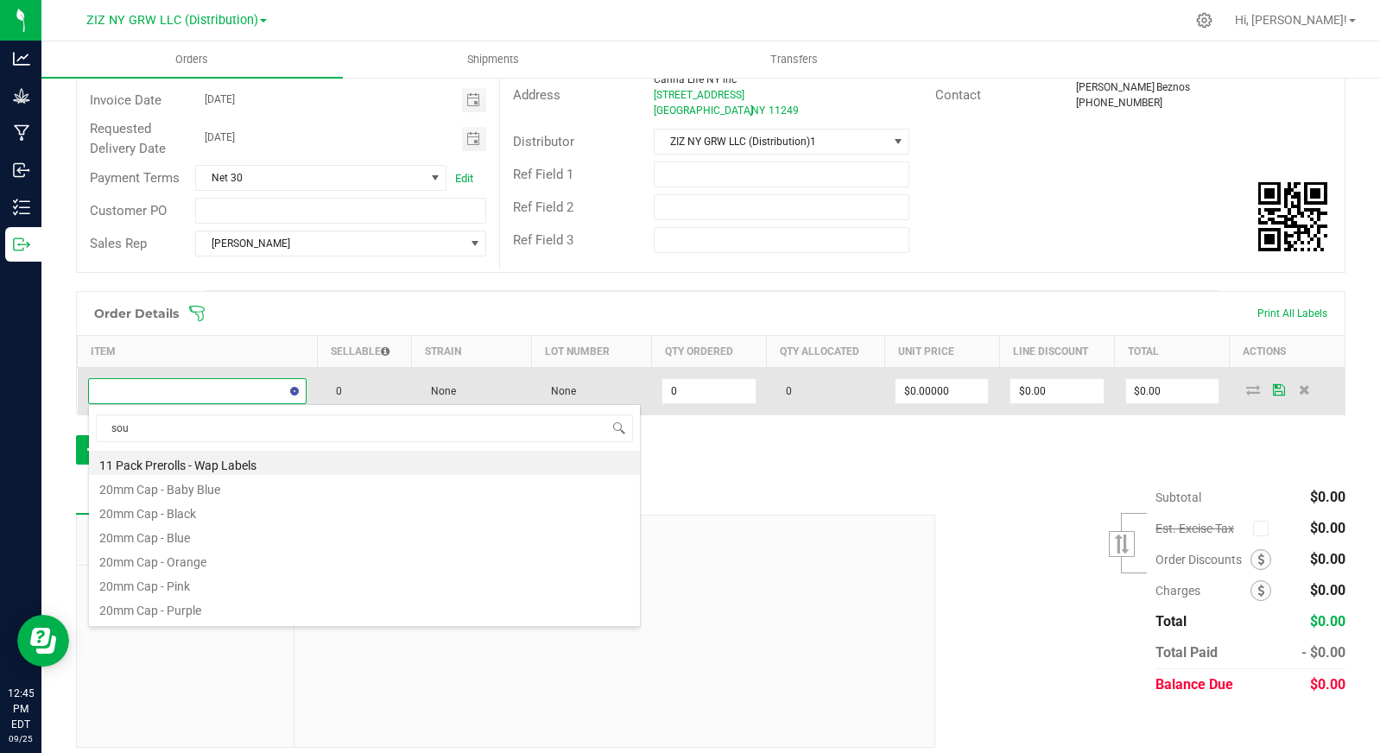
type input "sour"
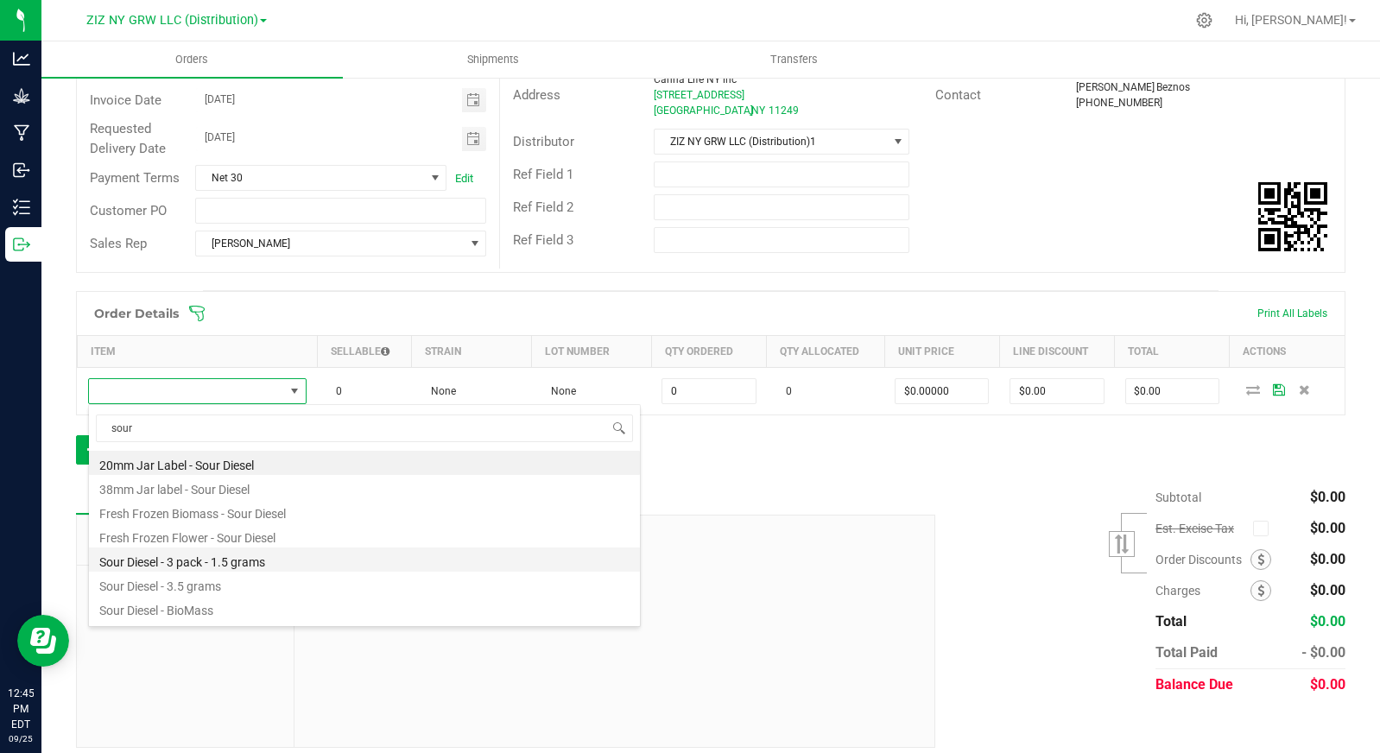
click at [281, 560] on li "Sour Diesel - 3 pack - 1.5 grams" at bounding box center [364, 560] width 551 height 24
type input "0 ea"
type input "$14.00000"
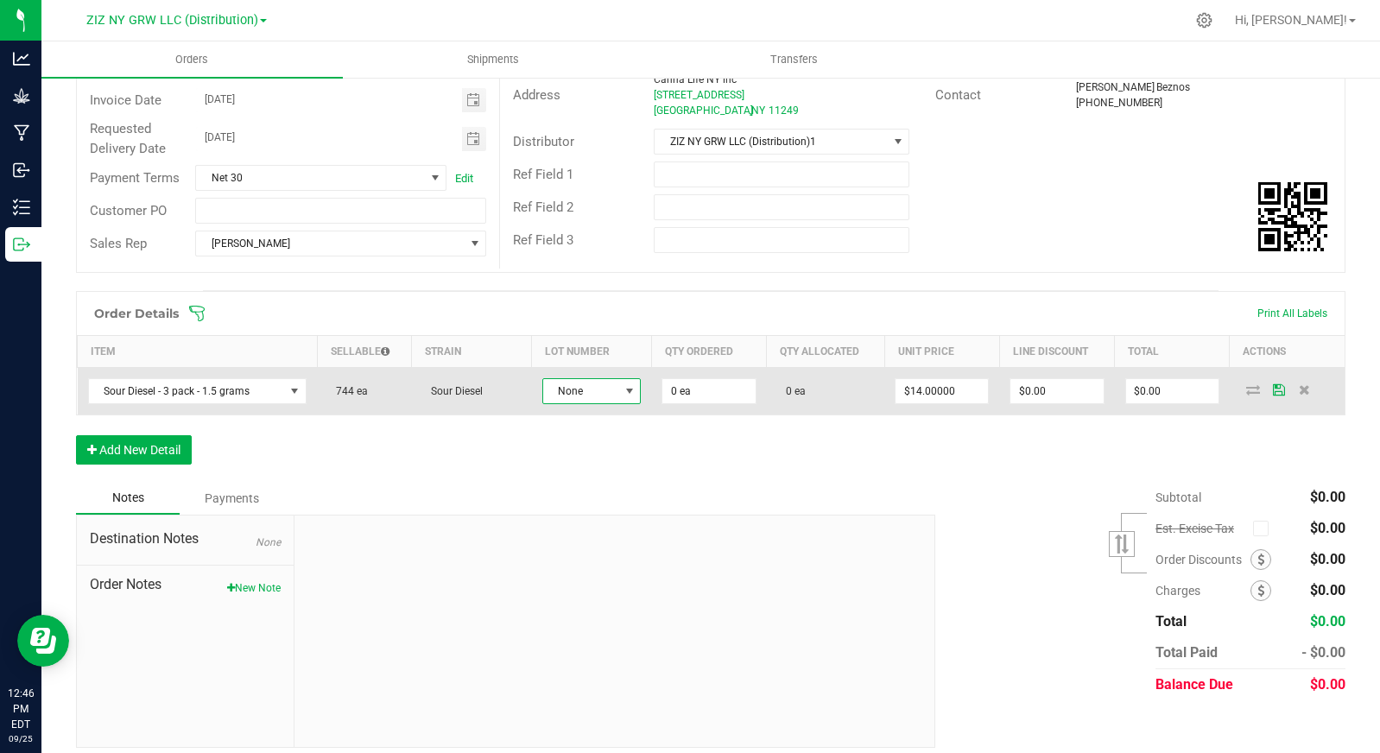
click at [586, 396] on span "None" at bounding box center [581, 391] width 76 height 24
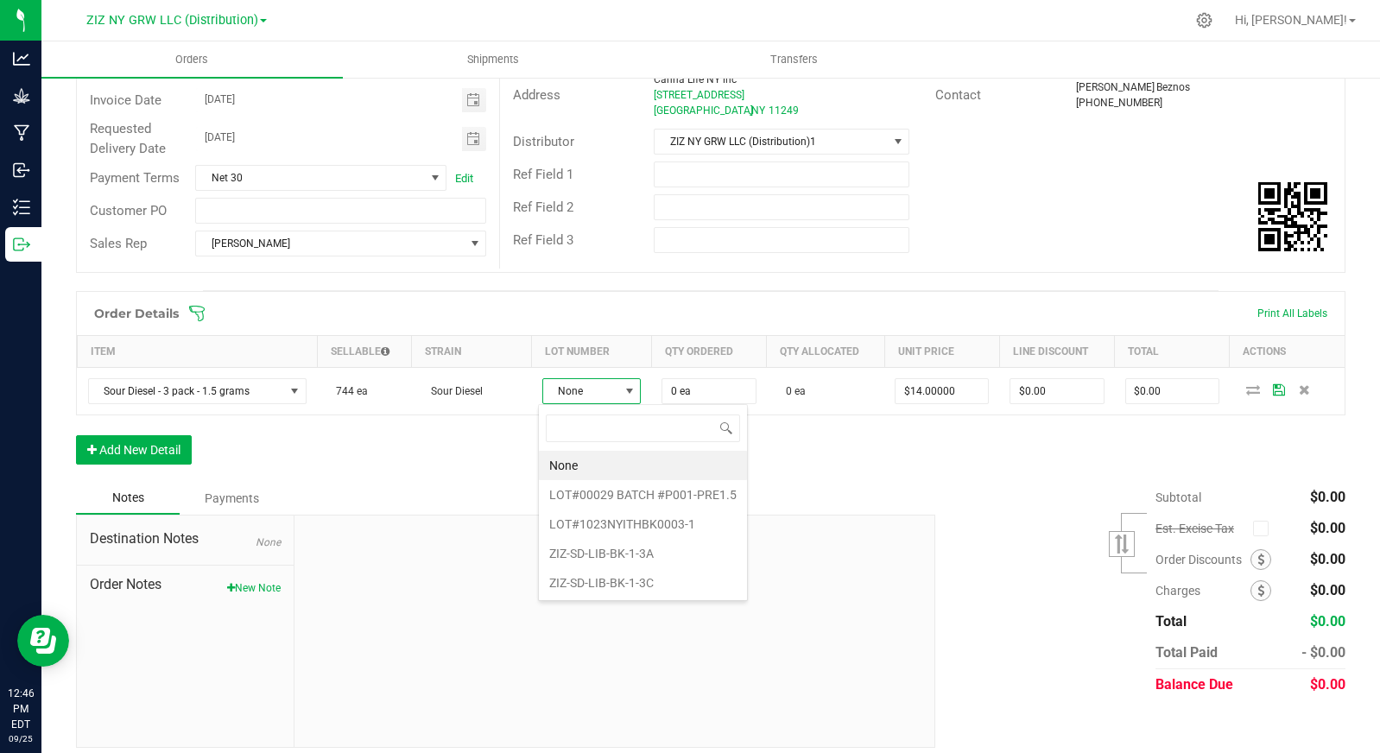
scroll to position [26, 98]
click at [669, 584] on li "ZIZ-SD-LIB-BK-1-3C" at bounding box center [643, 582] width 208 height 29
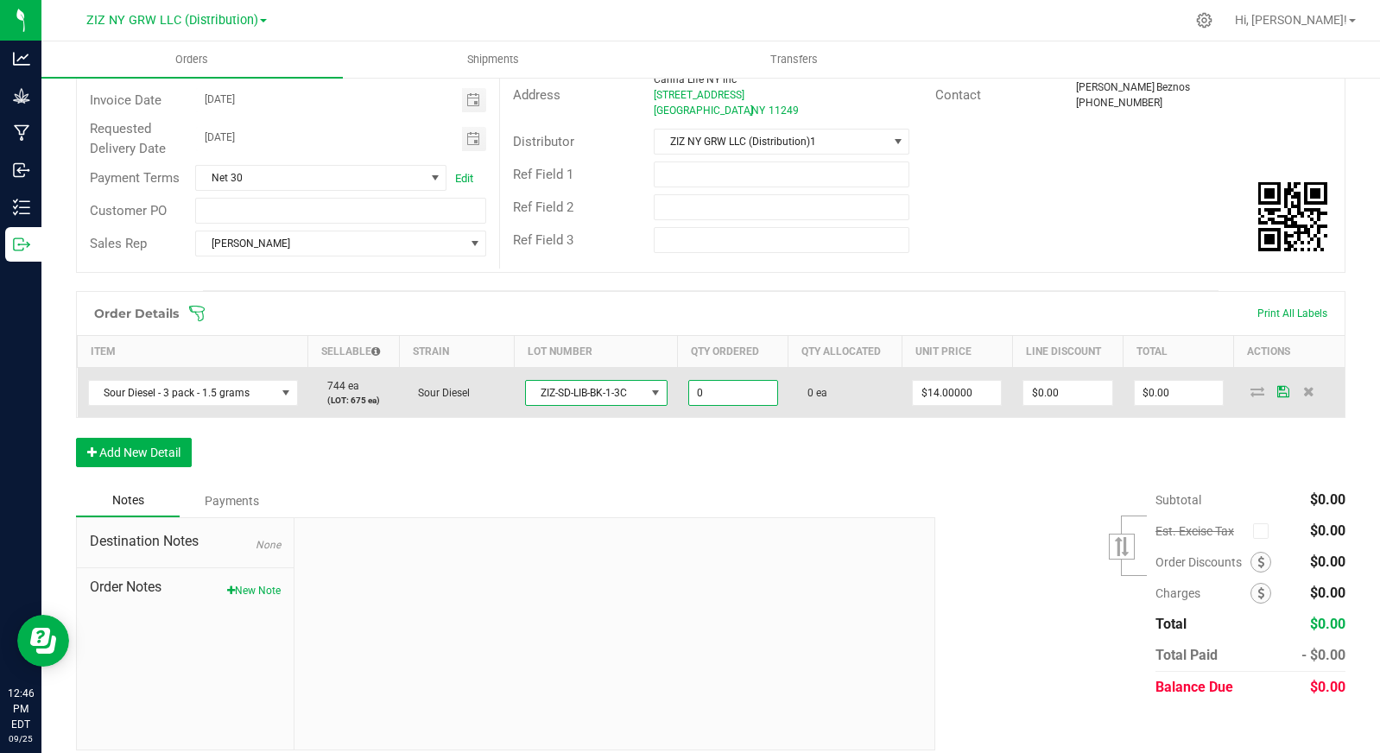
click at [718, 391] on input "0" at bounding box center [733, 393] width 88 height 24
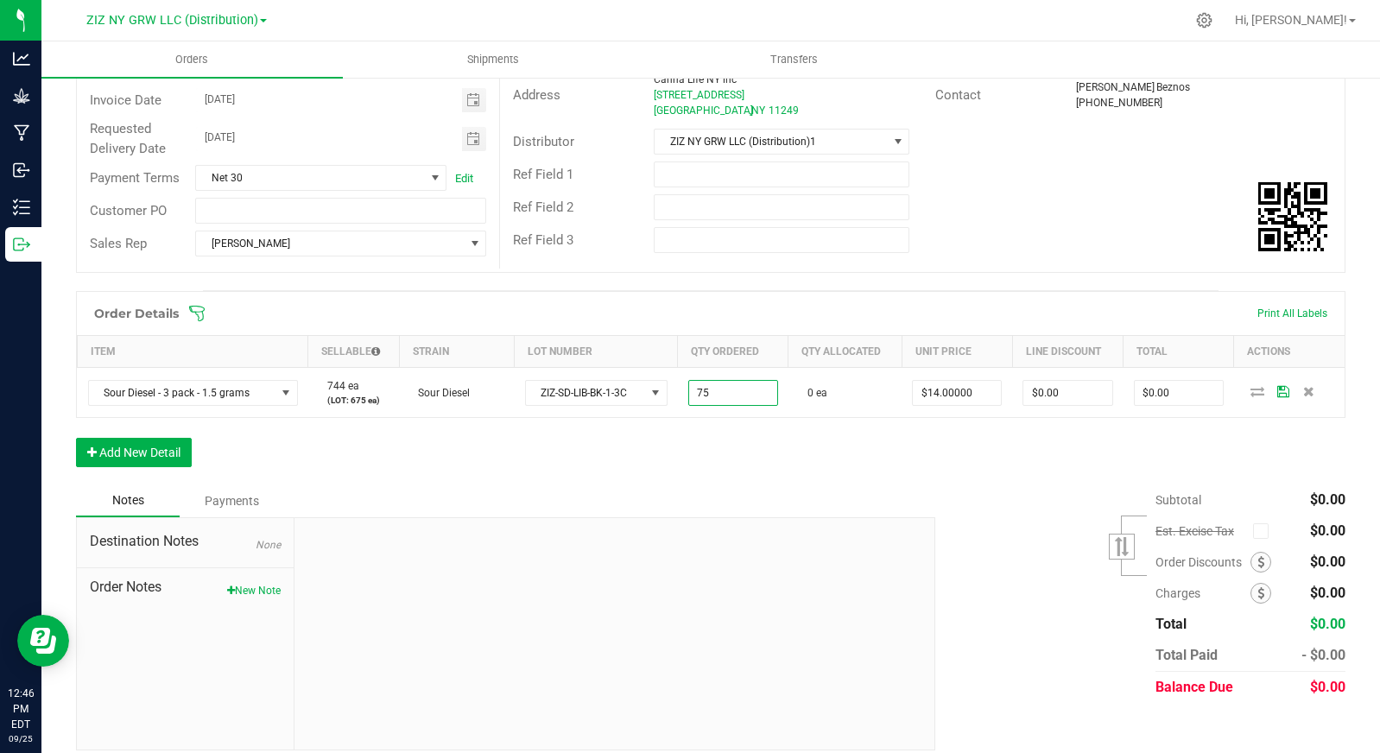
type input "75 ea"
type input "$1,050.00"
click at [817, 497] on div "Notes Payments" at bounding box center [499, 501] width 846 height 33
click at [155, 452] on button "Add New Detail" at bounding box center [134, 452] width 116 height 29
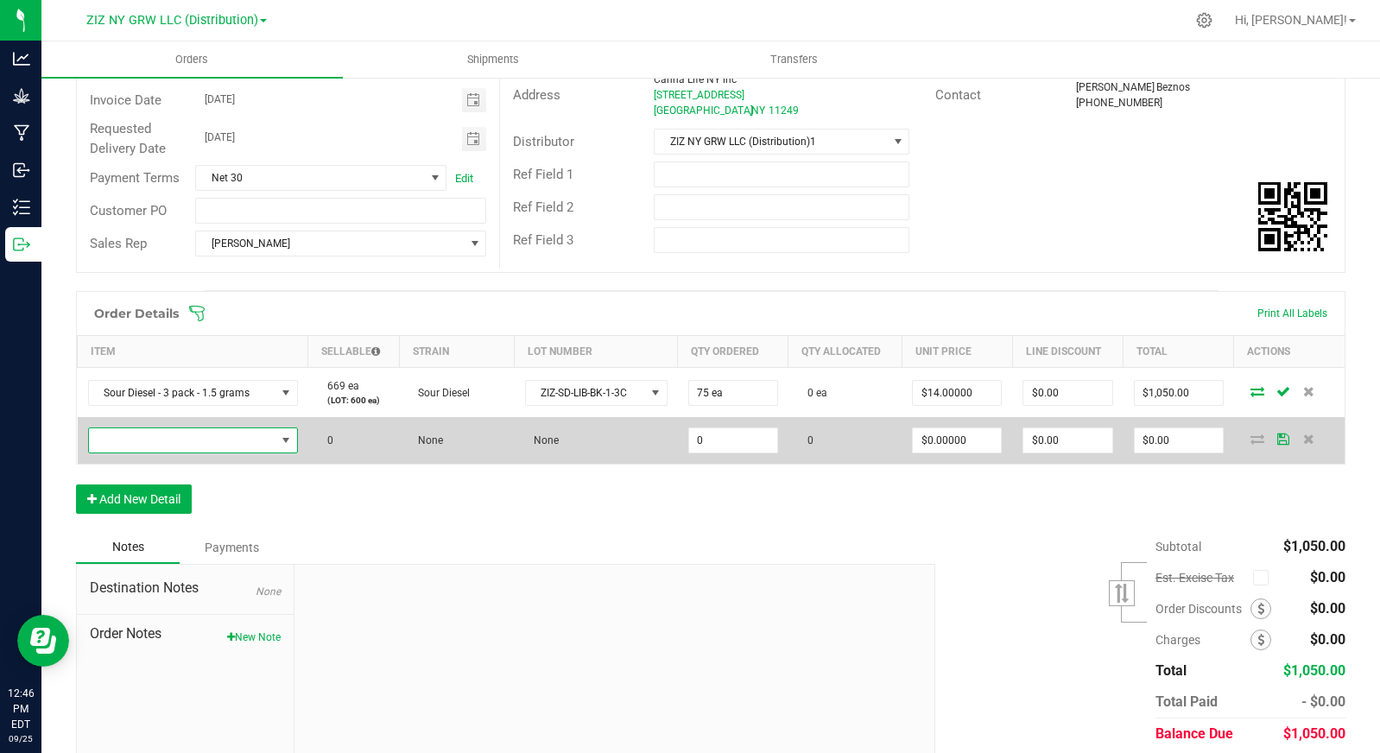
click at [160, 438] on span "NO DATA FOUND" at bounding box center [182, 440] width 187 height 24
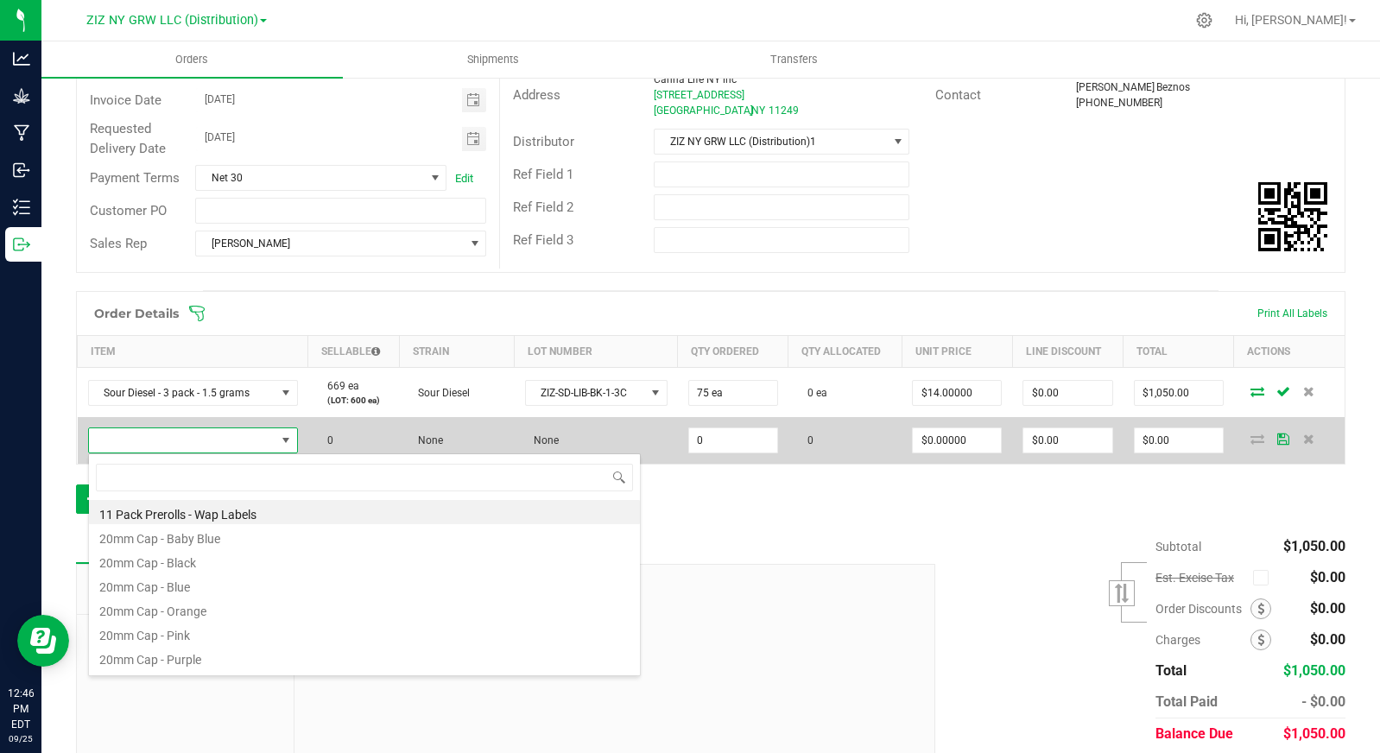
scroll to position [26, 205]
type input "lemon"
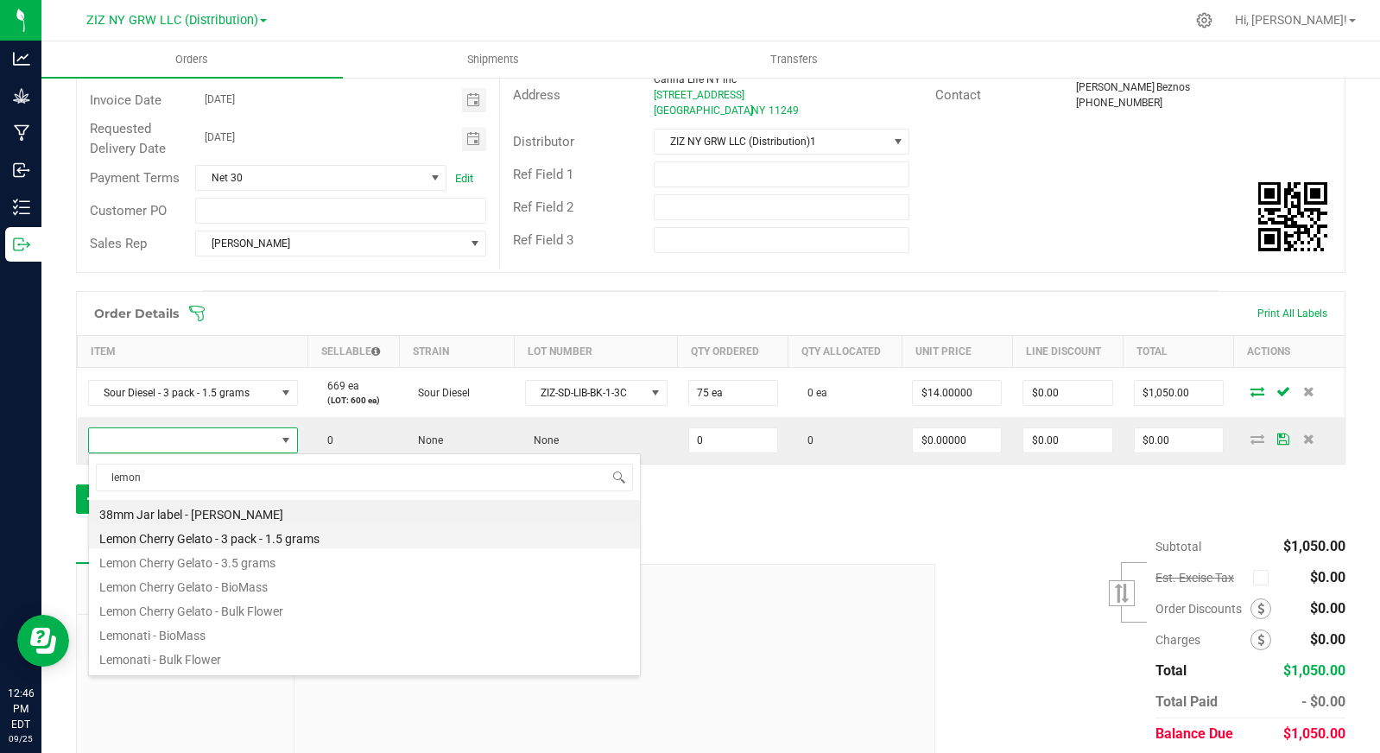
click at [281, 532] on li "Lemon Cherry Gelato - 3 pack - 1.5 grams" at bounding box center [364, 536] width 551 height 24
type input "0 ea"
type input "$14.00000"
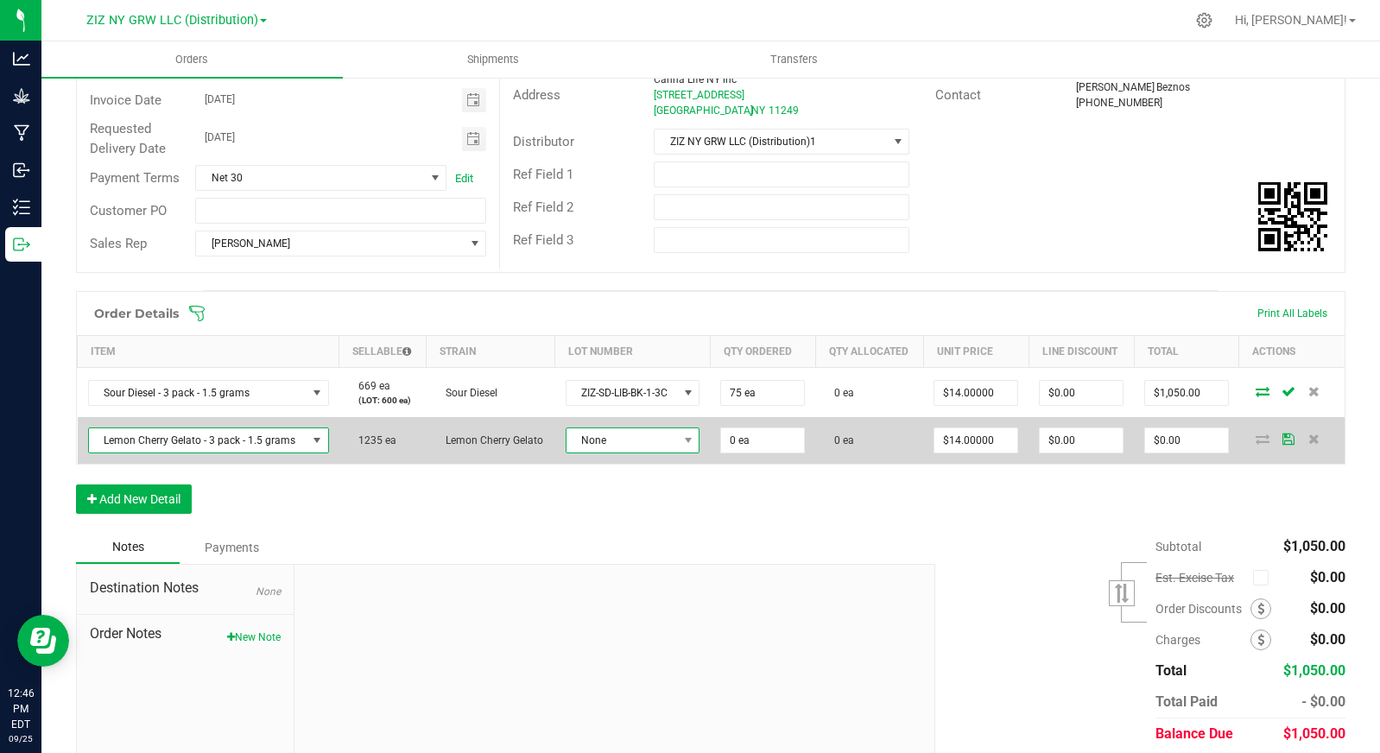
click at [641, 449] on span "None" at bounding box center [622, 440] width 111 height 24
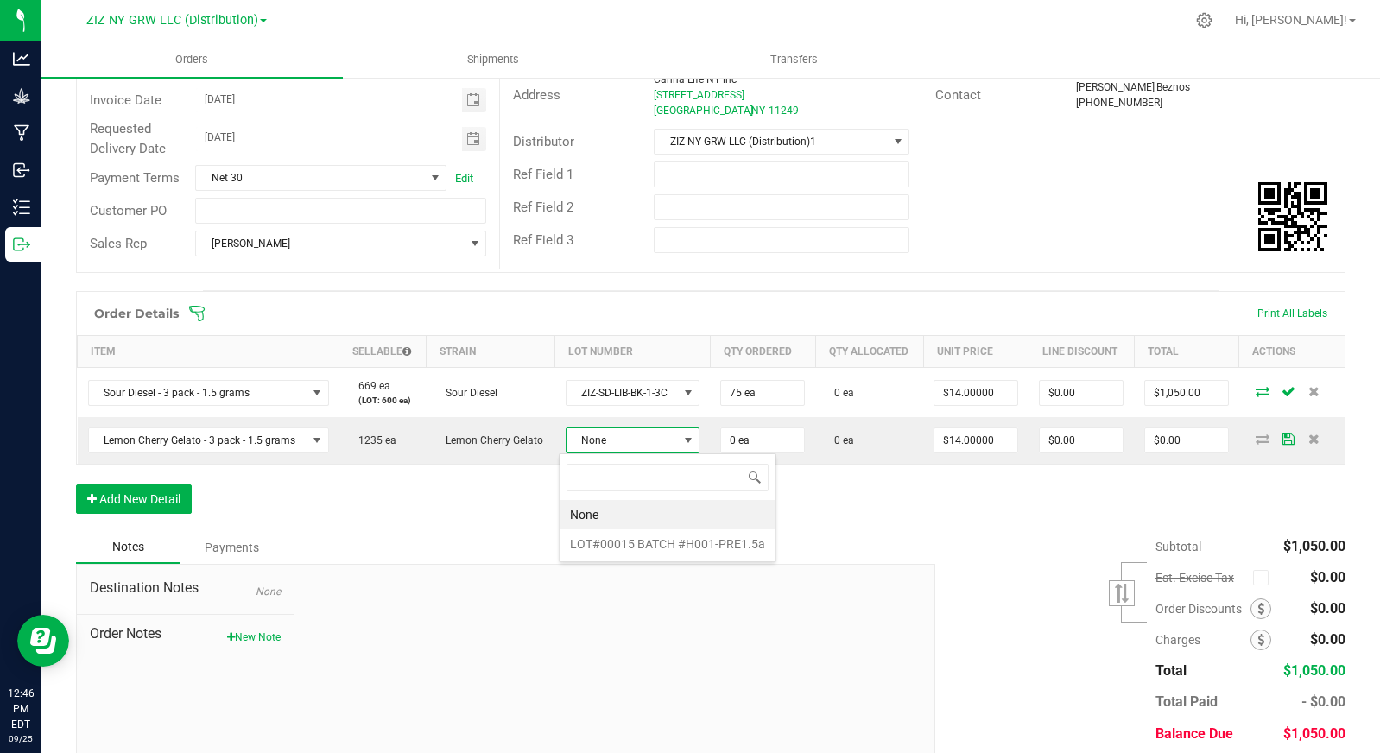
scroll to position [26, 135]
click at [656, 547] on \ "LOT#00015 BATCH #H001-PRE1.5a" at bounding box center [668, 543] width 216 height 29
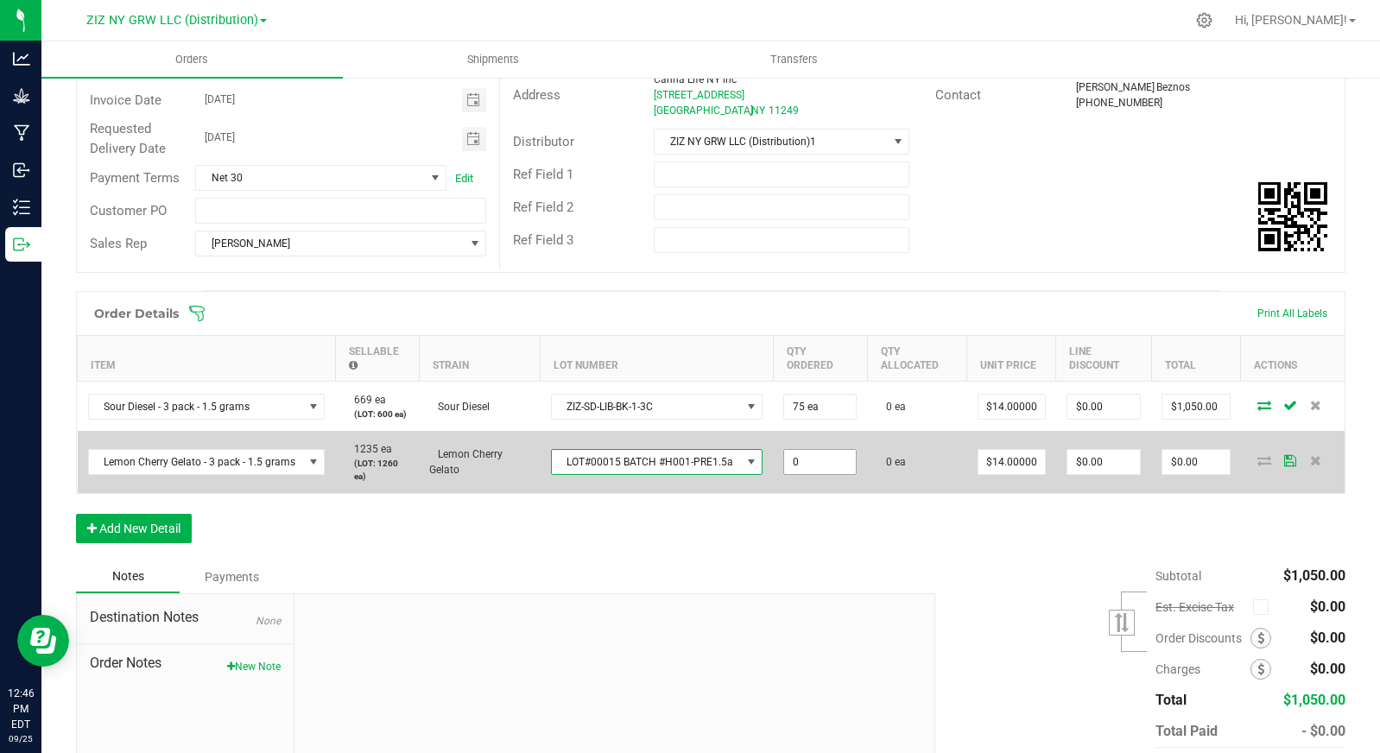
click at [819, 462] on input "0" at bounding box center [820, 462] width 72 height 24
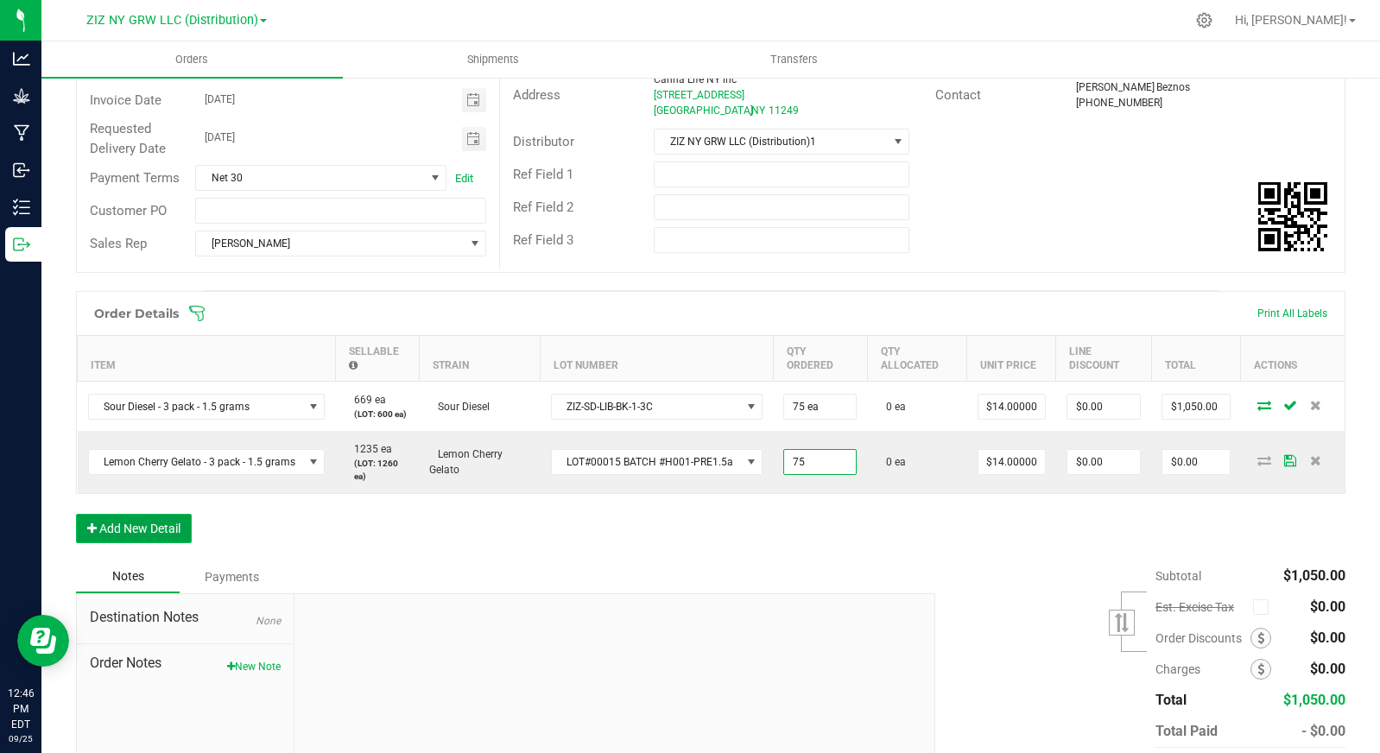
type input "75 ea"
type input "$1,050.00"
click at [148, 530] on button "Add New Detail" at bounding box center [134, 528] width 116 height 29
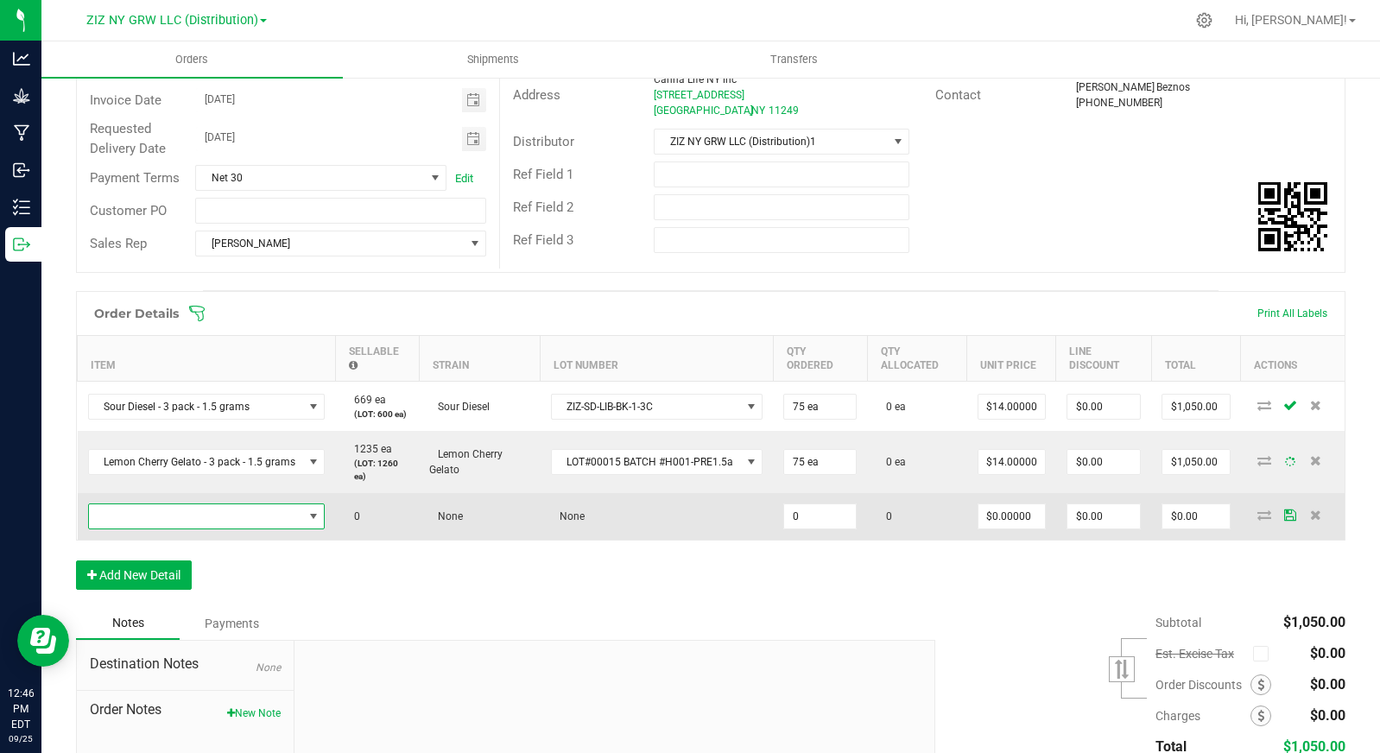
click at [199, 517] on span "NO DATA FOUND" at bounding box center [196, 516] width 214 height 24
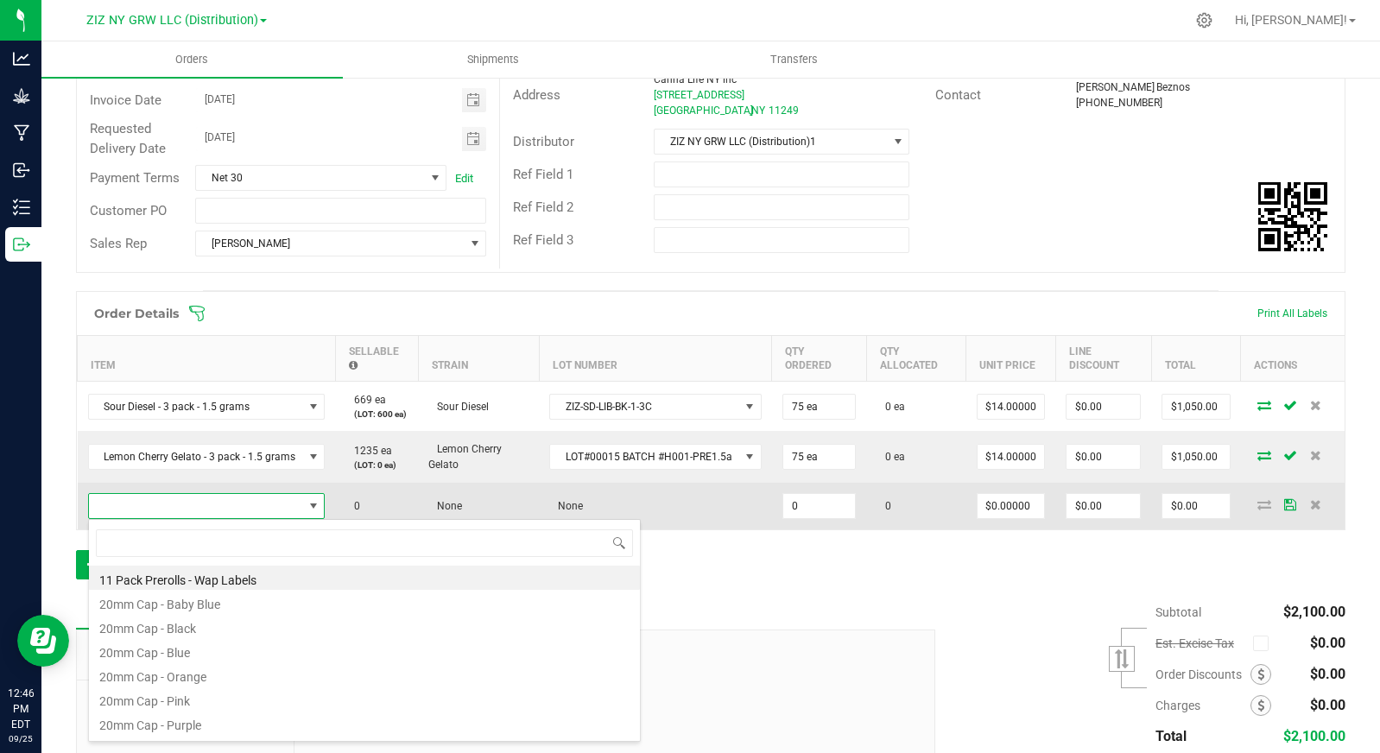
scroll to position [26, 235]
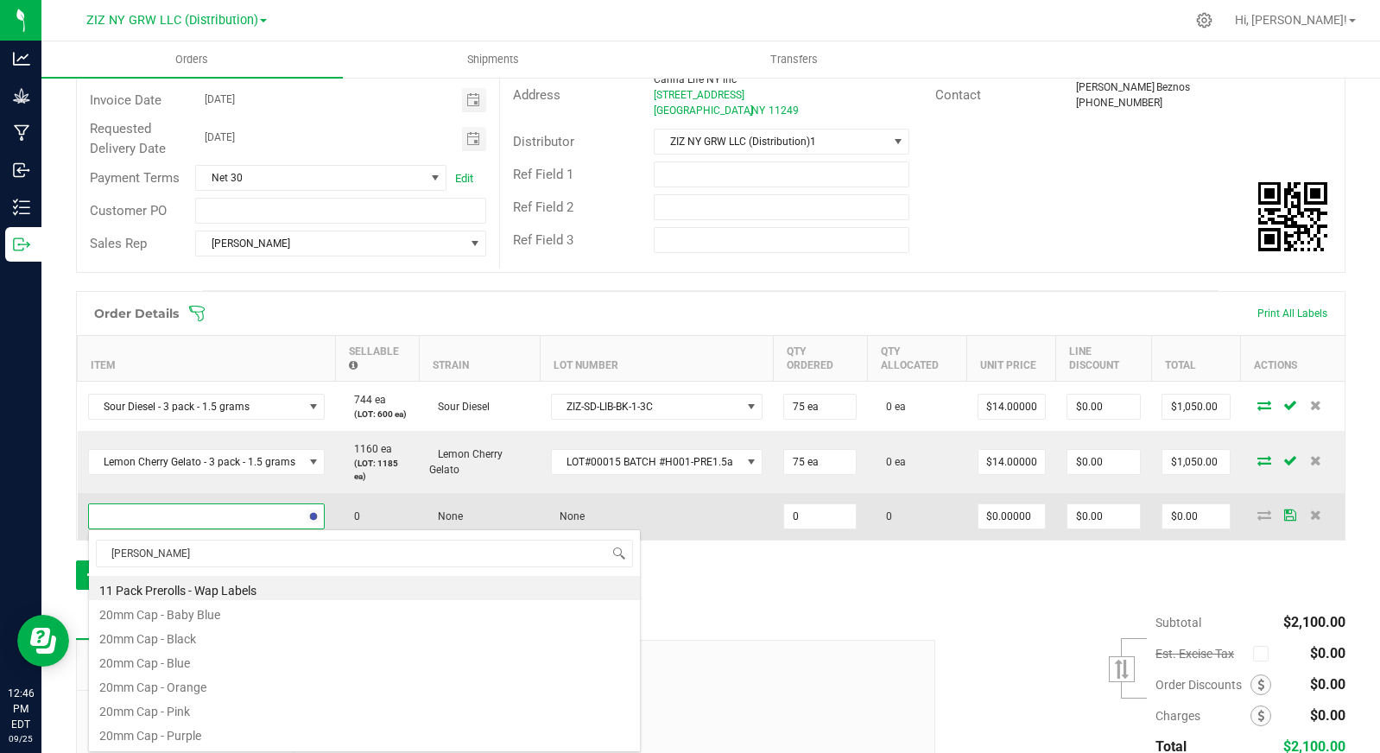
type input "bubbl"
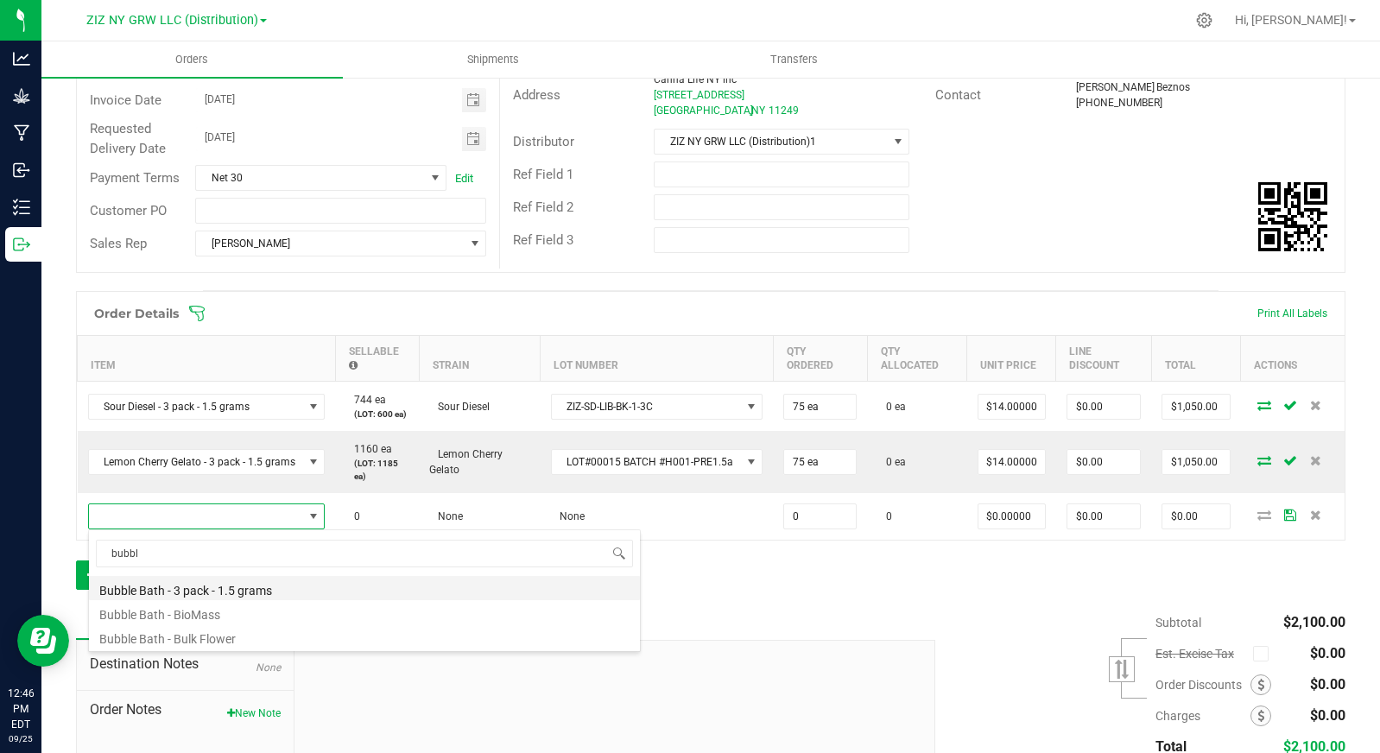
click at [219, 594] on li "Bubble Bath - 3 pack - 1.5 grams" at bounding box center [364, 588] width 551 height 24
type input "0 ea"
type input "$14.00000"
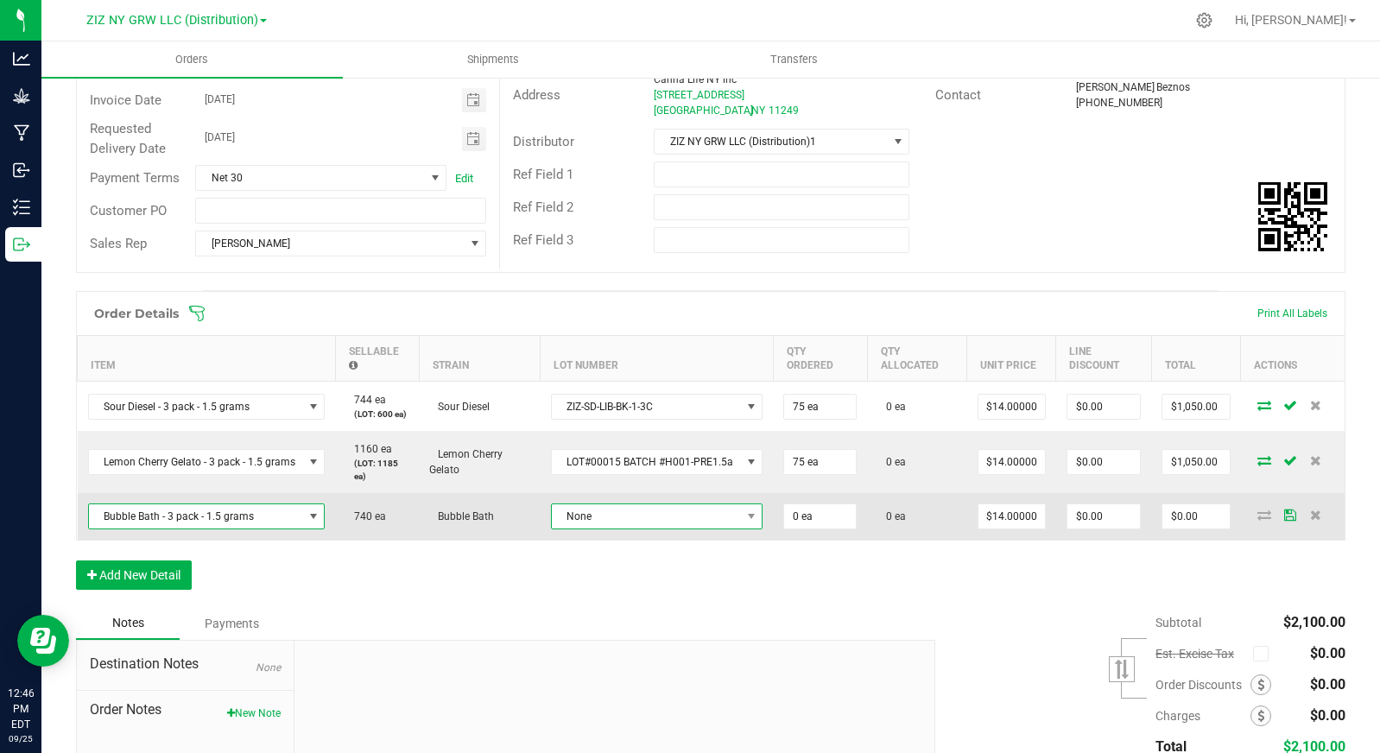
click at [656, 520] on span "None" at bounding box center [646, 516] width 189 height 24
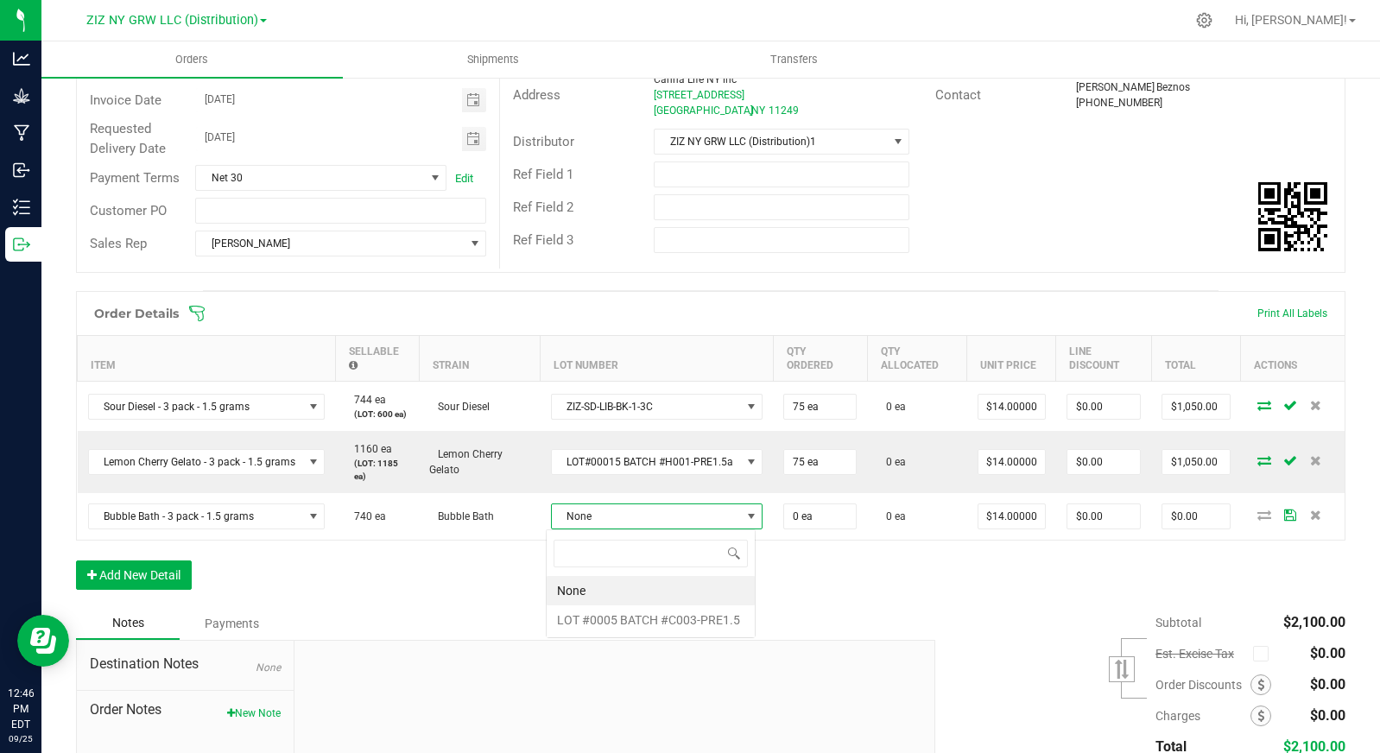
scroll to position [26, 211]
click at [674, 619] on \ "LOT #0005 BATCH #C003-PRE1.5" at bounding box center [651, 619] width 208 height 29
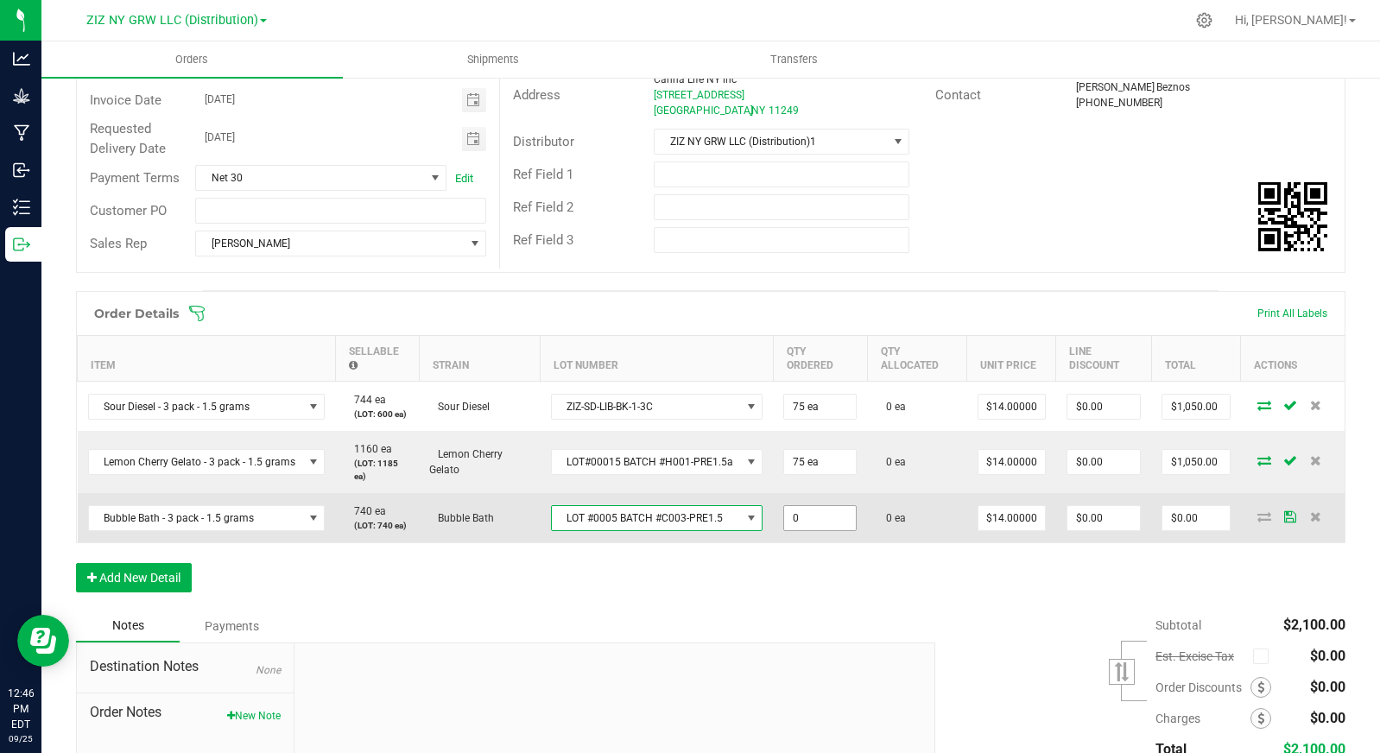
click at [821, 521] on input "0" at bounding box center [820, 518] width 72 height 24
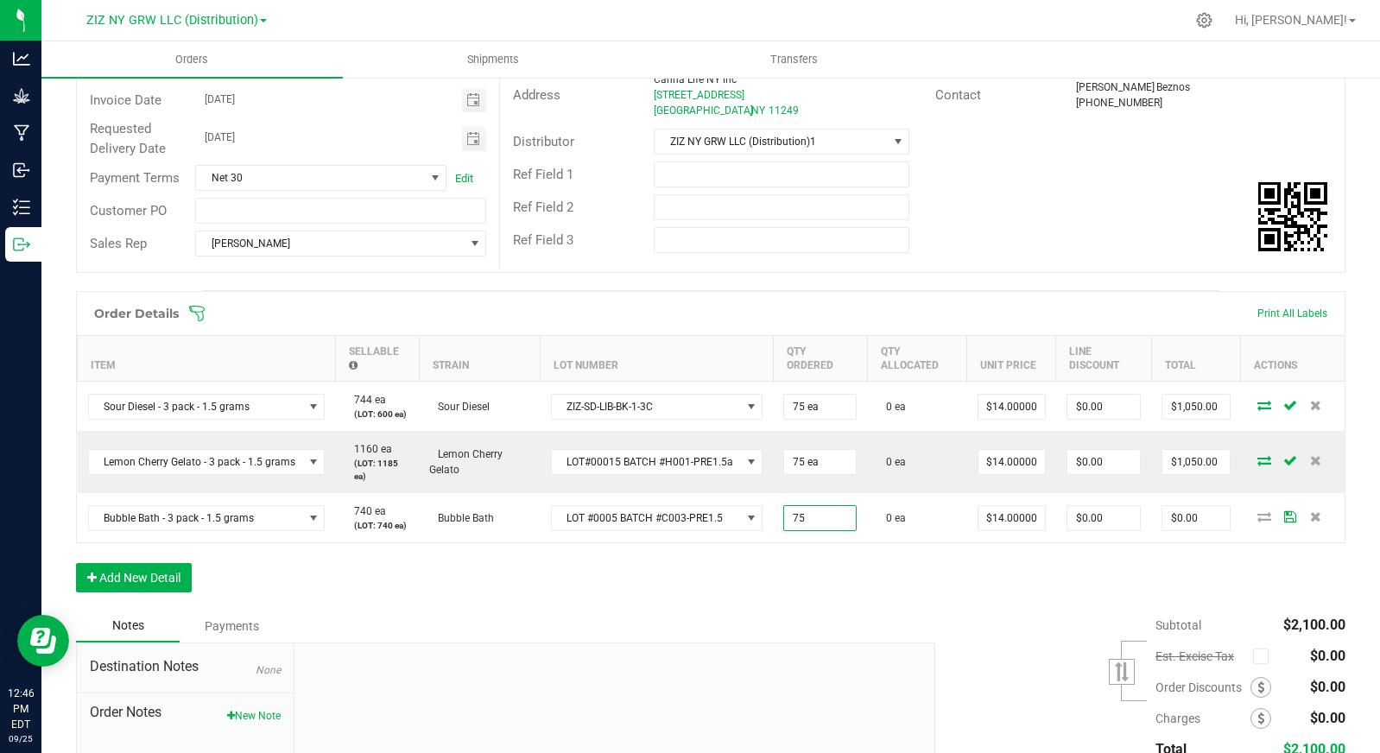
type input "75 ea"
type input "$1,050.00"
click at [764, 571] on div "Order Details Print All Labels Item Sellable Strain Lot Number Qty Ordered Qty …" at bounding box center [711, 450] width 1270 height 319
click at [148, 579] on button "Add New Detail" at bounding box center [134, 577] width 116 height 29
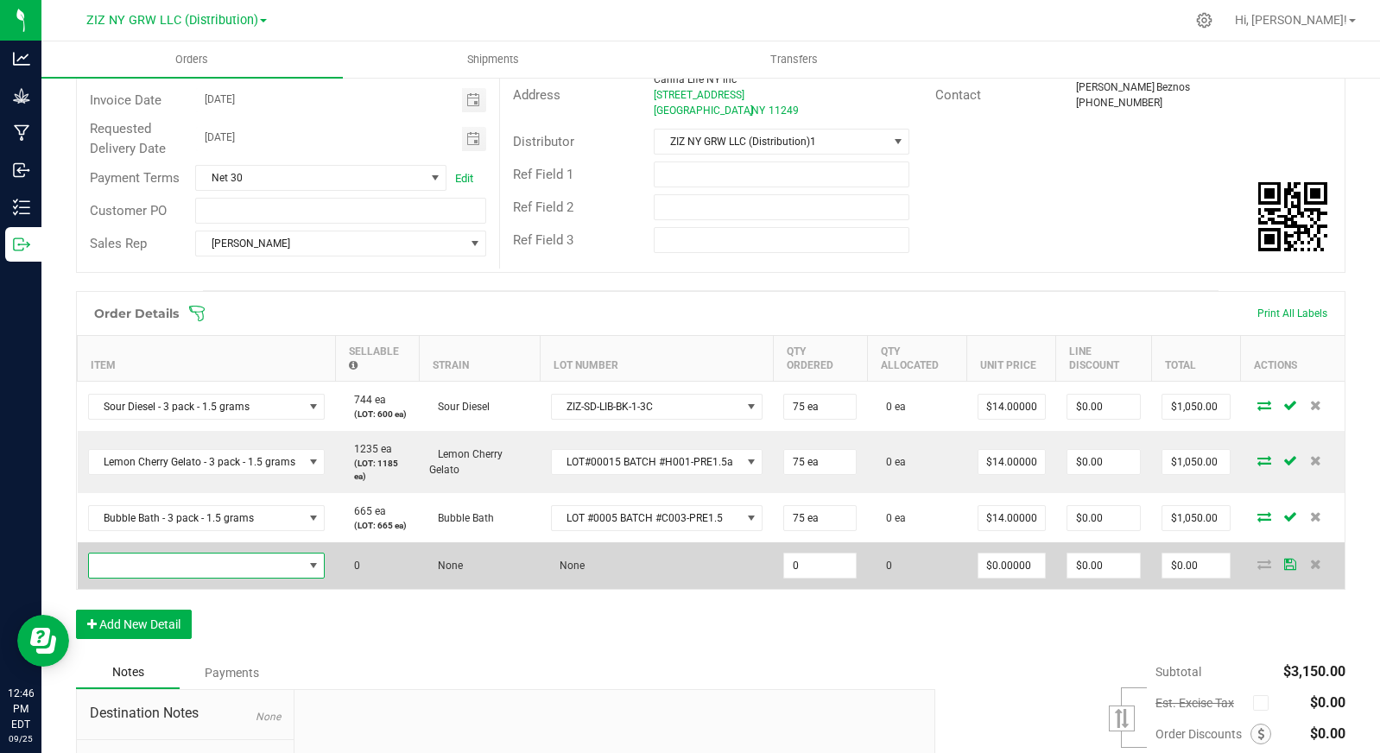
click at [182, 563] on span "NO DATA FOUND" at bounding box center [196, 566] width 214 height 24
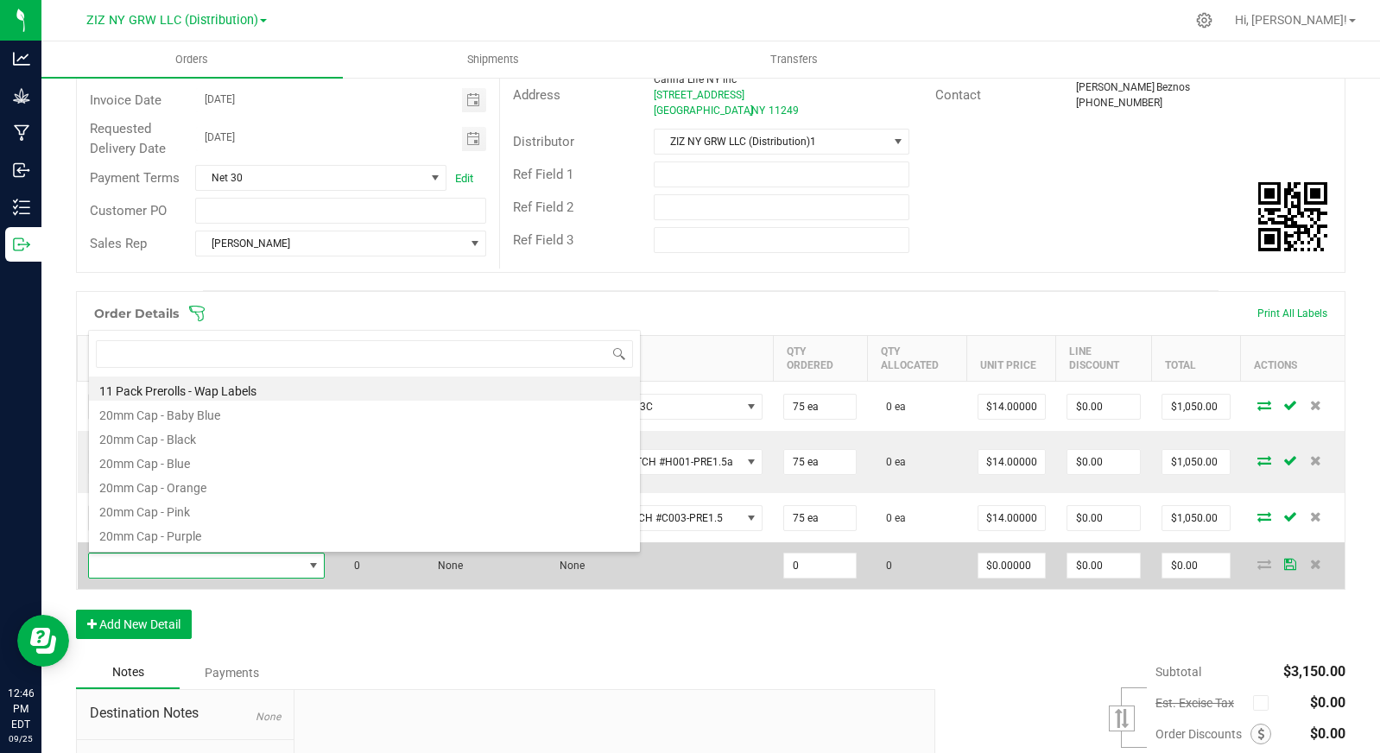
scroll to position [26, 235]
type input "milk"
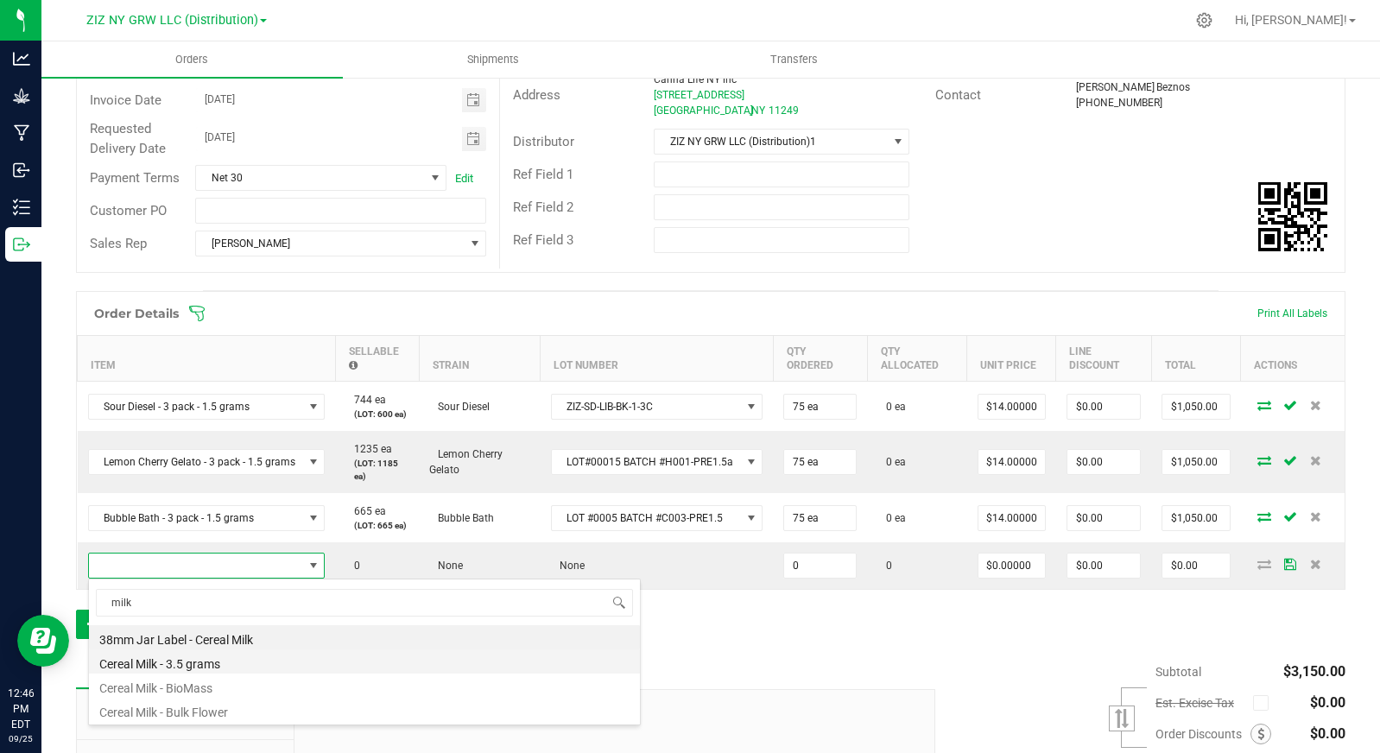
click at [263, 661] on li "Cereal Milk - 3.5 grams" at bounding box center [364, 662] width 551 height 24
type input "0 ea"
type input "$25.00000"
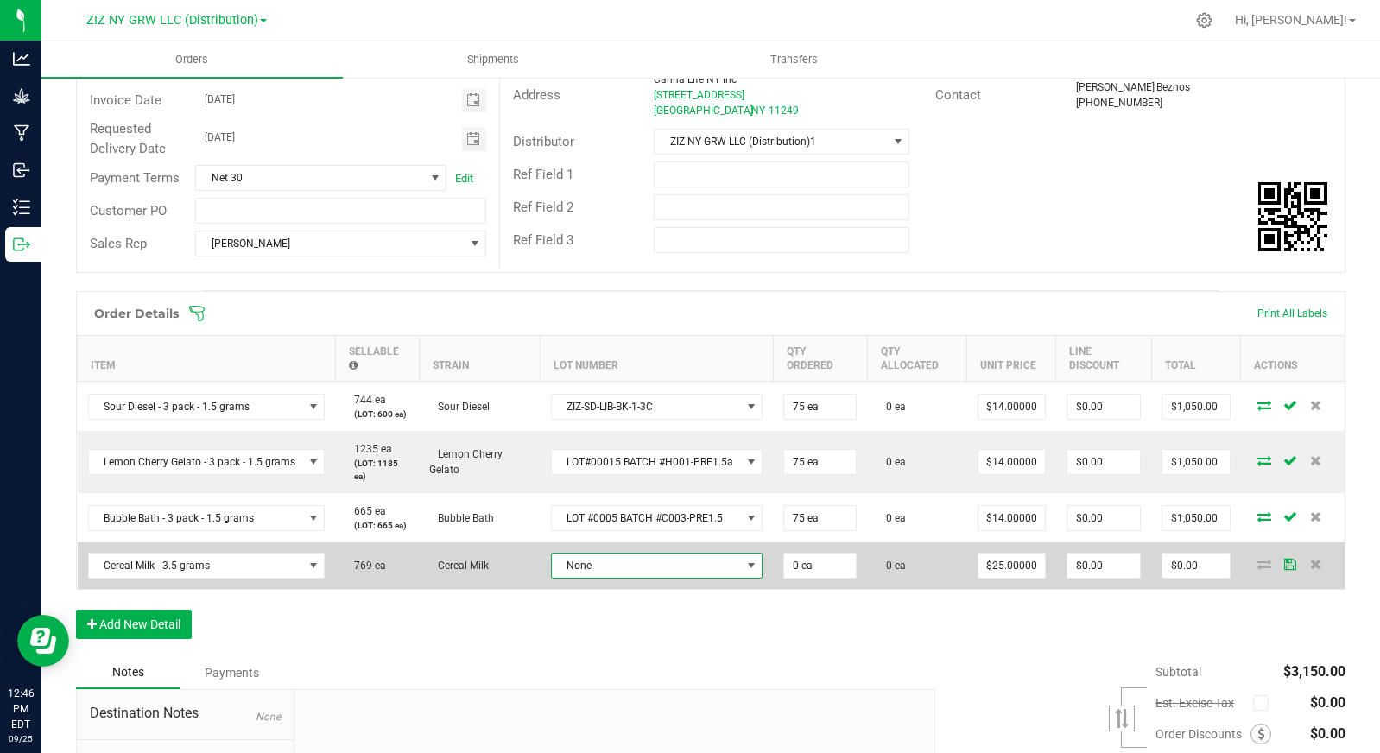
click at [613, 574] on span "None" at bounding box center [646, 566] width 189 height 24
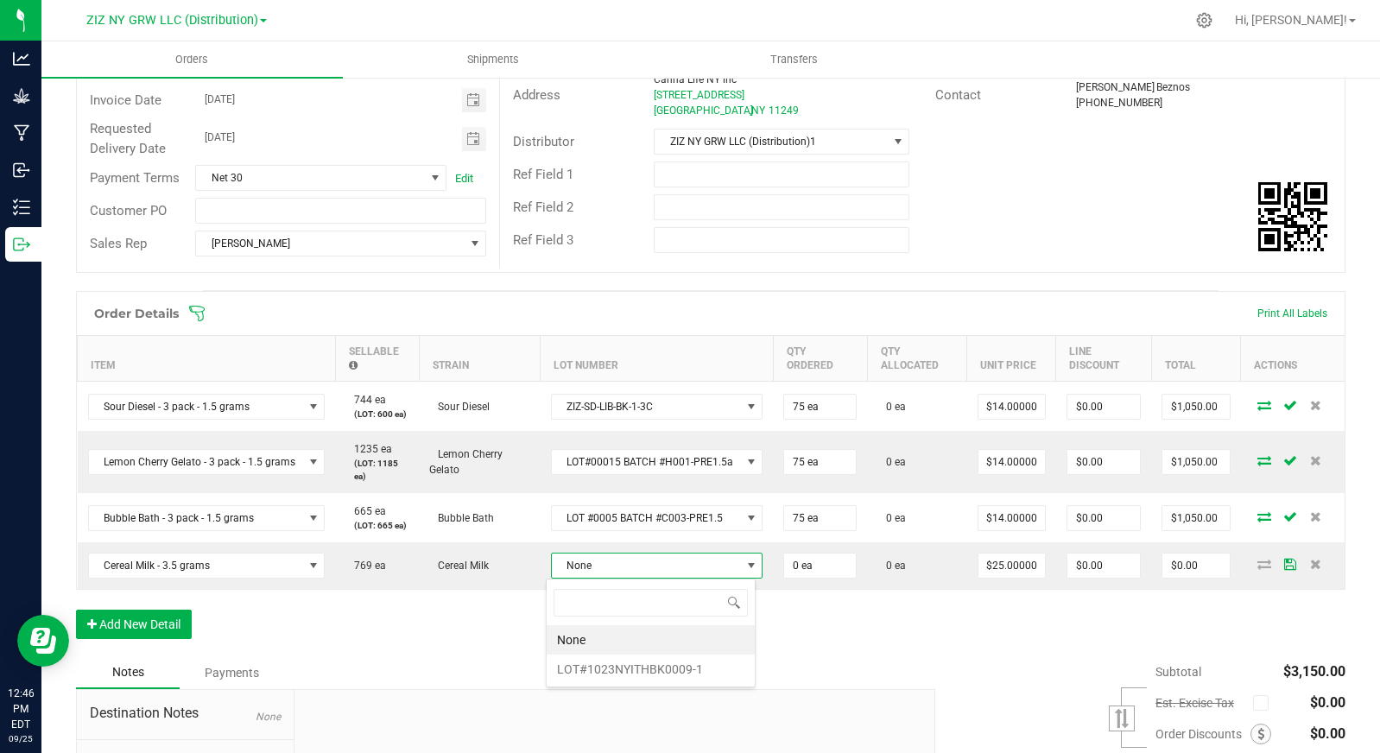
scroll to position [26, 211]
drag, startPoint x: 643, startPoint y: 668, endPoint x: 746, endPoint y: 624, distance: 112.6
click at [643, 667] on li "LOT#1023NYITHBK0009-1" at bounding box center [651, 669] width 208 height 29
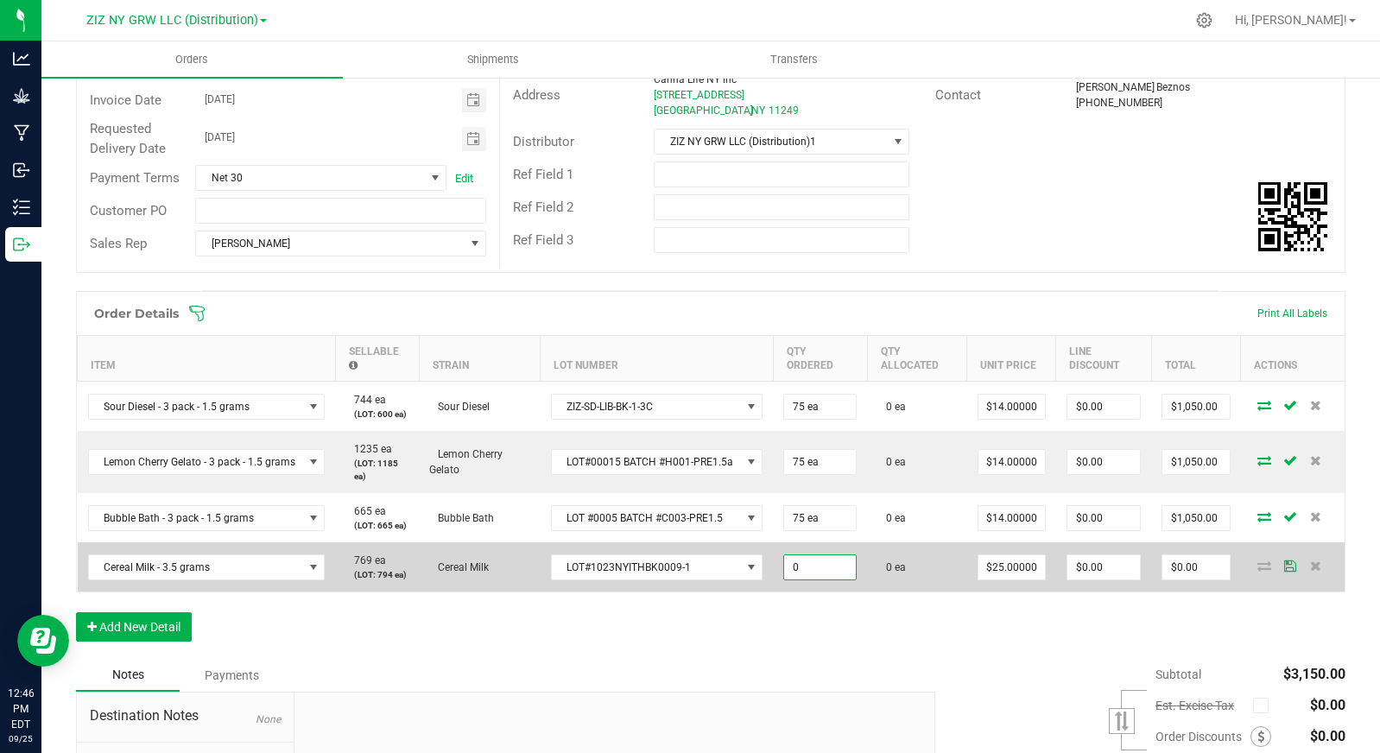
click at [829, 576] on input "0" at bounding box center [820, 567] width 72 height 24
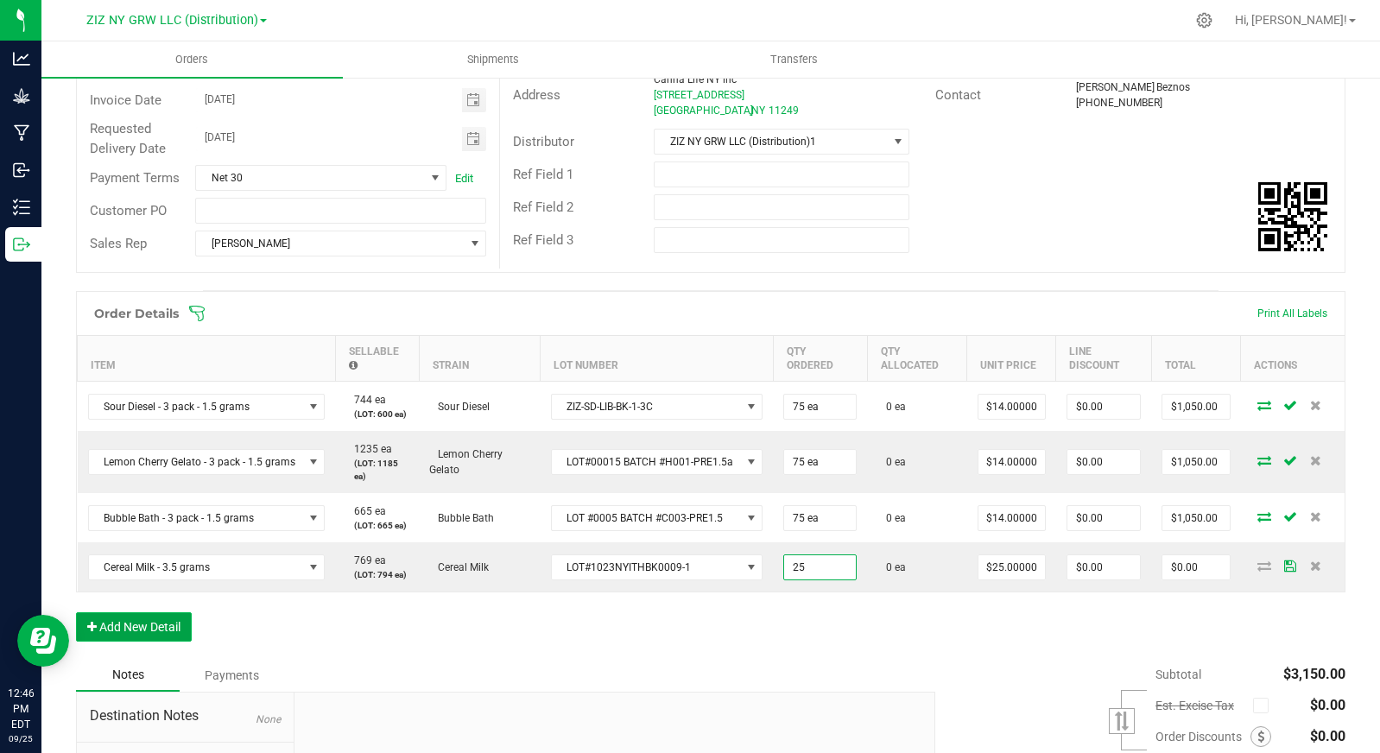
type input "25 ea"
type input "$625.00"
click at [151, 630] on button "Add New Detail" at bounding box center [134, 626] width 116 height 29
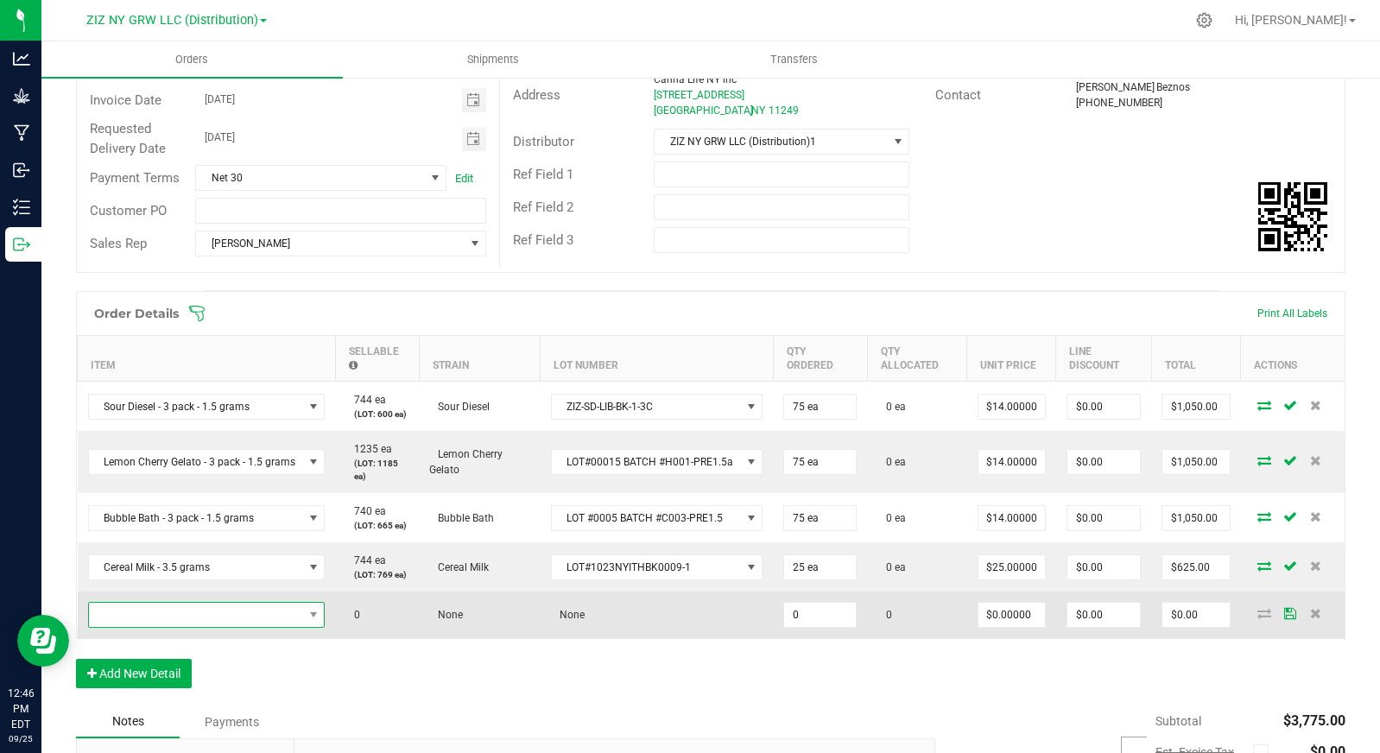
click at [168, 618] on span "NO DATA FOUND" at bounding box center [196, 615] width 214 height 24
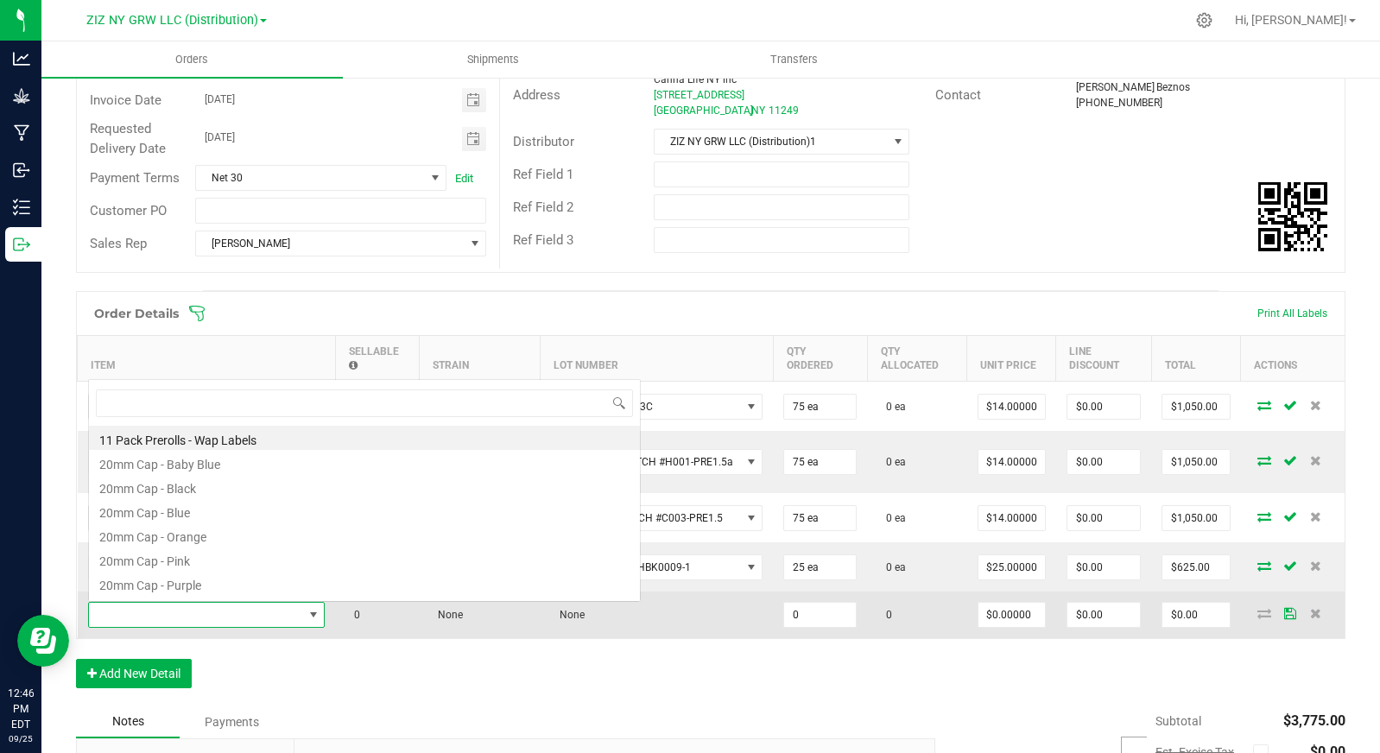
scroll to position [26, 235]
type input "sour"
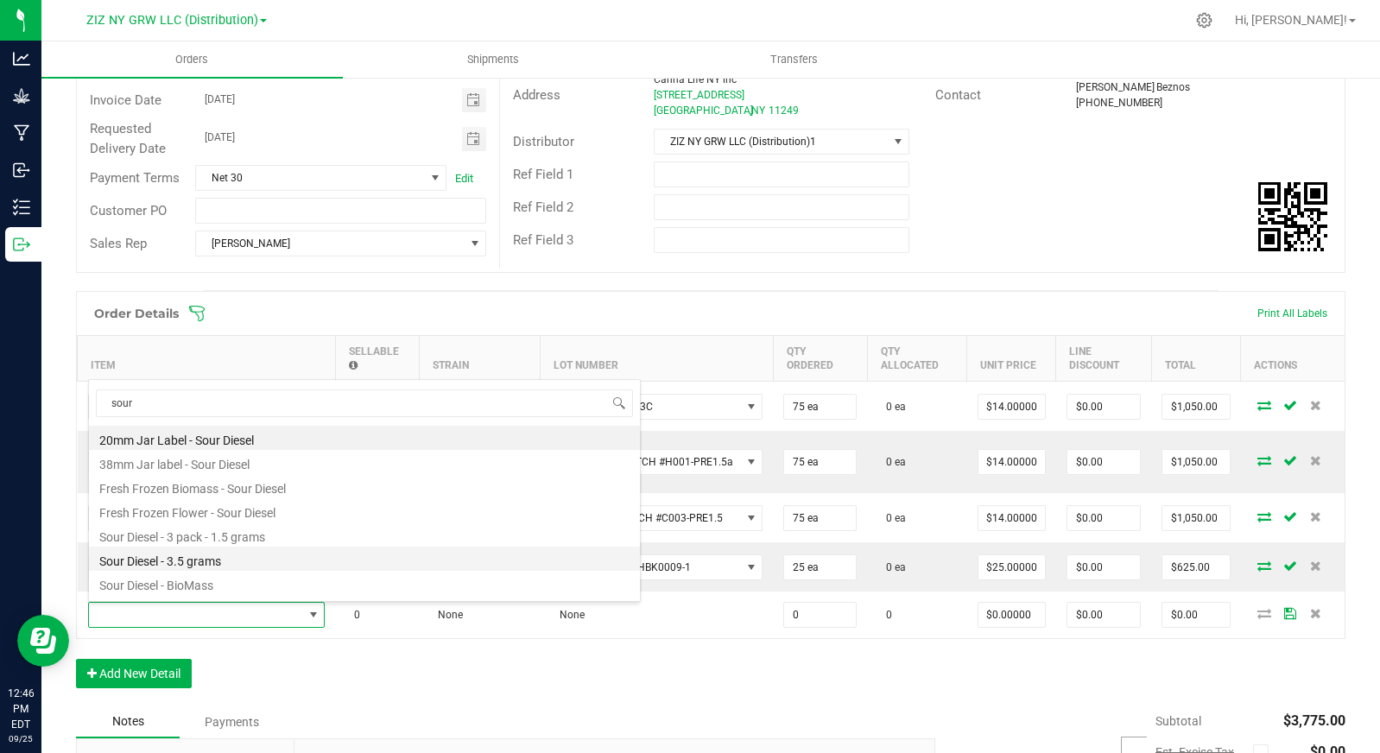
click at [261, 558] on li "Sour Diesel - 3.5 grams" at bounding box center [364, 559] width 551 height 24
type input "0 ea"
type input "$27.00000"
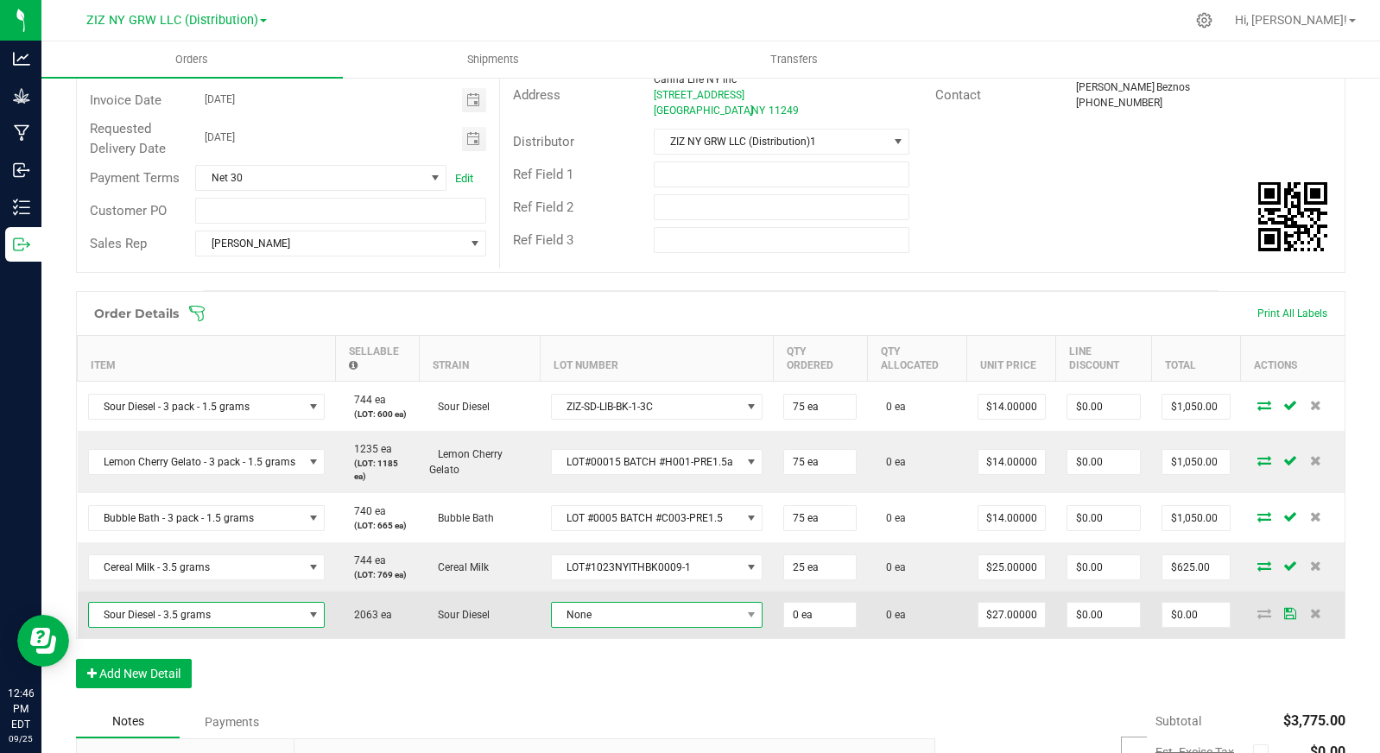
click at [577, 610] on span "None" at bounding box center [646, 615] width 189 height 24
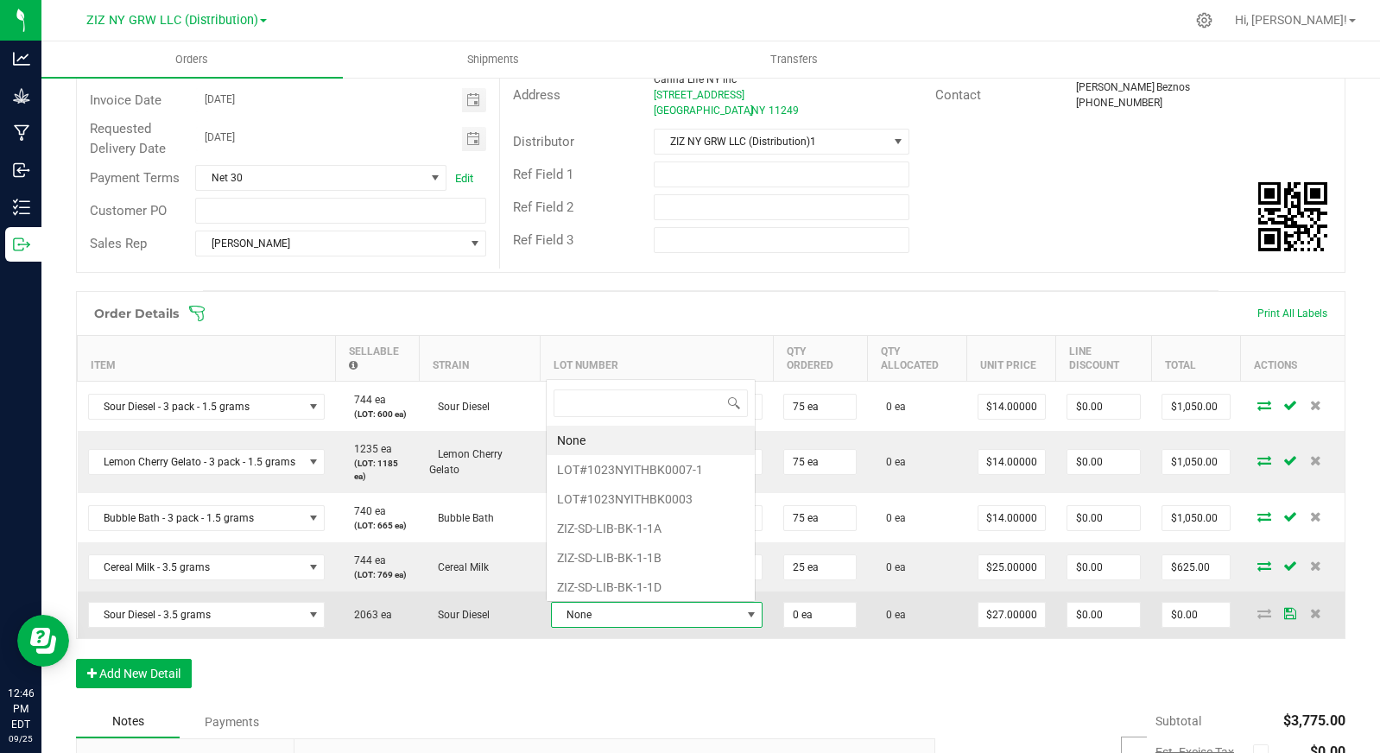
scroll to position [26, 211]
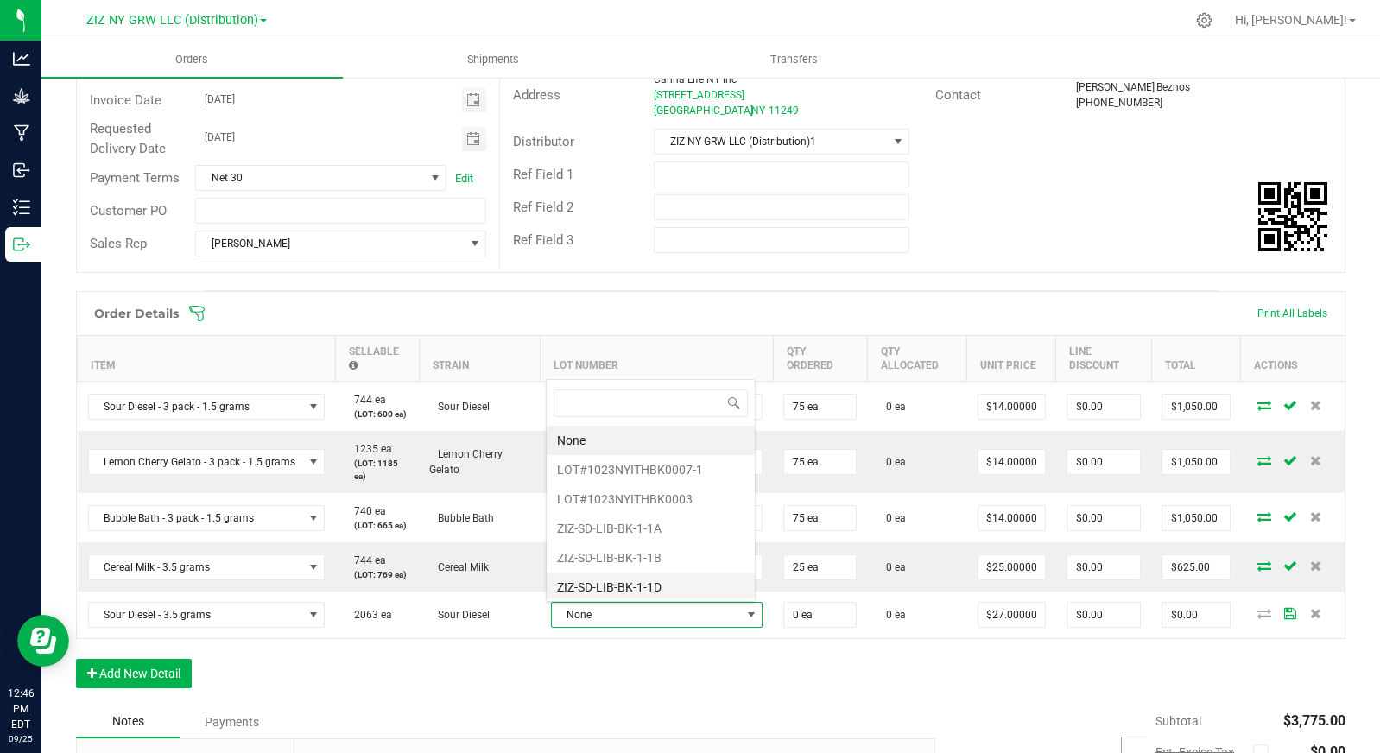
click at [697, 586] on li "ZIZ-SD-LIB-BK-1-1D" at bounding box center [651, 587] width 208 height 29
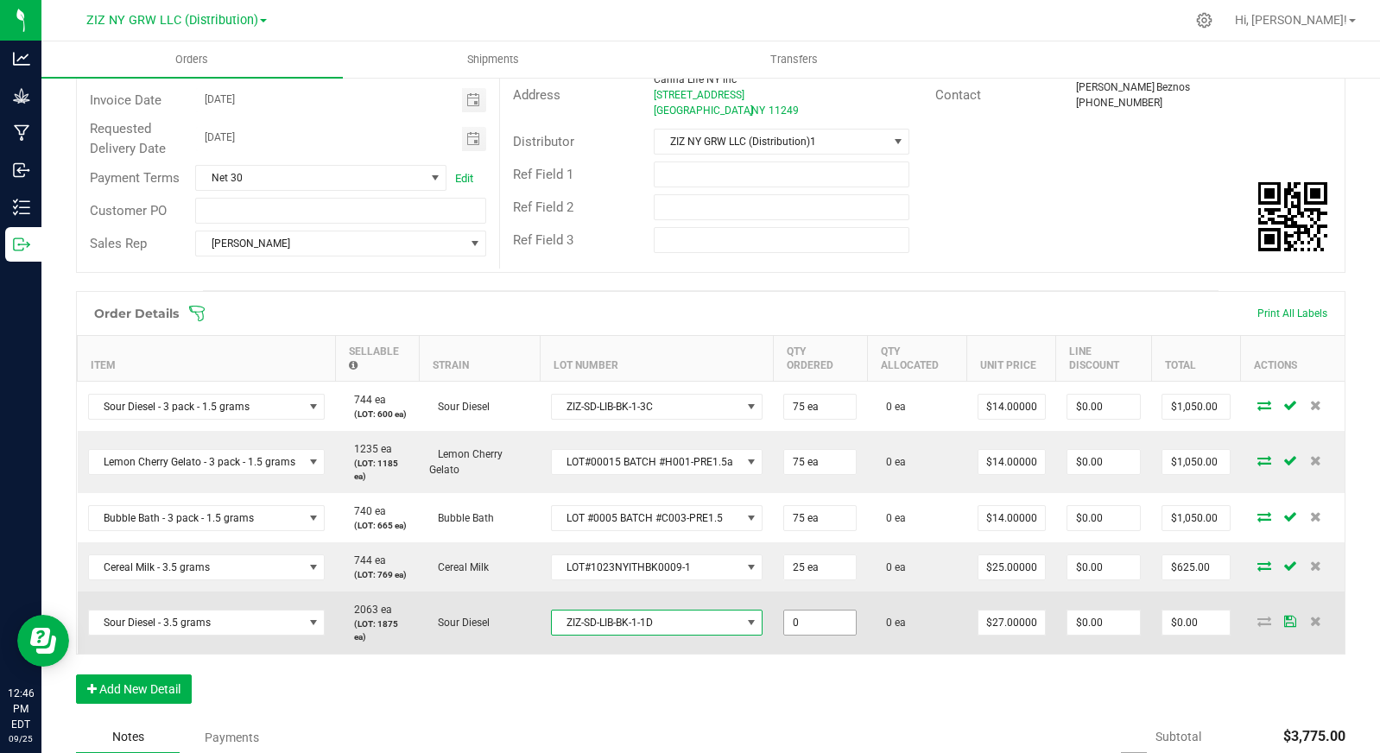
click at [833, 628] on input "0" at bounding box center [820, 623] width 72 height 24
type input "25 ea"
type input "27"
type input "$675.00"
click at [1024, 628] on input "27" at bounding box center [1012, 623] width 67 height 24
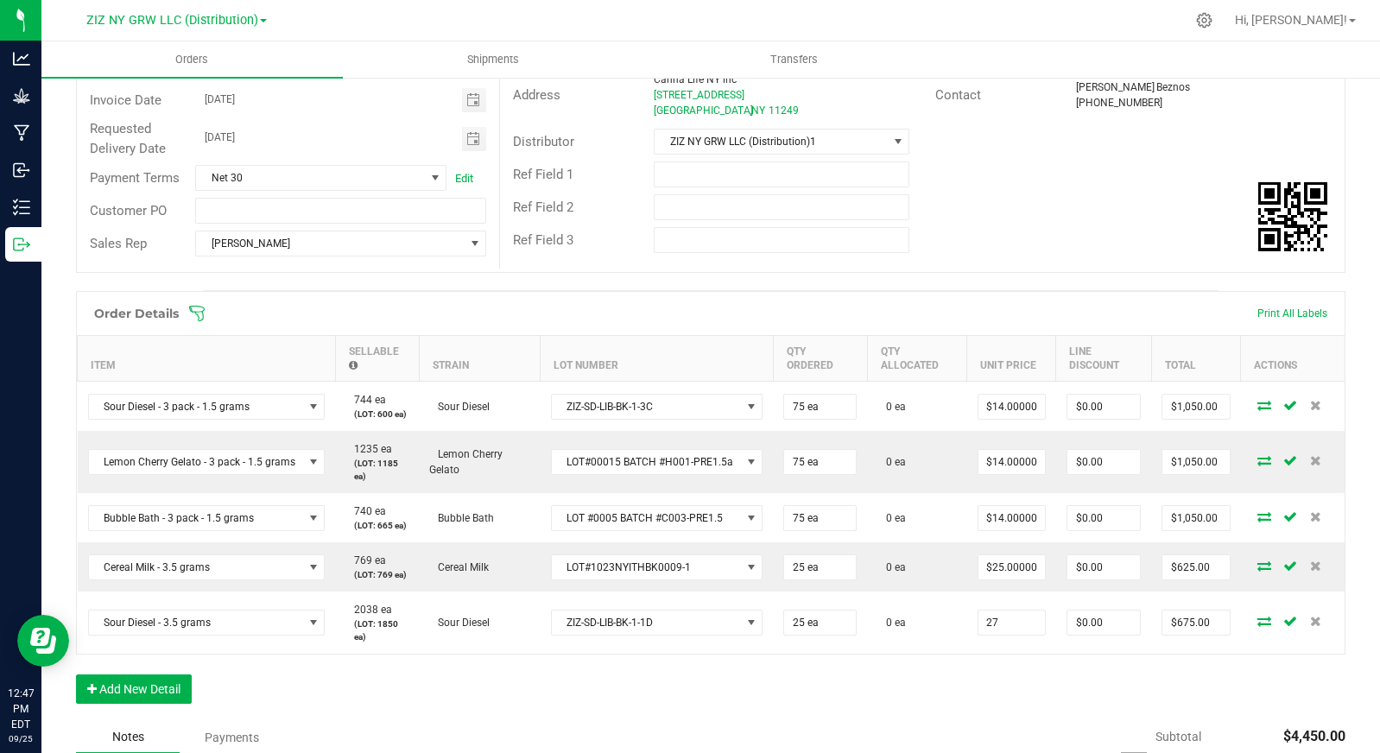
click at [1024, 628] on input "27" at bounding box center [1012, 623] width 67 height 24
type input "$25.00000"
type input "$625.00"
click at [789, 690] on div "Order Details Print All Labels Item Sellable Strain Lot Number Qty Ordered Qty …" at bounding box center [711, 506] width 1270 height 430
click at [168, 687] on button "Add New Detail" at bounding box center [134, 689] width 116 height 29
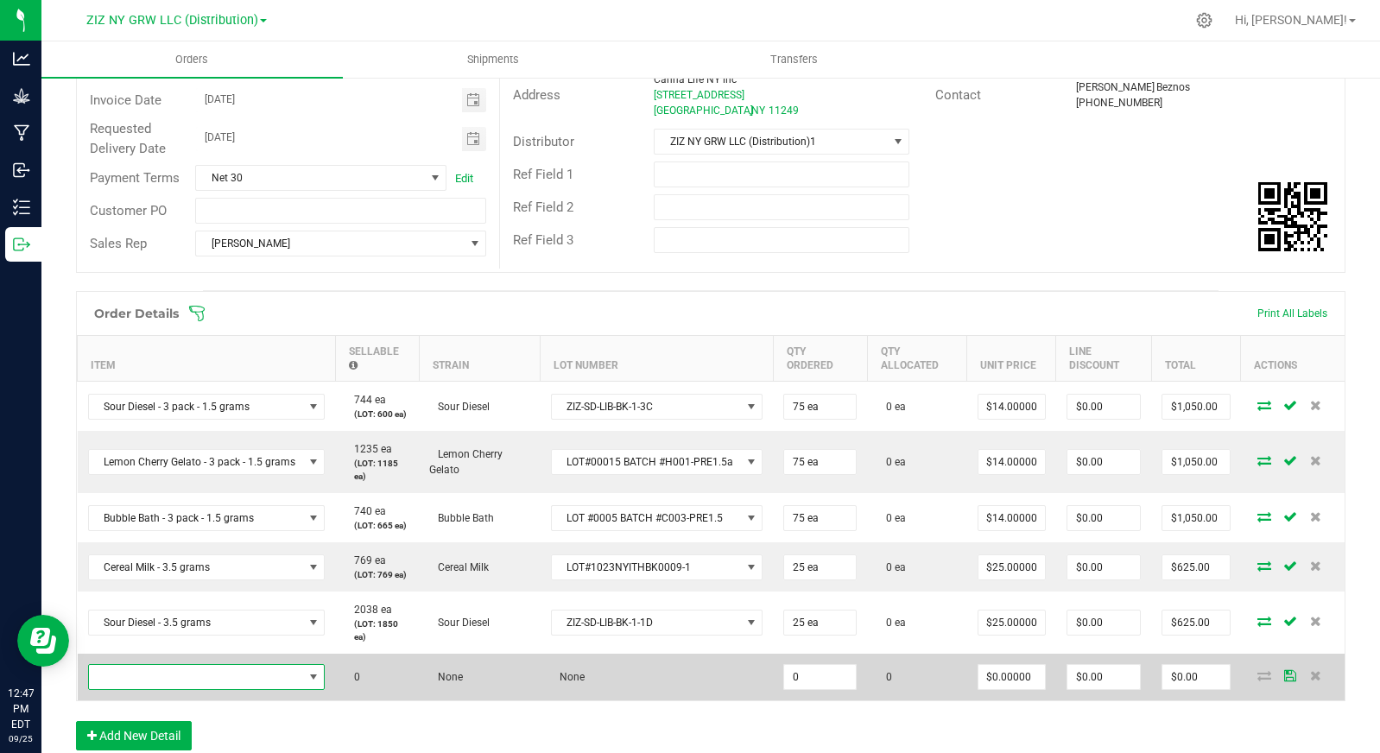
click at [206, 677] on span "NO DATA FOUND" at bounding box center [196, 677] width 214 height 24
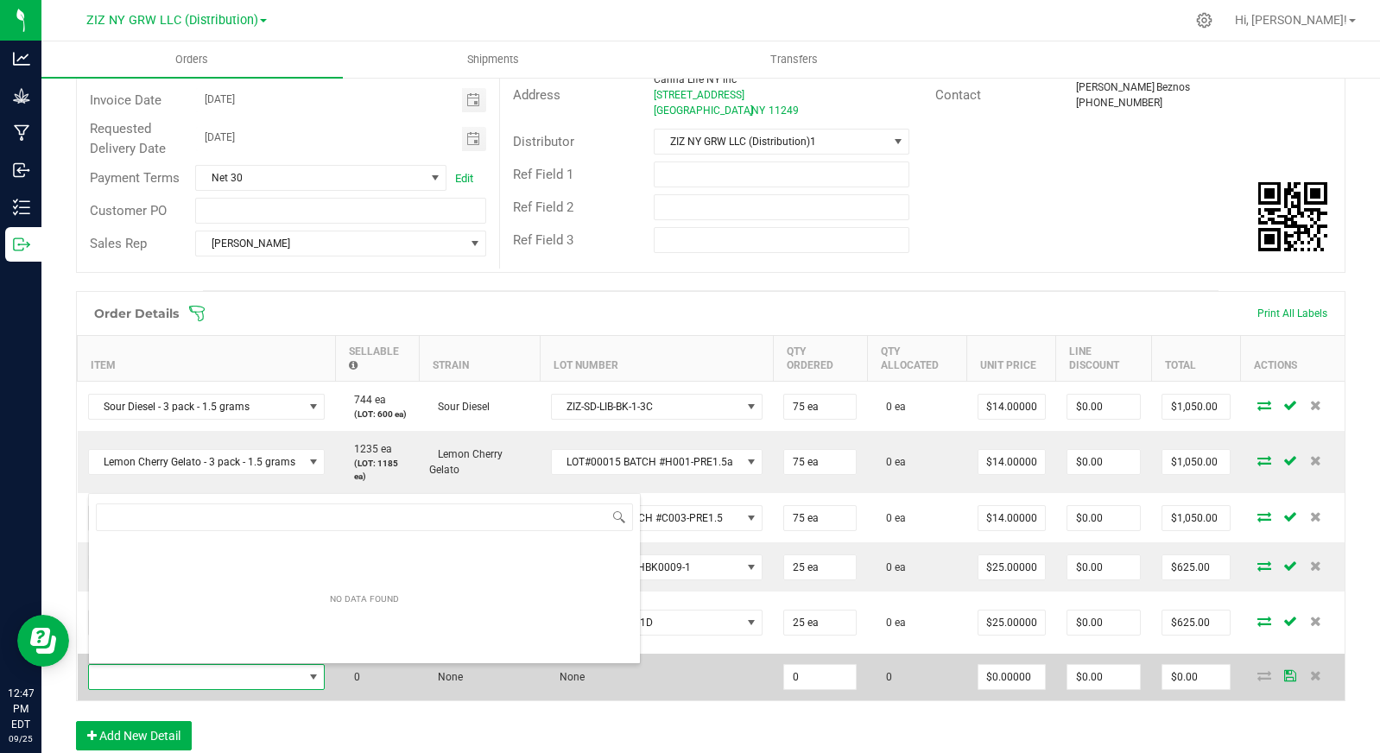
scroll to position [26, 235]
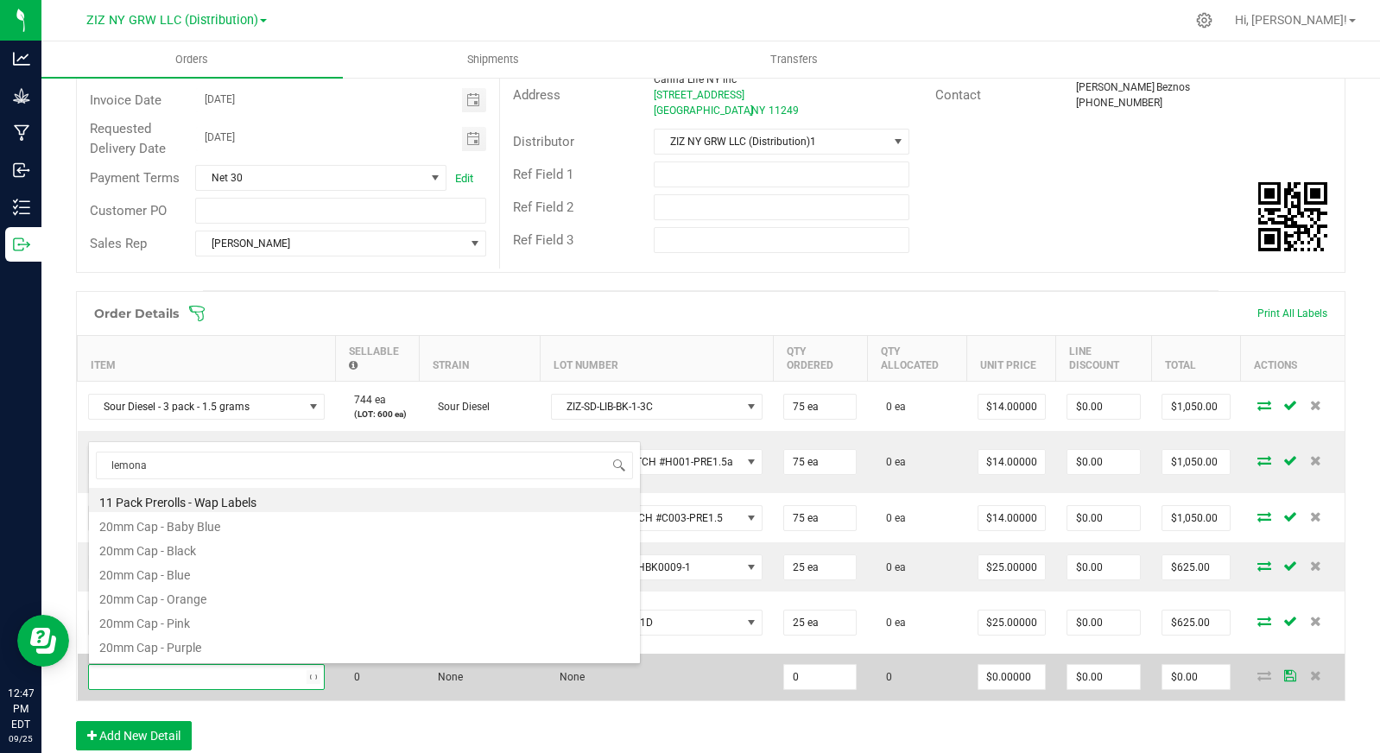
type input "lemonat"
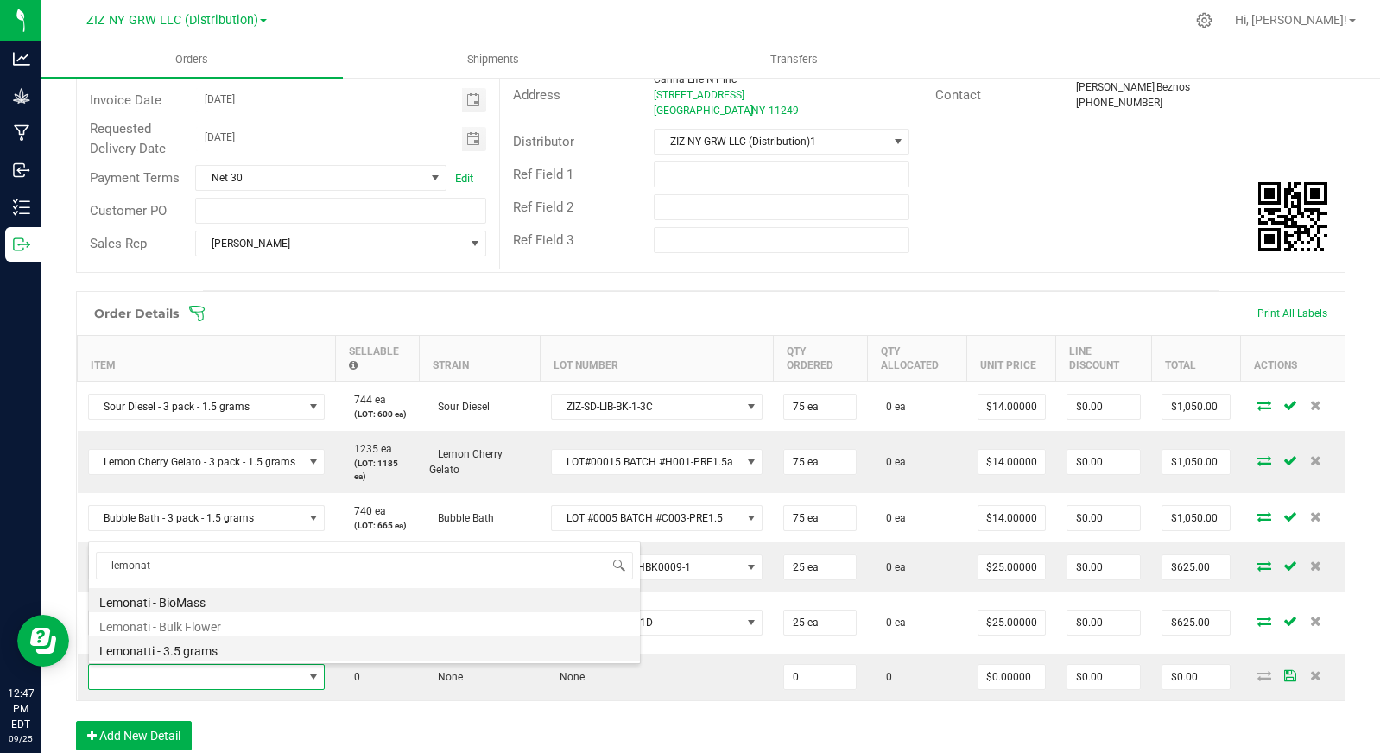
click at [250, 654] on li "Lemonatti - 3.5 grams" at bounding box center [364, 649] width 551 height 24
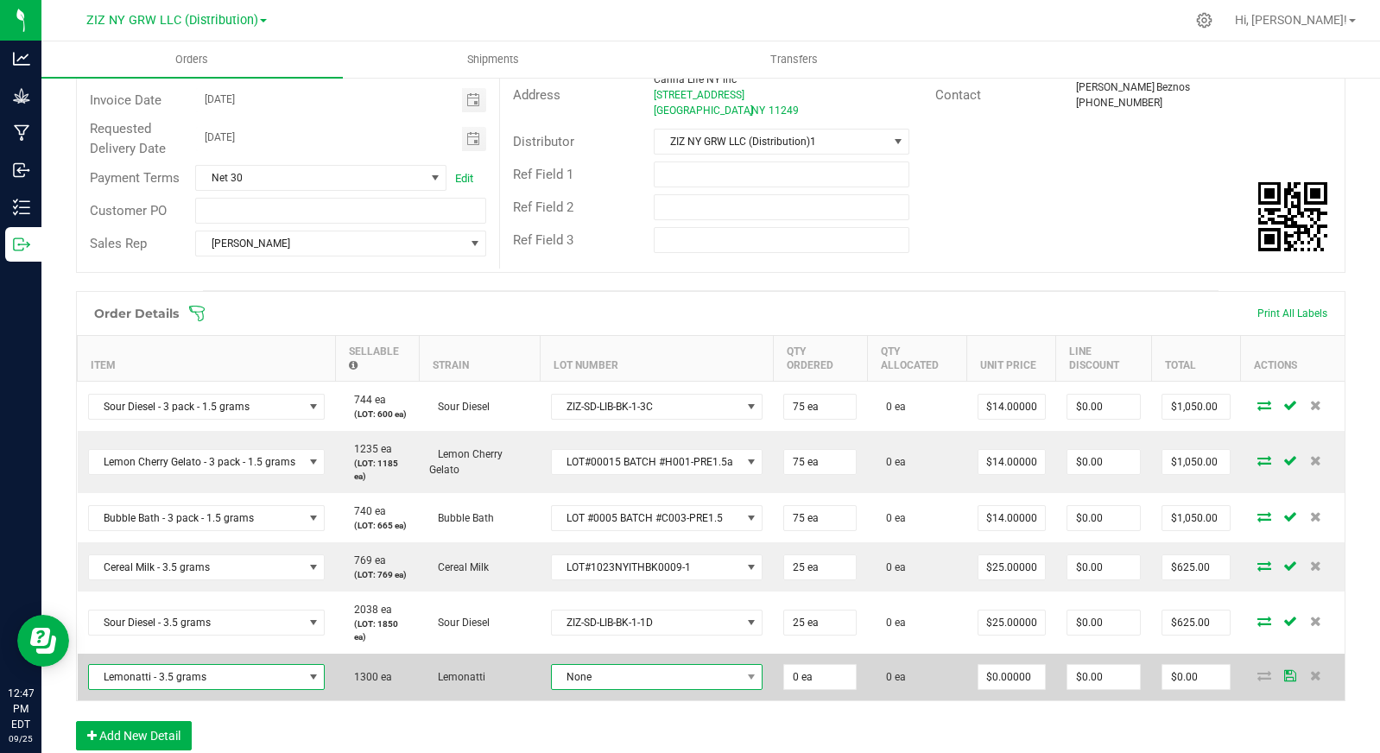
click at [605, 688] on span "None" at bounding box center [646, 677] width 189 height 24
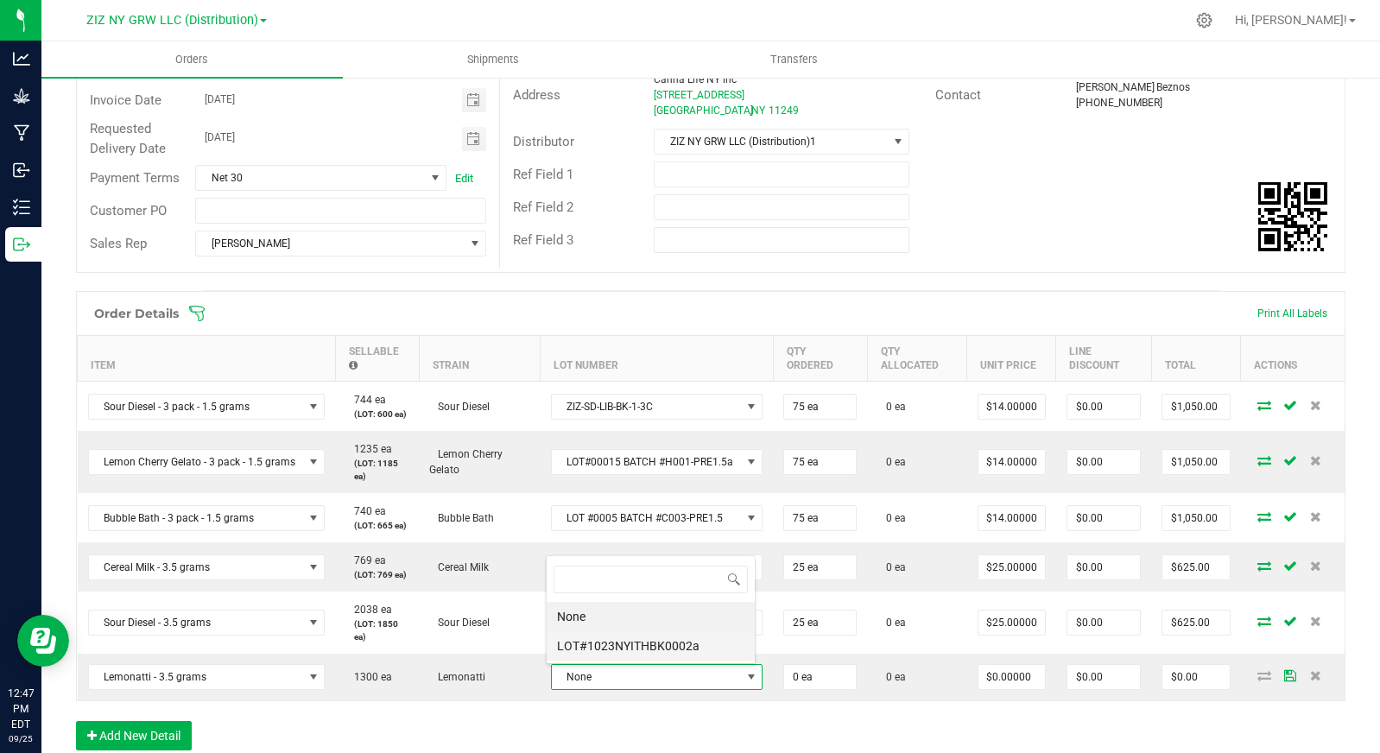
click at [626, 651] on li "LOT#1023NYITHBK0002a" at bounding box center [651, 645] width 208 height 29
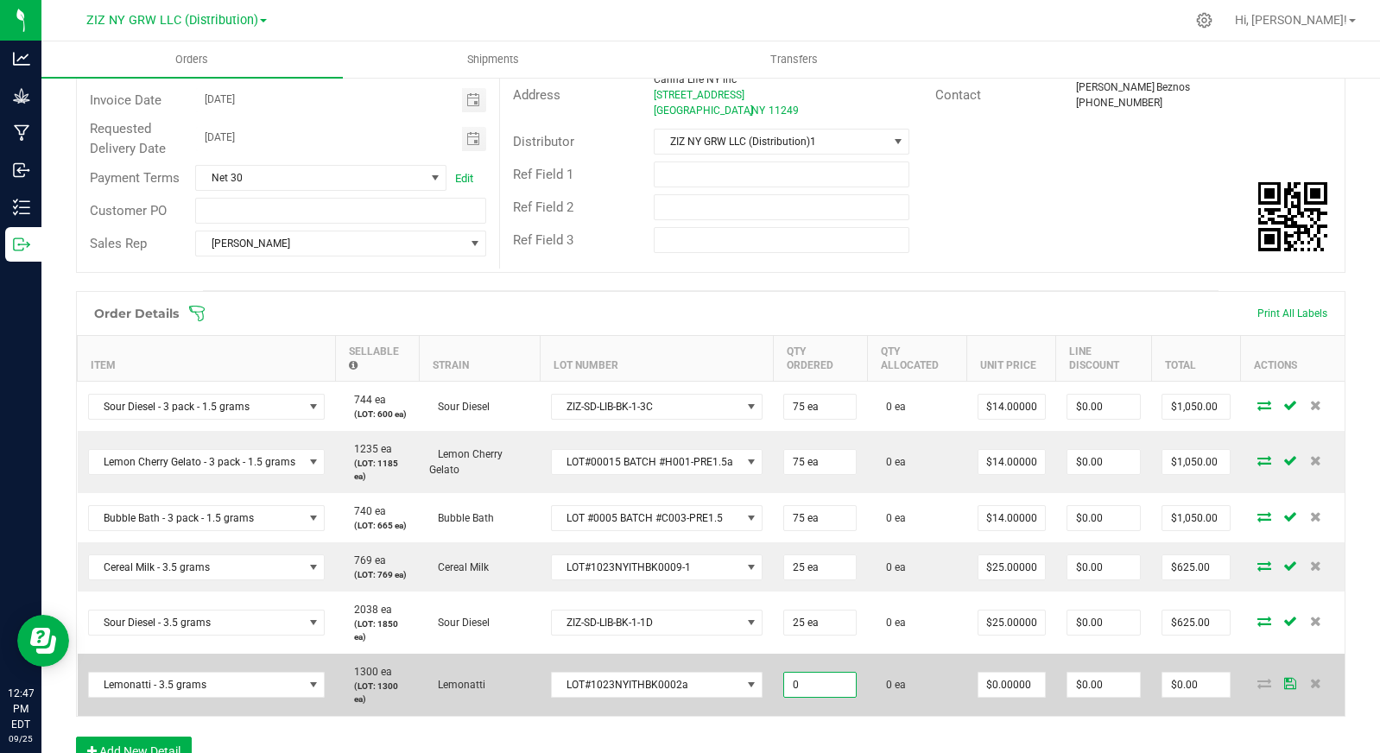
click at [826, 690] on input "0" at bounding box center [820, 685] width 72 height 24
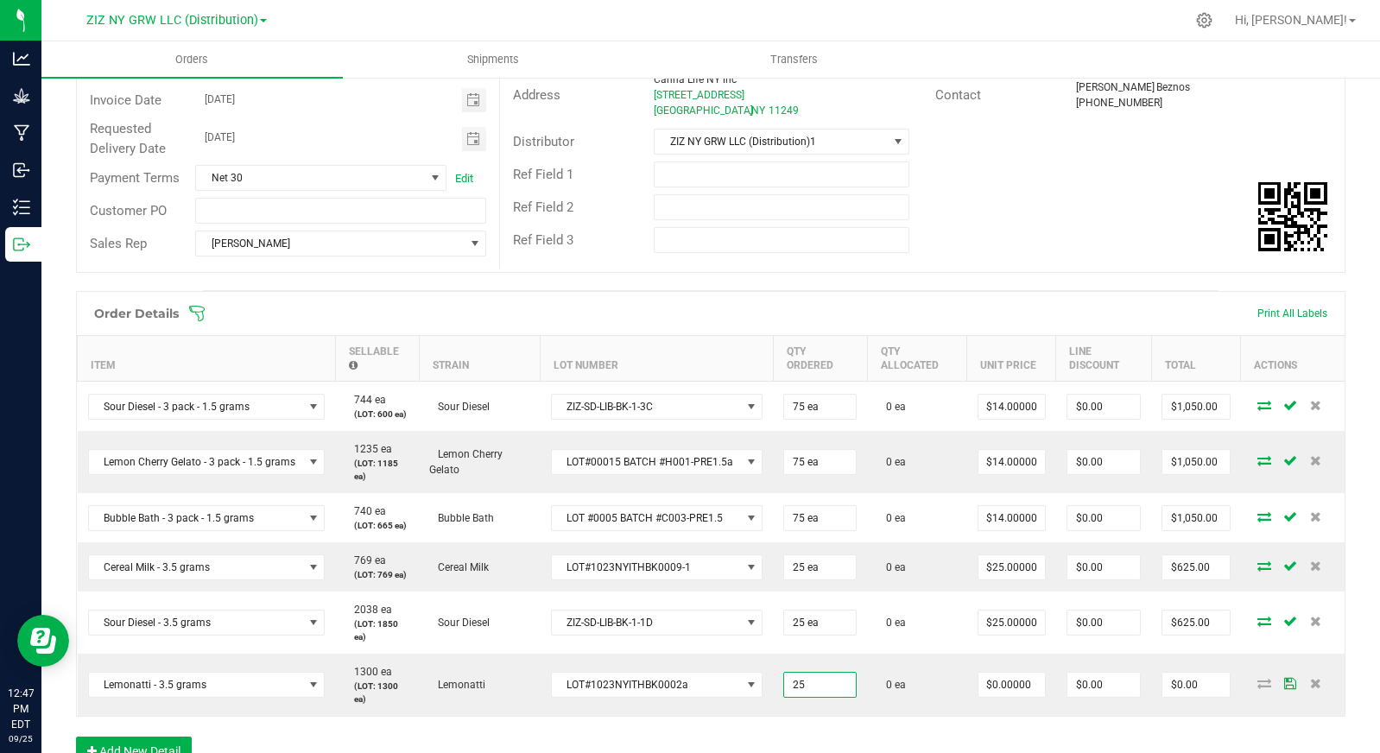
type input "25 ea"
click at [873, 731] on div "Order Details Print All Labels Item Sellable Strain Lot Number Qty Ordered Qty …" at bounding box center [711, 537] width 1270 height 492
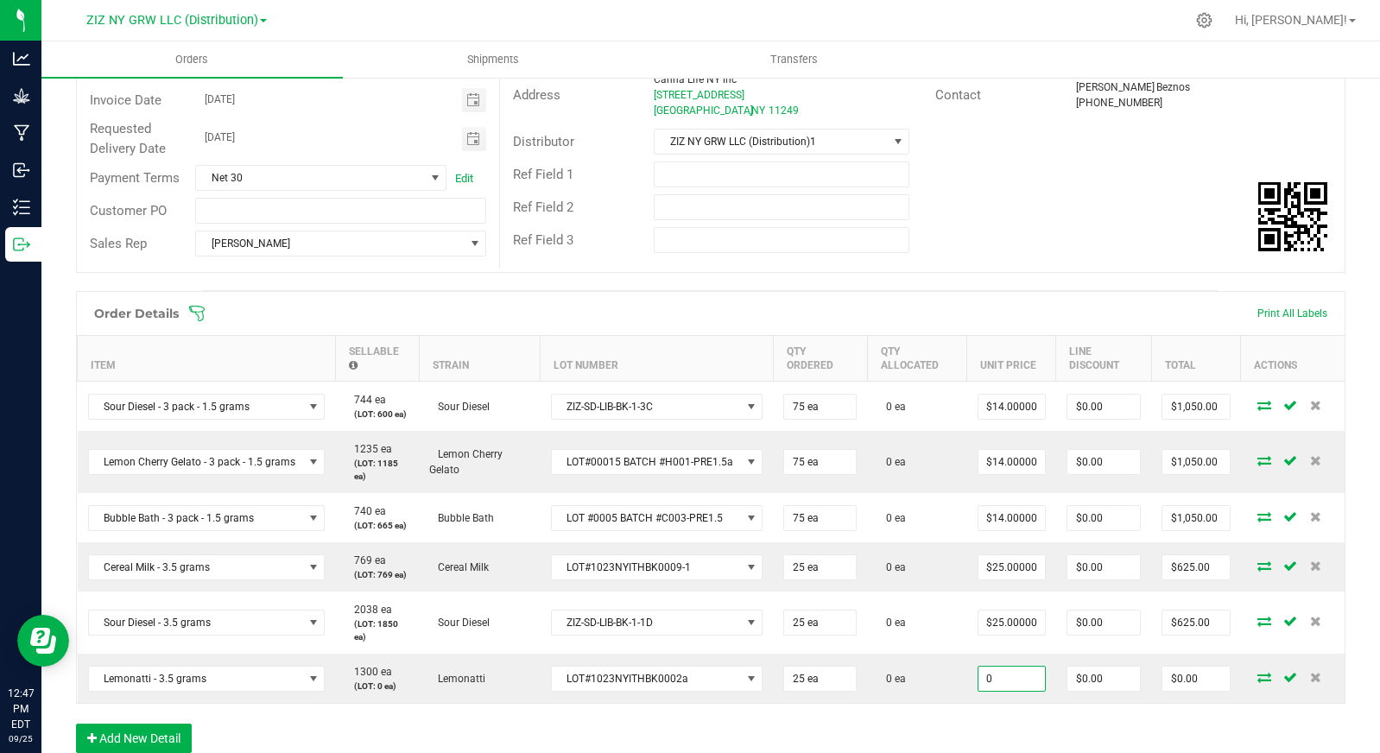
click at [1003, 690] on input "0" at bounding box center [1012, 679] width 67 height 24
type input "$25.00000"
type input "$625.00"
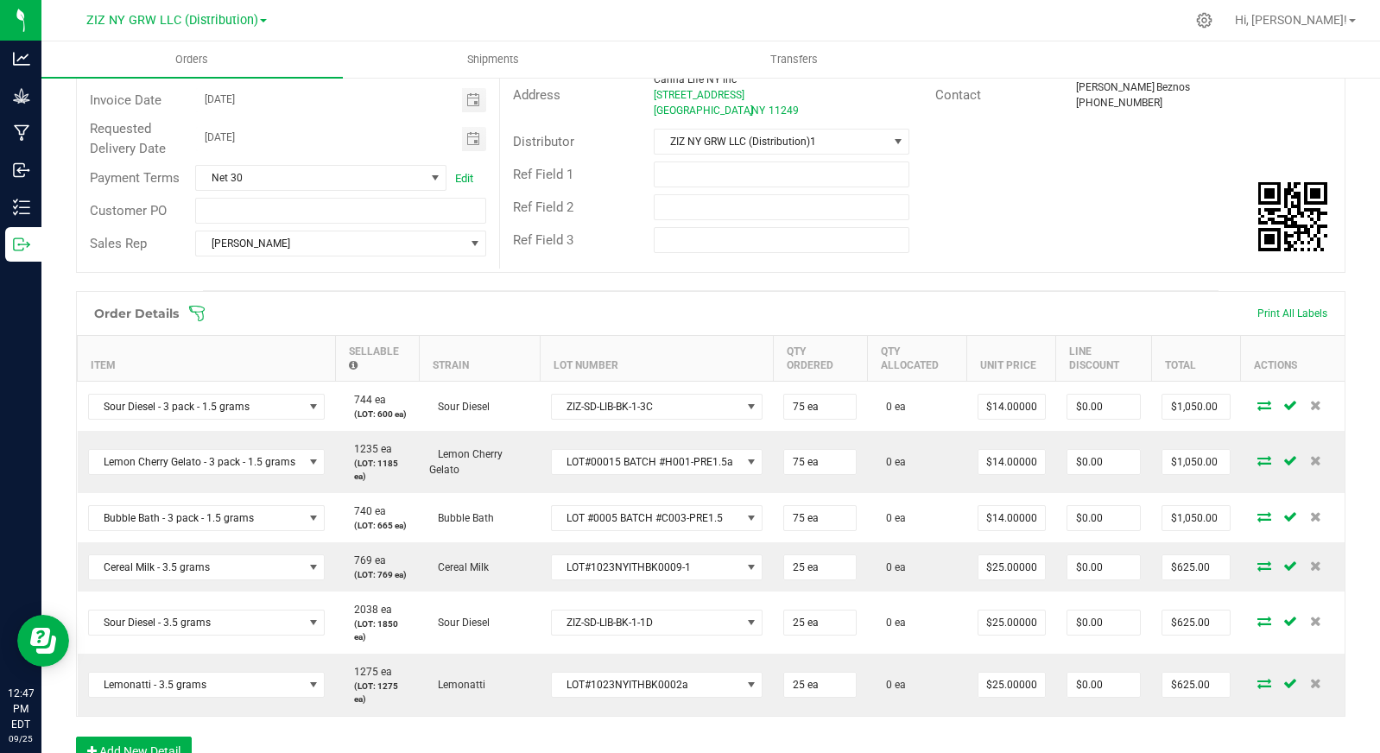
click at [942, 726] on div "Order Details Print All Labels Item Sellable Strain Lot Number Qty Ordered Qty …" at bounding box center [711, 537] width 1270 height 492
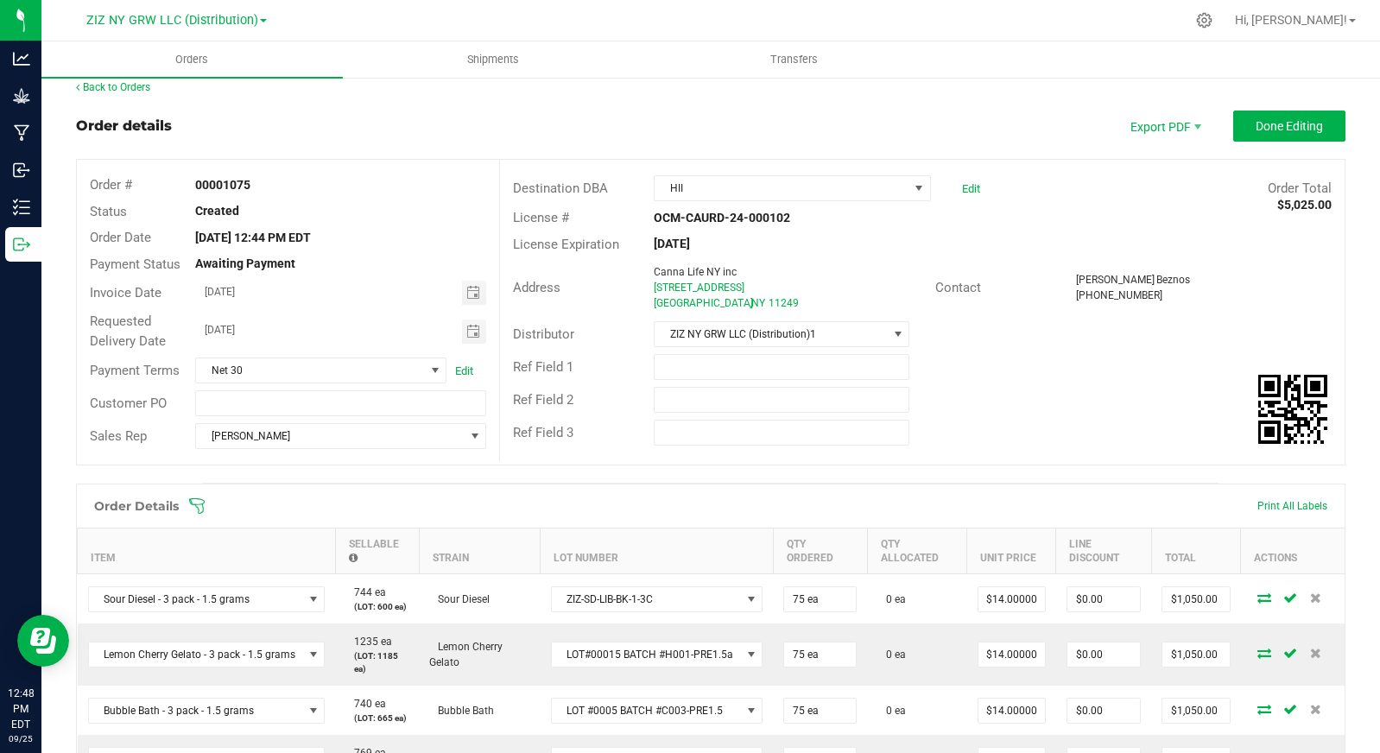
scroll to position [0, 0]
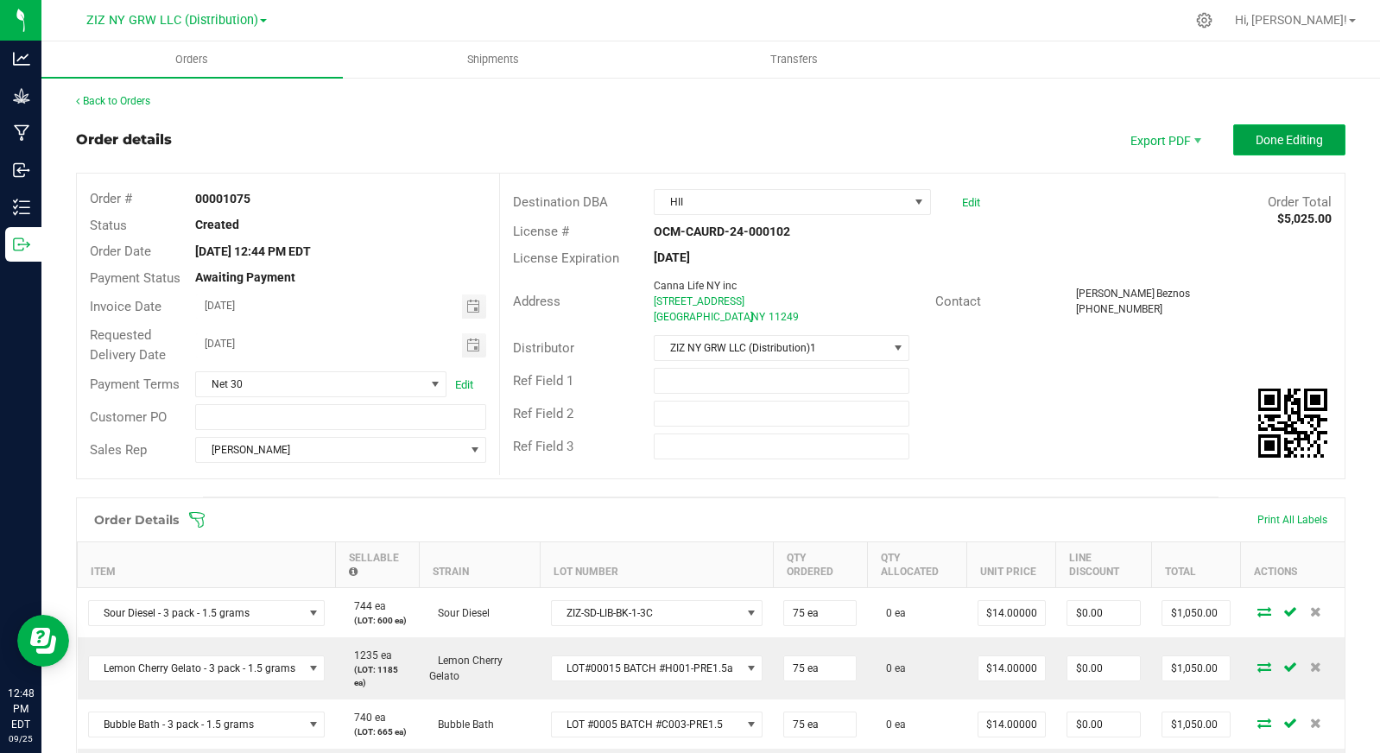
click at [1261, 143] on span "Done Editing" at bounding box center [1289, 140] width 67 height 14
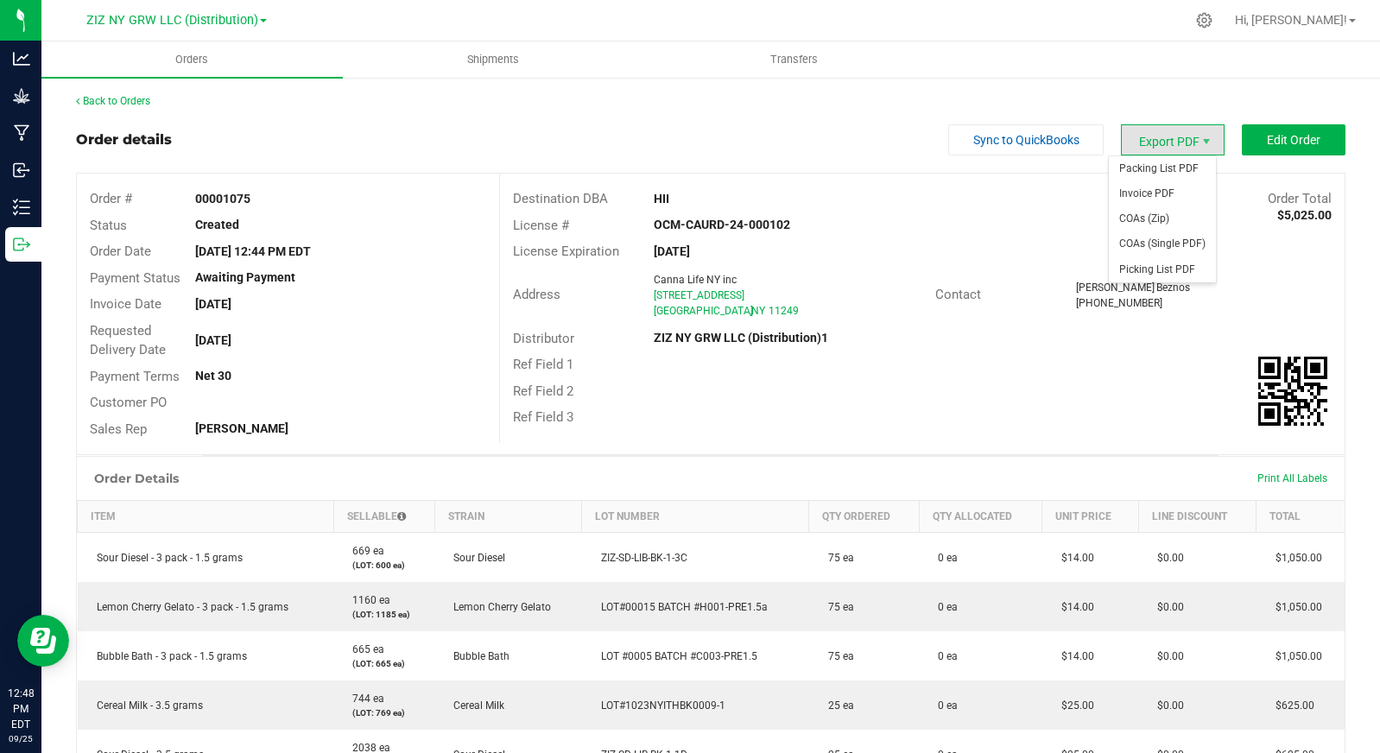
click at [1163, 143] on span "Export PDF" at bounding box center [1173, 139] width 104 height 31
click at [1172, 199] on span "Invoice PDF" at bounding box center [1162, 193] width 107 height 25
click at [129, 100] on link "Back to Orders" at bounding box center [113, 101] width 74 height 12
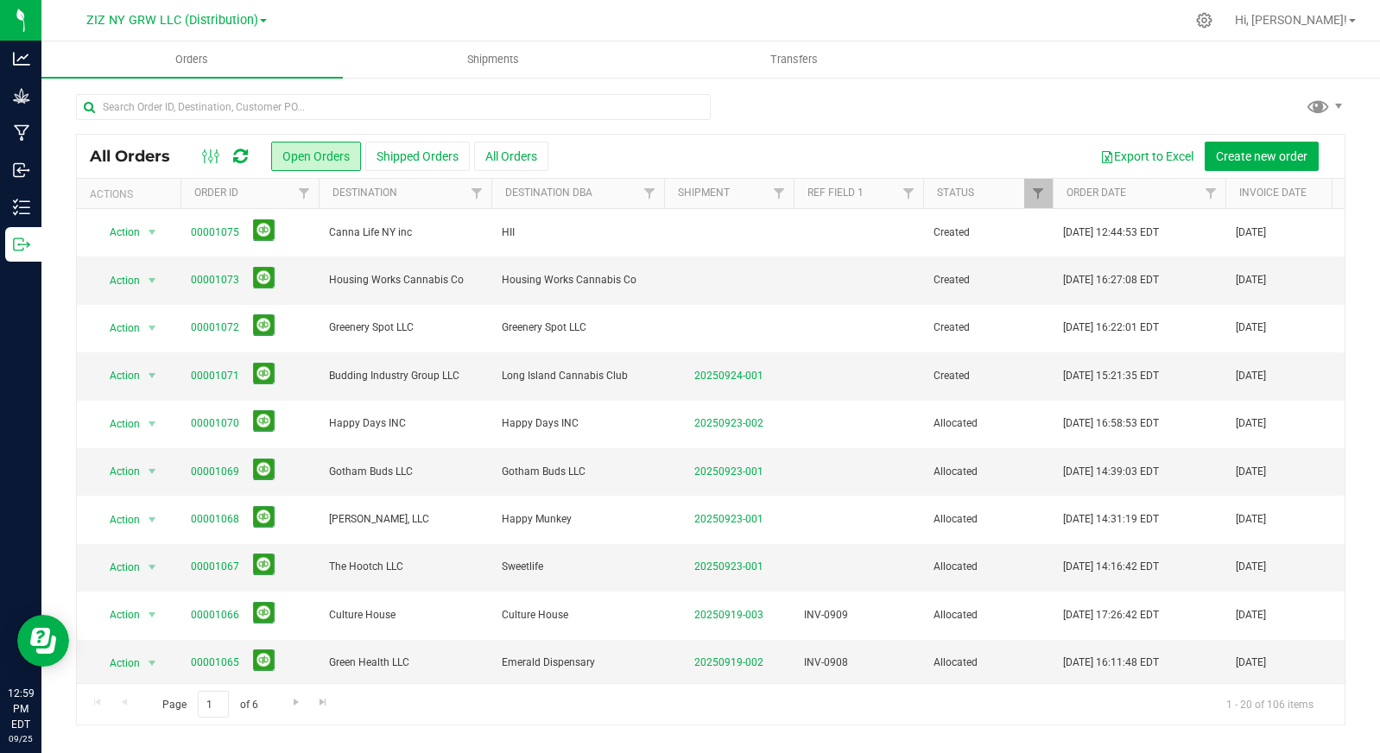
scroll to position [495, 0]
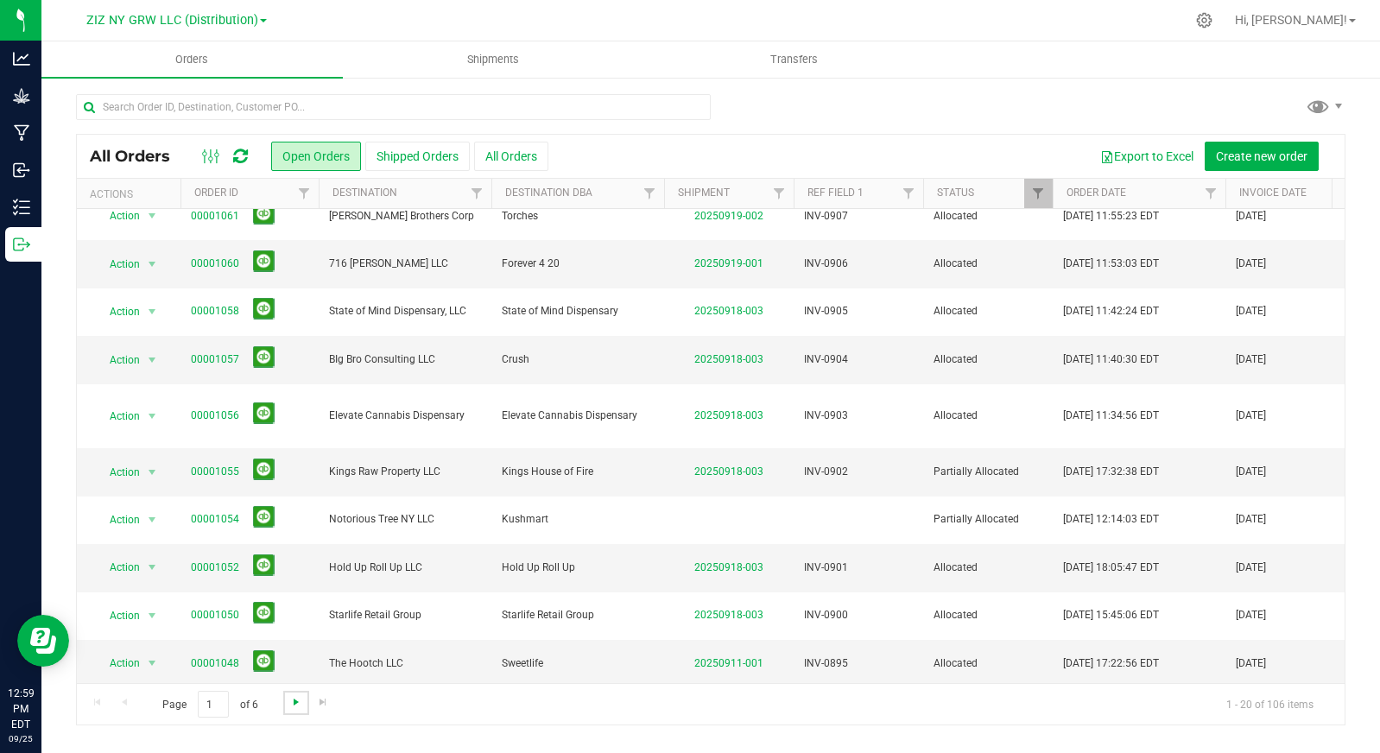
click at [295, 700] on span "Go to the next page" at bounding box center [296, 702] width 14 height 14
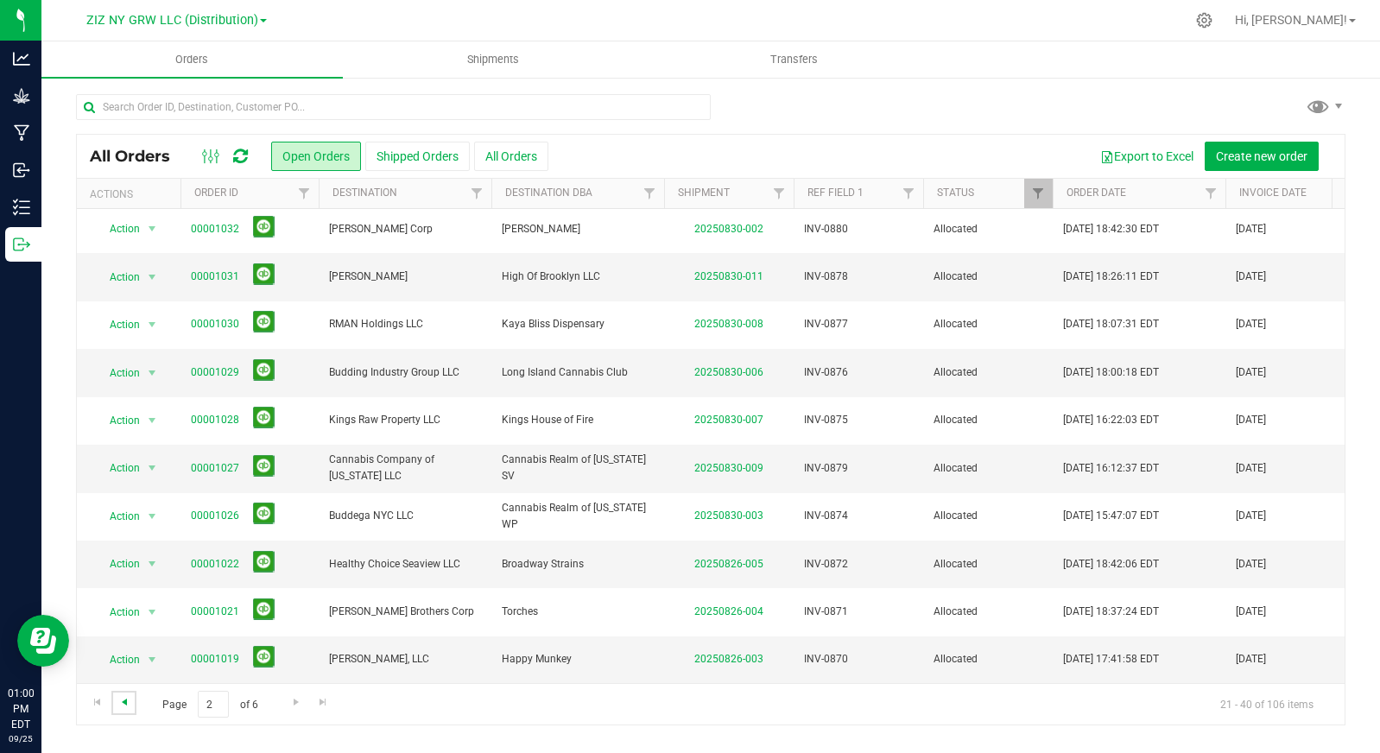
click at [128, 700] on span "Go to the previous page" at bounding box center [124, 702] width 14 height 14
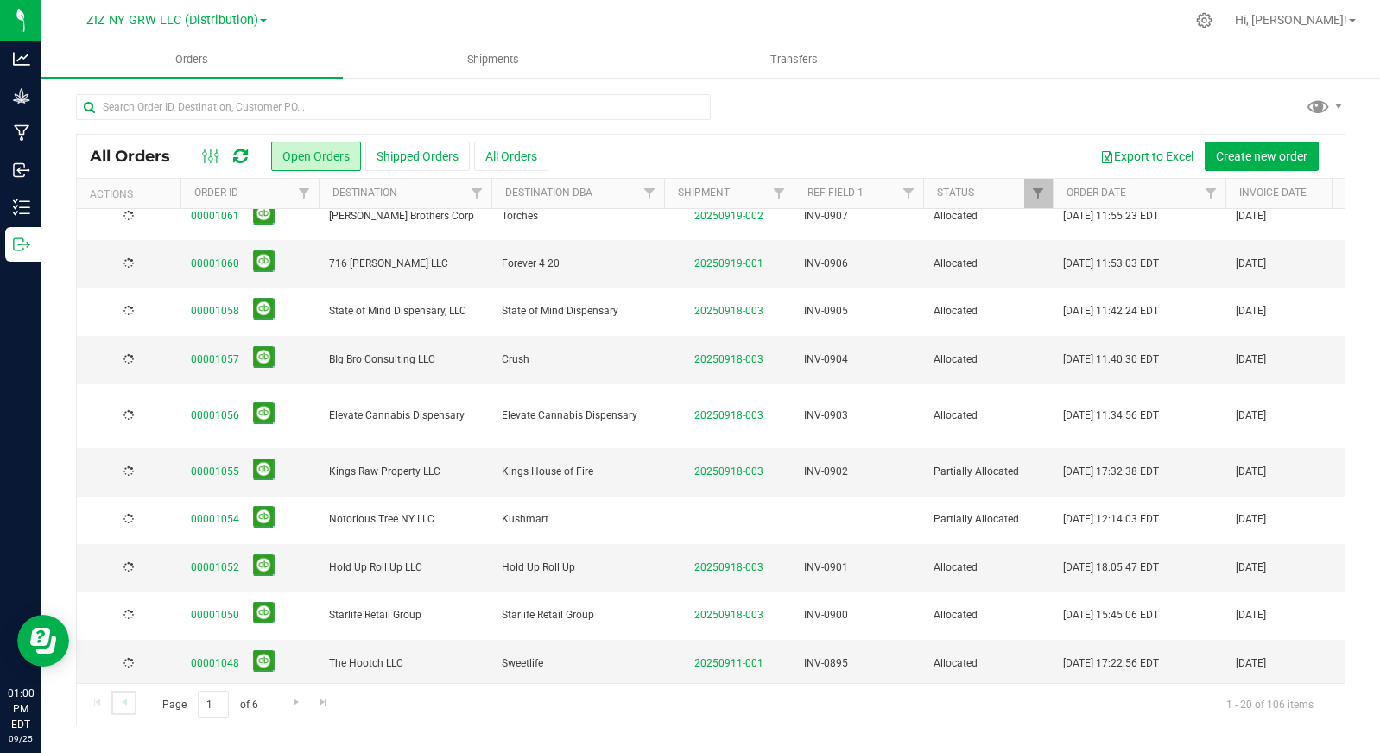
scroll to position [0, 0]
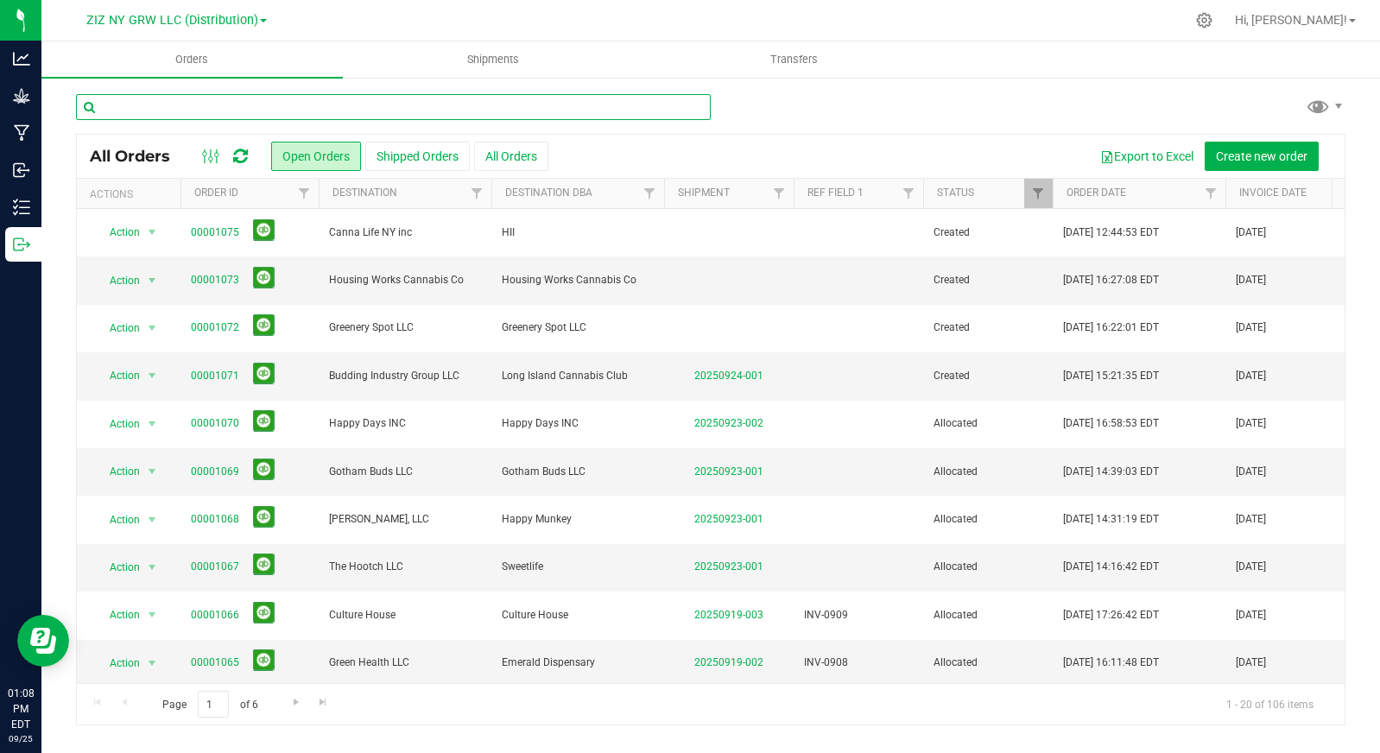
click at [428, 109] on input "text" at bounding box center [393, 107] width 635 height 26
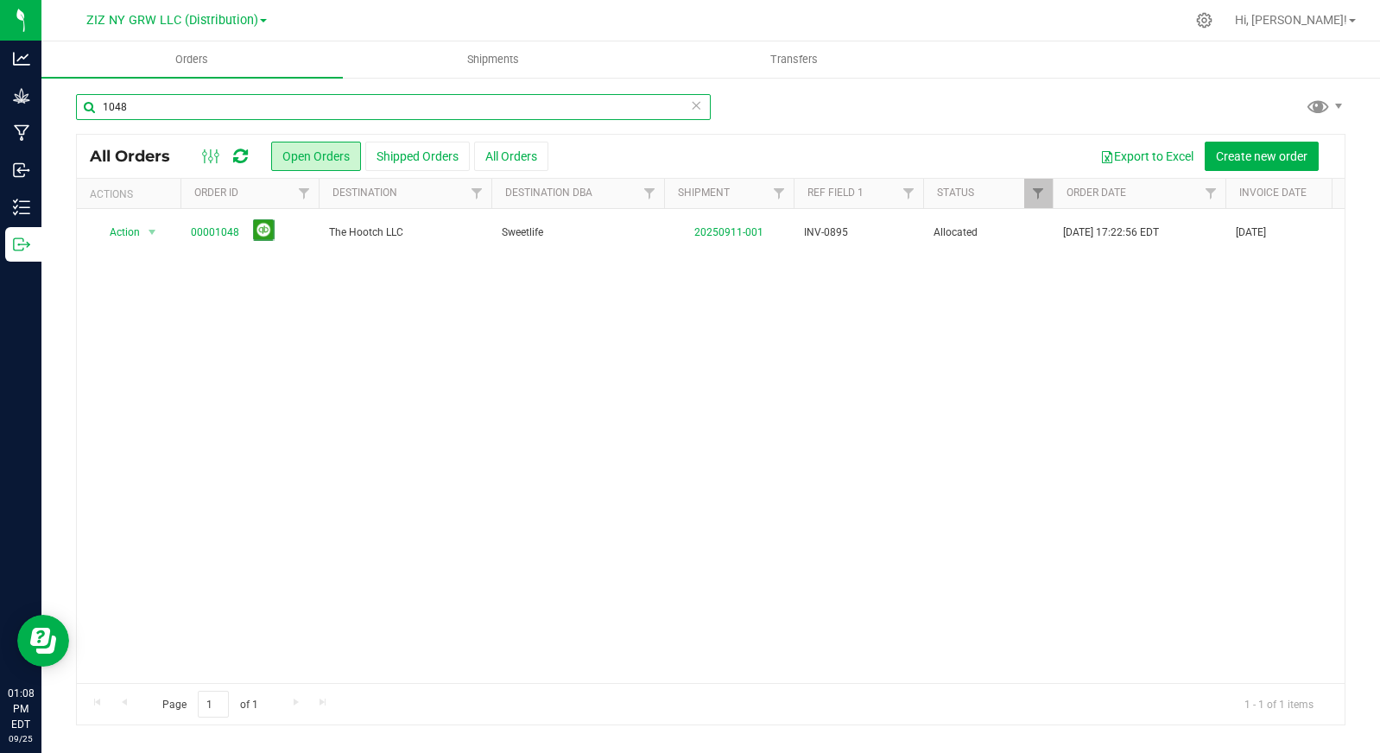
type input "1048"
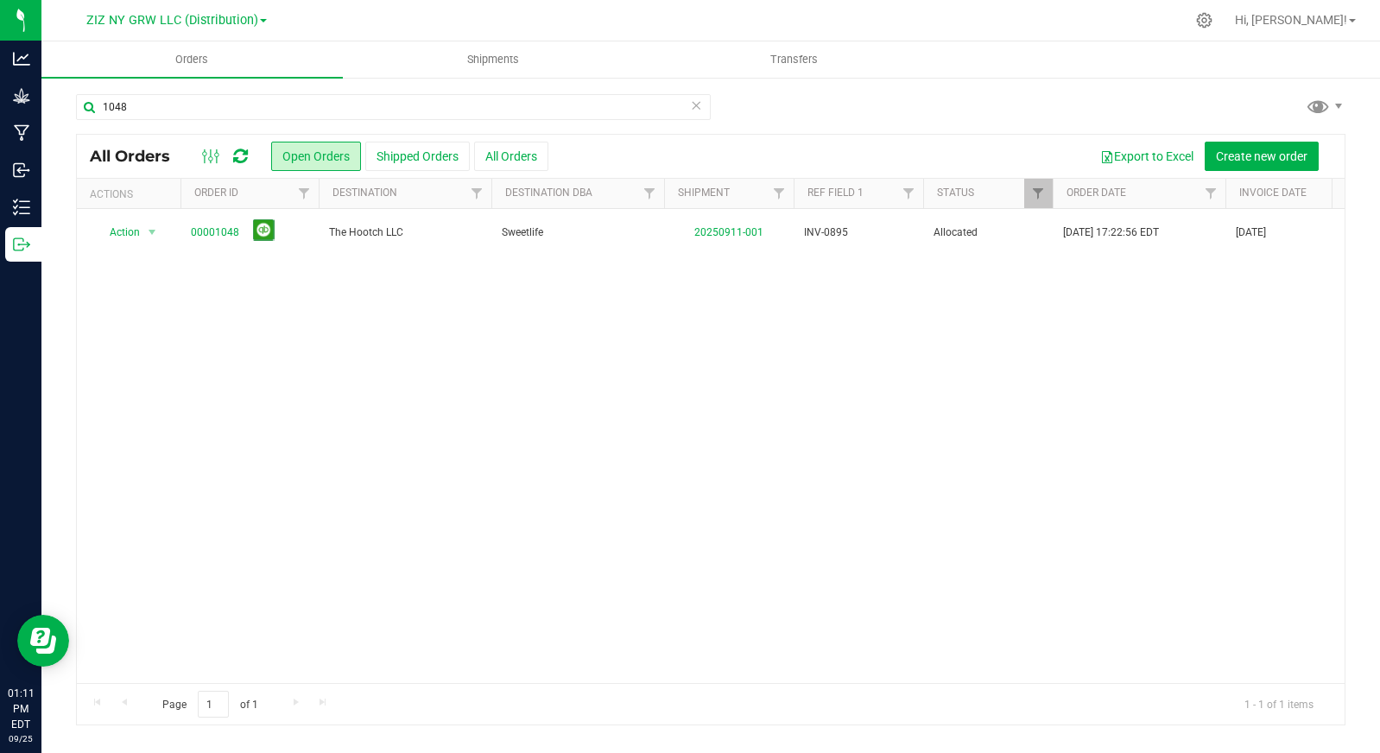
click at [700, 110] on icon at bounding box center [696, 104] width 12 height 21
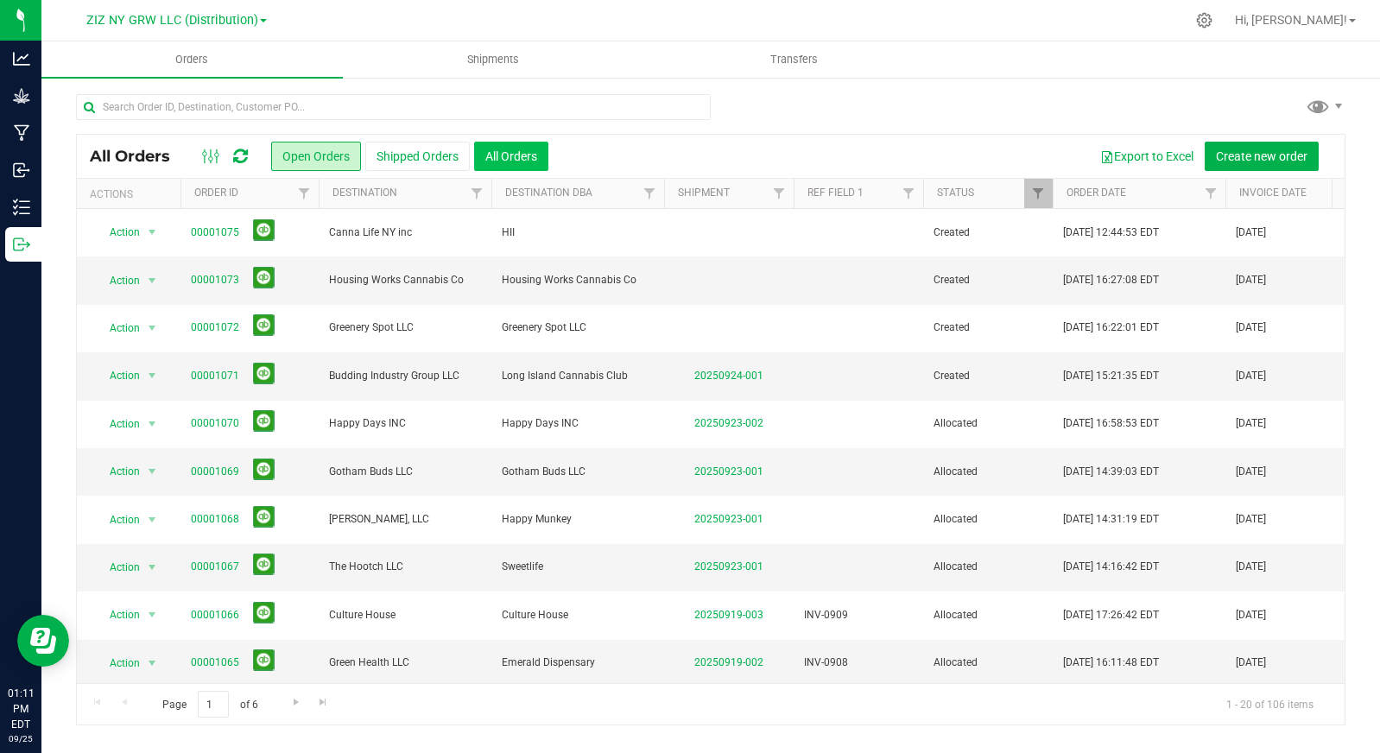
click at [524, 164] on button "All Orders" at bounding box center [511, 156] width 74 height 29
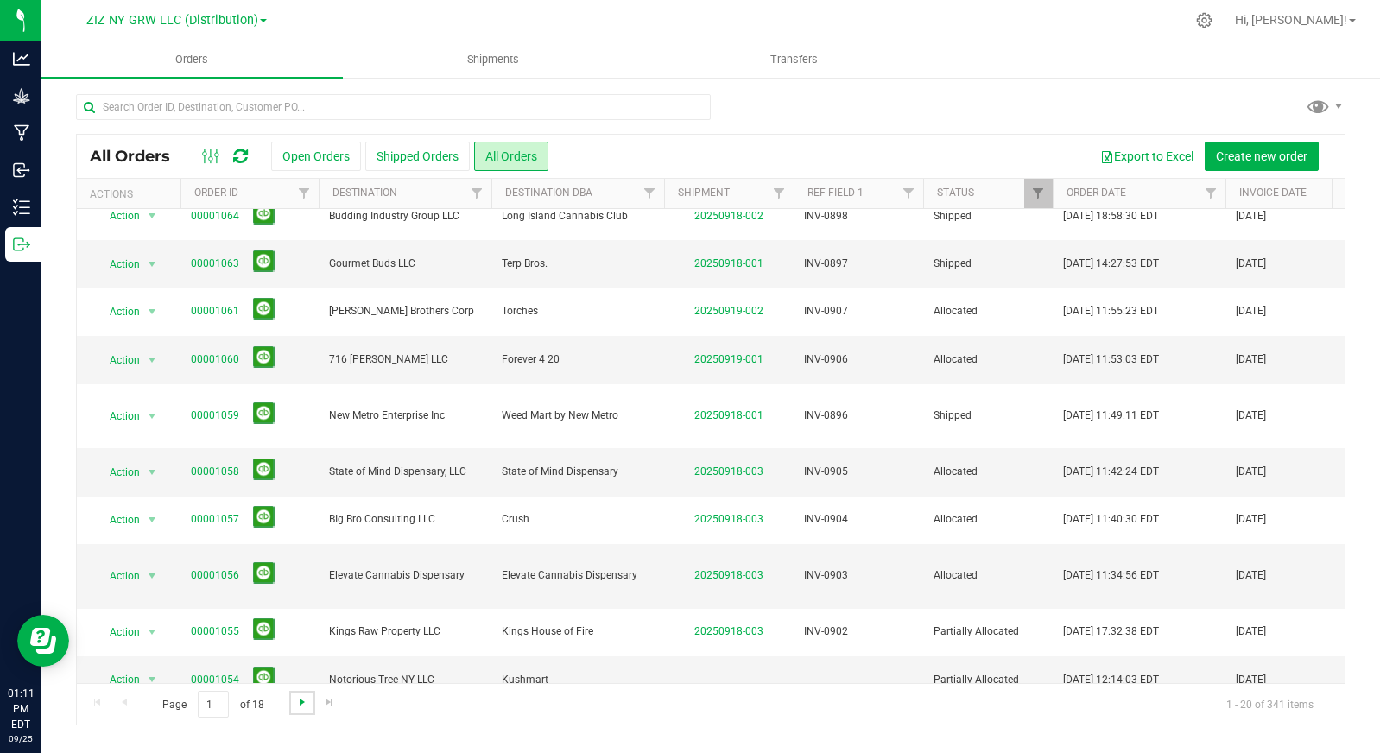
click at [295, 701] on span "Go to the next page" at bounding box center [302, 702] width 14 height 14
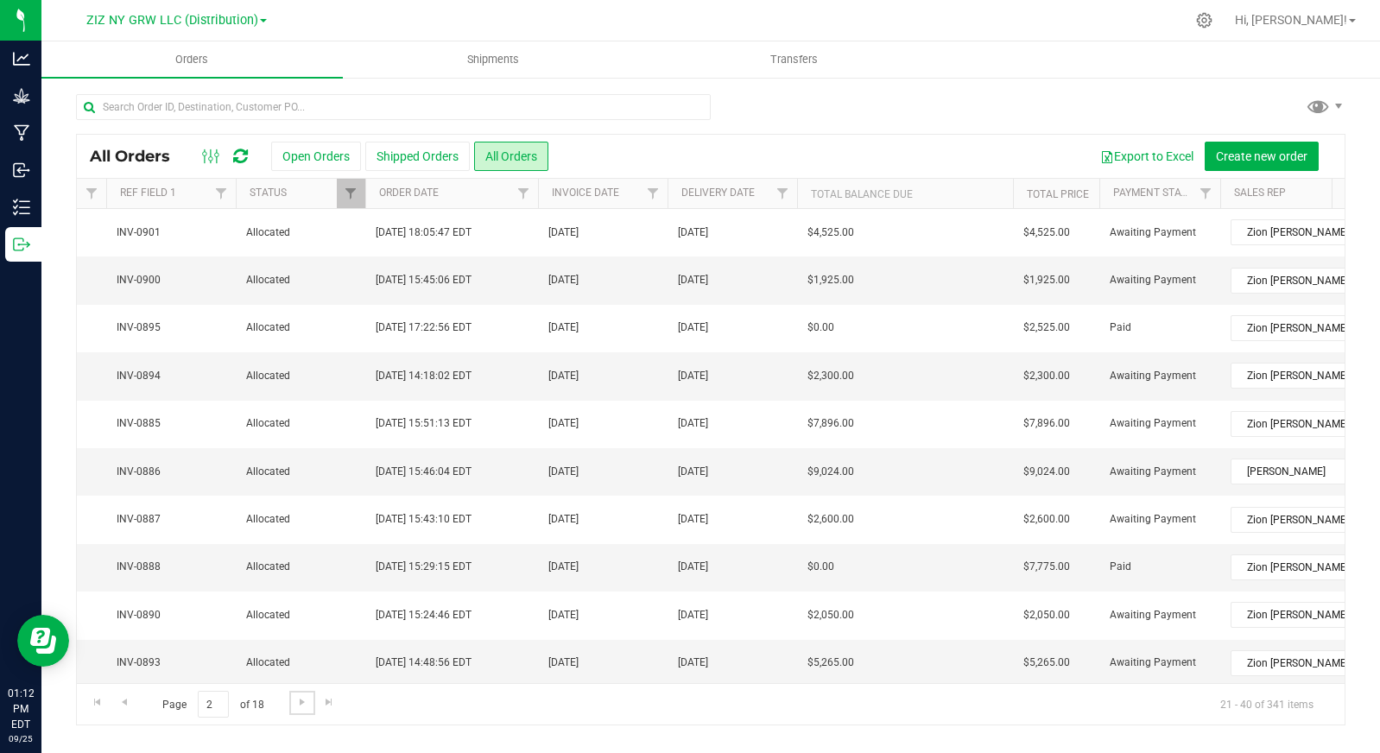
scroll to position [0, 0]
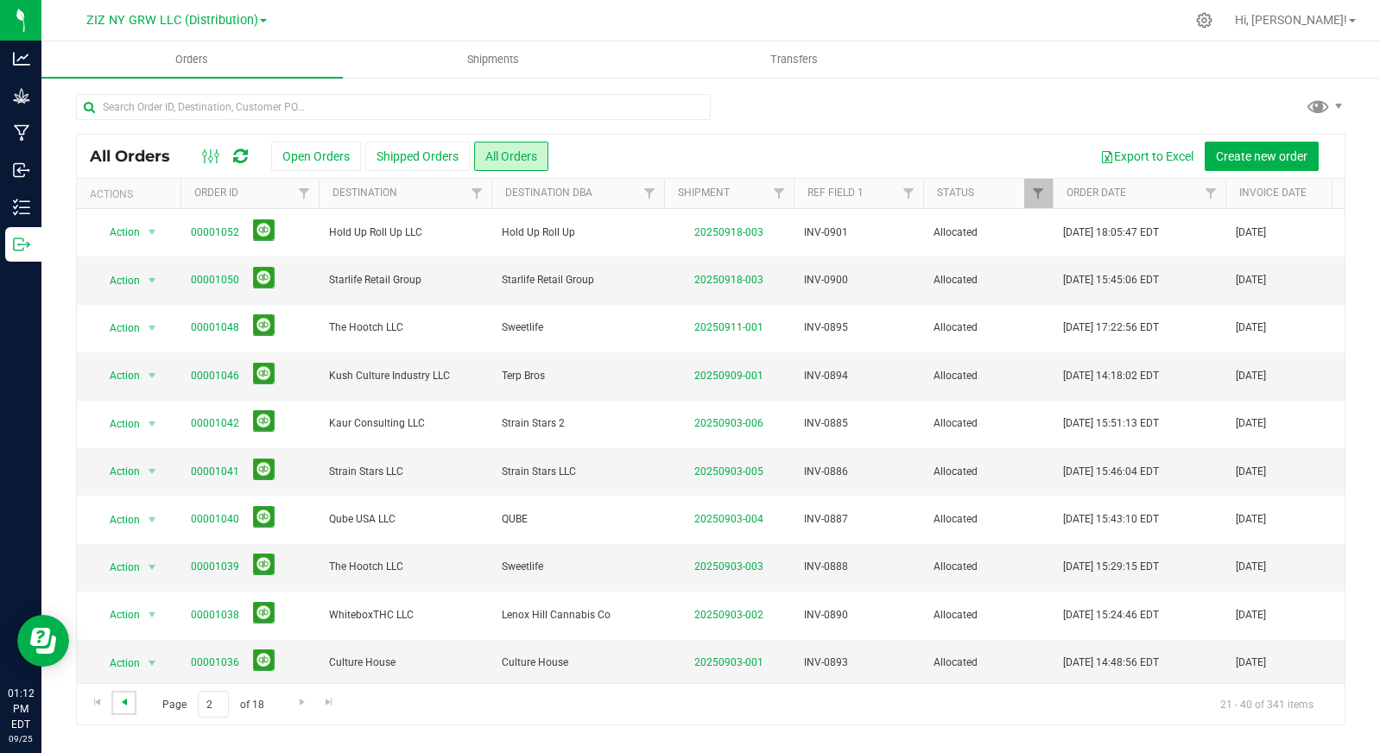
click at [119, 700] on span "Go to the previous page" at bounding box center [124, 702] width 14 height 14
